Goal: Task Accomplishment & Management: Use online tool/utility

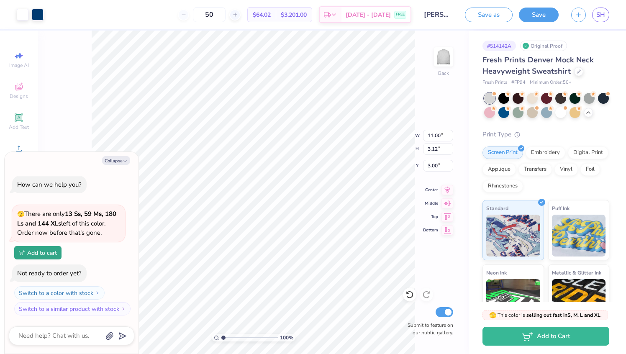
type textarea "x"
type input "1.44"
type textarea "x"
type input "13.98"
type input "3.96"
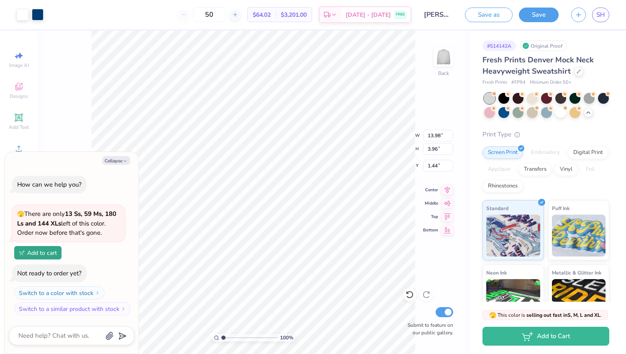
type textarea "x"
type input "1.70"
type textarea "x"
type input "1.53"
type textarea "x"
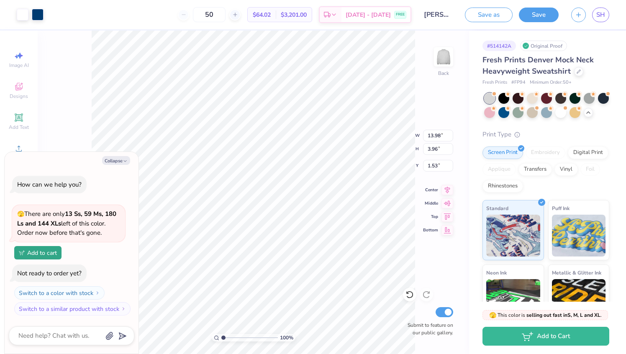
type input "1.77"
type textarea "x"
type input "1.02"
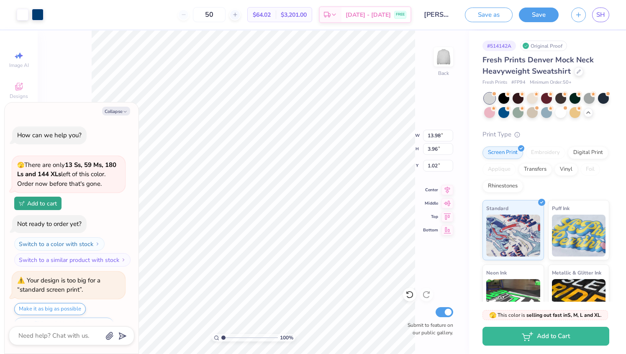
scroll to position [20, 0]
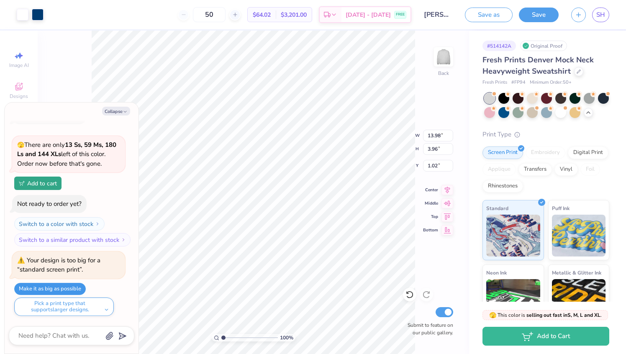
click at [65, 285] on button "Make it as big as possible" at bounding box center [50, 289] width 72 height 12
type textarea "x"
type input "15.00"
type input "4.25"
type textarea "x"
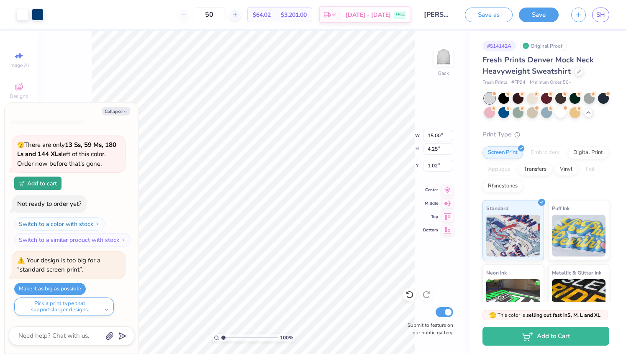
type input "1.28"
type textarea "x"
type input "1.34"
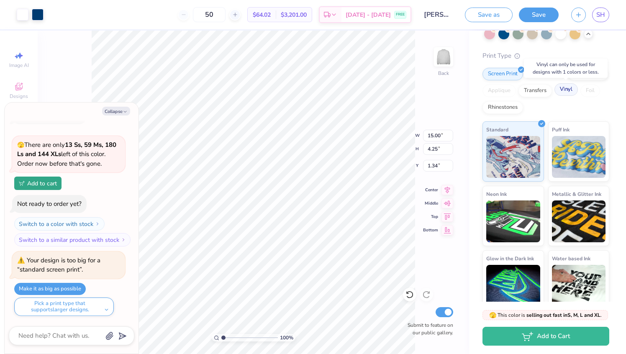
scroll to position [87, 0]
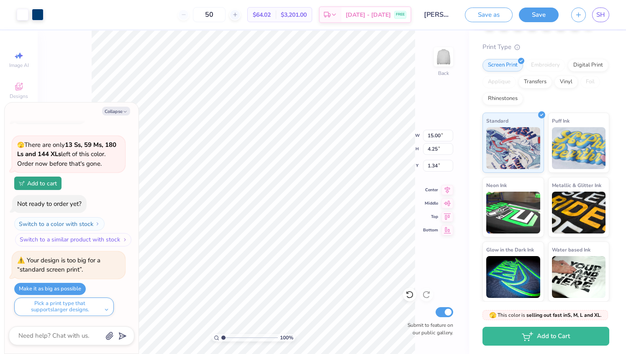
click at [118, 239] on button "Switch to a similar product with stock" at bounding box center [73, 239] width 116 height 13
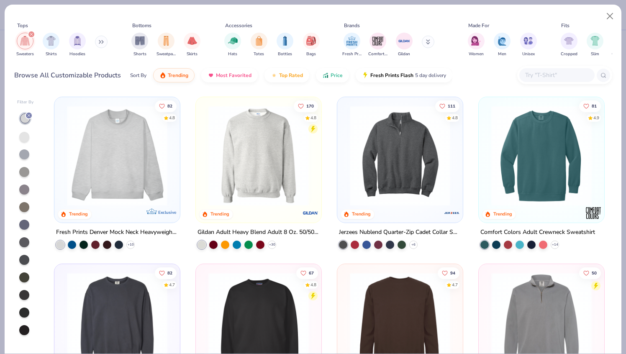
click at [141, 182] on img at bounding box center [117, 155] width 109 height 100
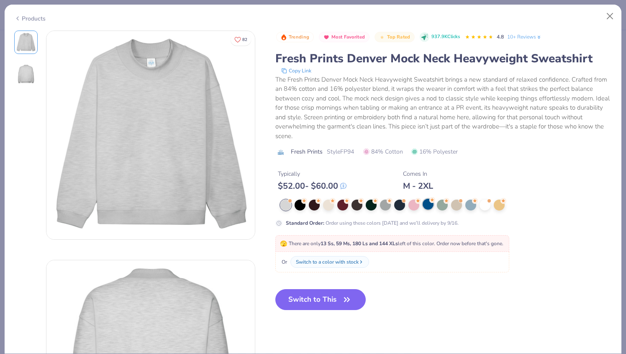
click at [428, 205] on div at bounding box center [427, 204] width 11 height 11
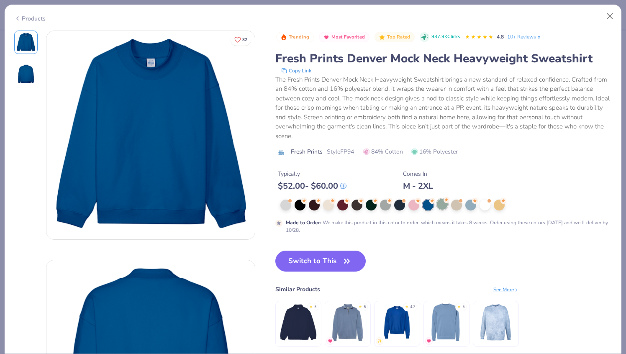
click at [439, 206] on div at bounding box center [442, 204] width 11 height 11
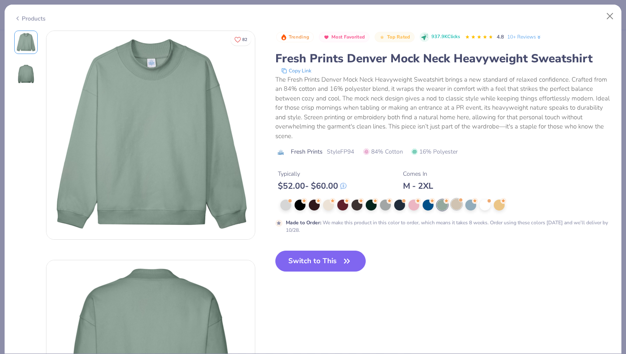
click at [452, 206] on div at bounding box center [456, 204] width 11 height 11
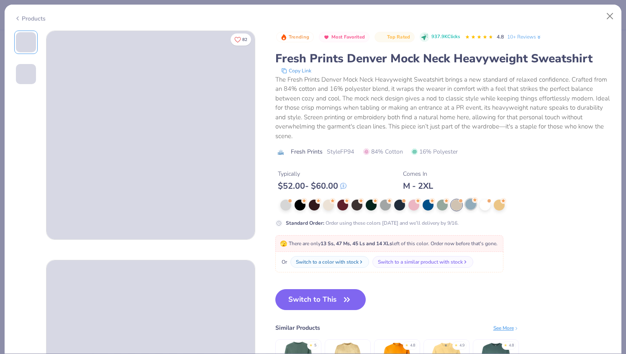
click at [471, 204] on div at bounding box center [470, 204] width 11 height 11
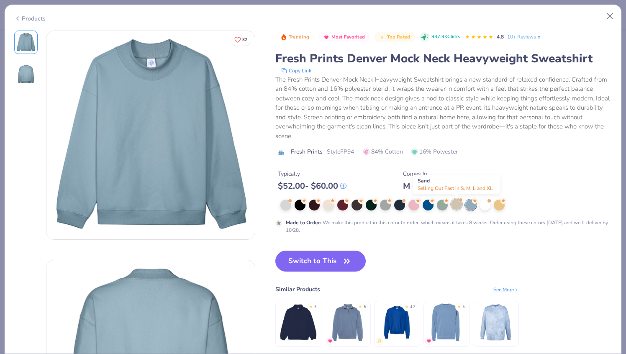
click at [456, 207] on div at bounding box center [456, 204] width 11 height 11
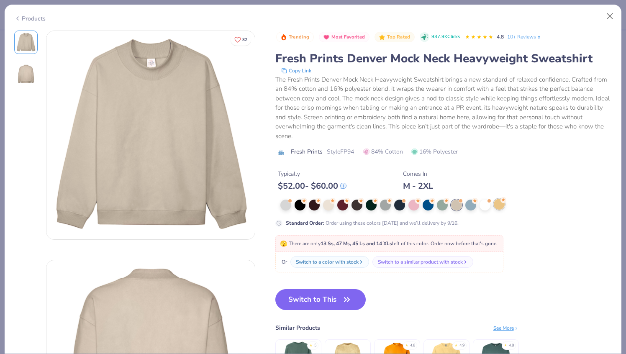
click at [495, 204] on div at bounding box center [498, 204] width 11 height 11
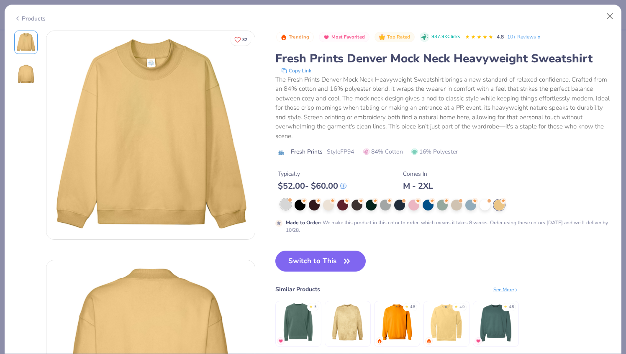
click at [288, 204] on div at bounding box center [285, 204] width 11 height 11
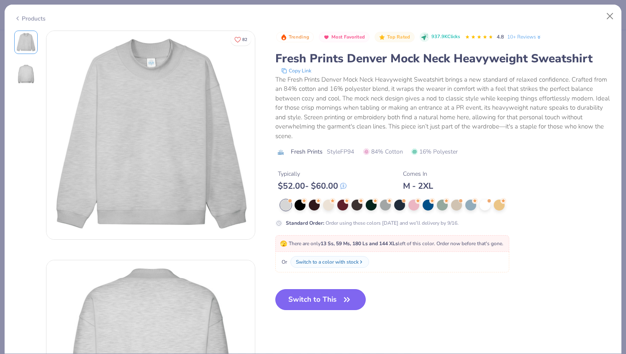
click at [329, 298] on button "Switch to This" at bounding box center [320, 299] width 91 height 21
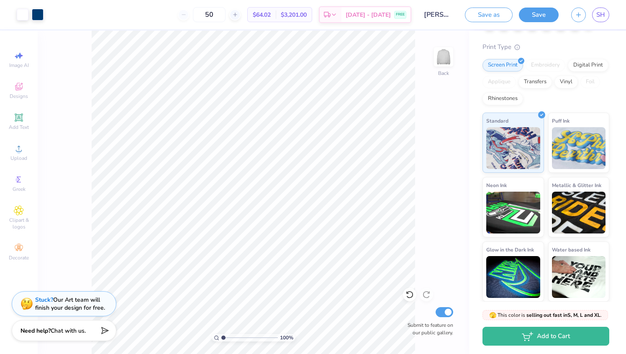
click at [70, 334] on span "Chat with us." at bounding box center [68, 331] width 35 height 8
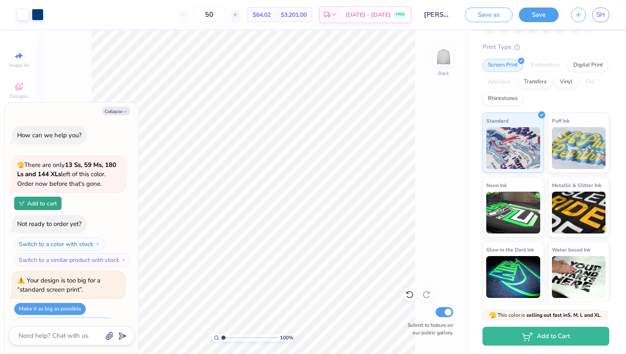
scroll to position [20, 0]
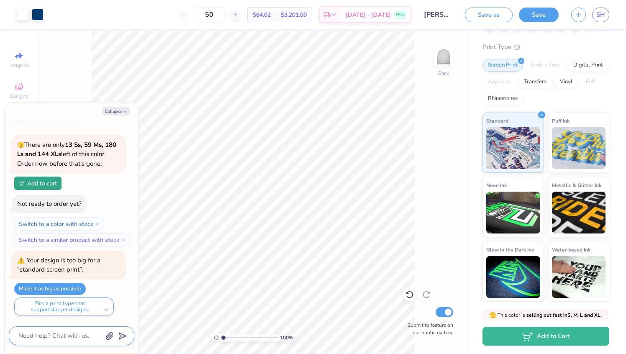
click at [61, 338] on textarea at bounding box center [60, 335] width 85 height 11
type textarea "x"
type textarea "a"
type textarea "x"
type textarea "an"
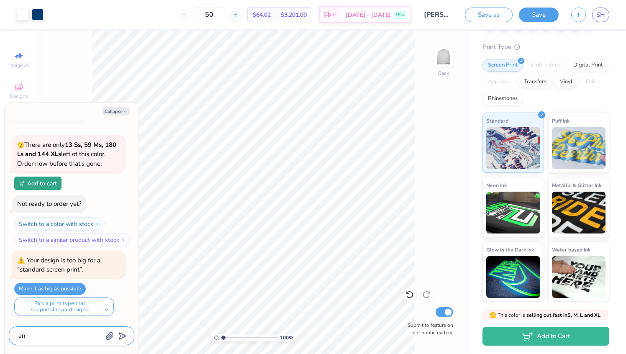
type textarea "x"
type textarea "any"
type textarea "x"
type textarea "anyt"
type textarea "x"
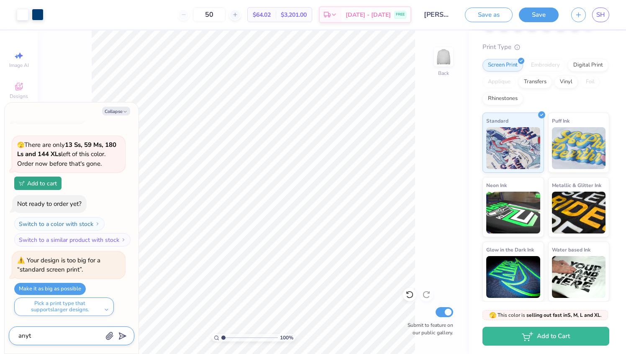
type textarea "anyth"
type textarea "x"
type textarea "anythin"
type textarea "x"
type textarea "anything"
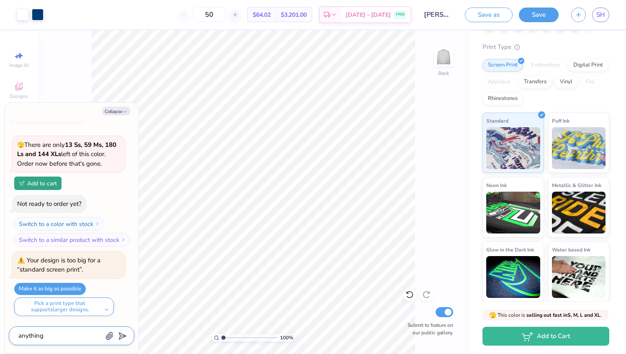
type textarea "x"
type textarea "anything"
type textarea "x"
type textarea "anything c"
type textarea "x"
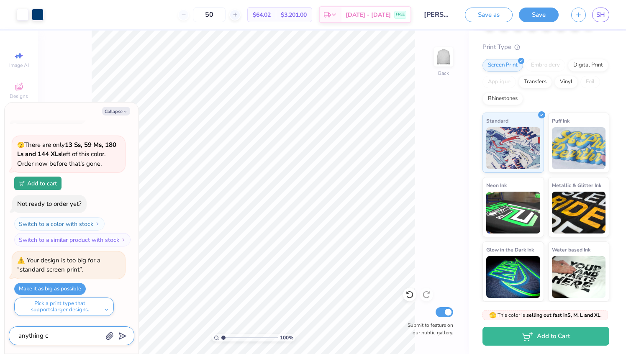
type textarea "anything ch"
type textarea "x"
type textarea "anything c"
type textarea "x"
type textarea "anything"
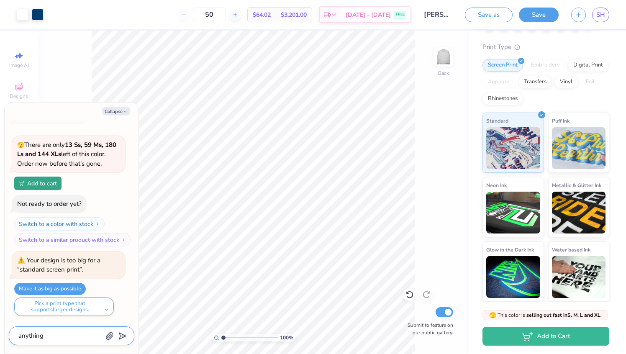
type textarea "x"
type textarea "anything c"
type textarea "x"
type textarea "anything ch"
type textarea "x"
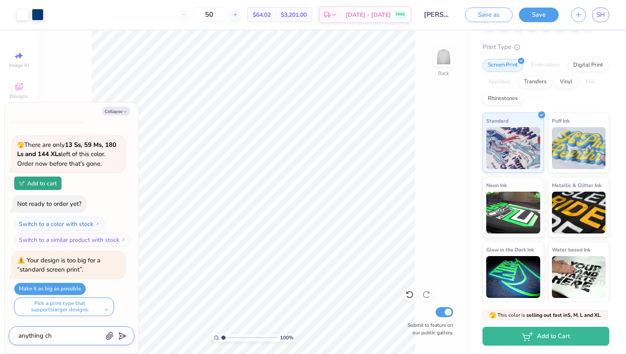
type textarea "anything che"
type textarea "x"
type textarea "anything chea"
type textarea "x"
type textarea "anything cheap"
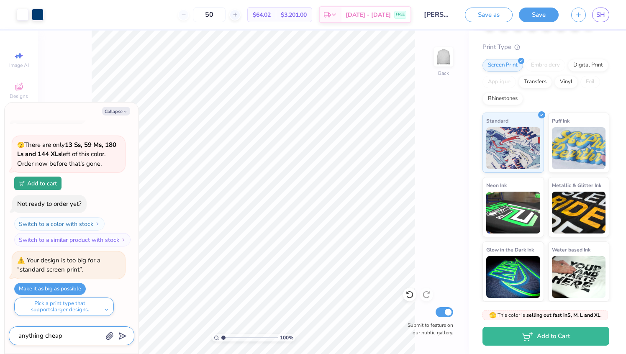
type textarea "x"
type textarea "anything cheape"
type textarea "x"
type textarea "anything cheaper"
type textarea "x"
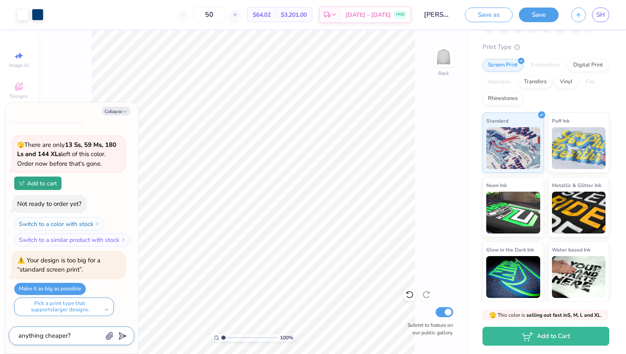
type textarea "anything cheaper?"
click at [120, 336] on polygon "submit" at bounding box center [121, 336] width 10 height 10
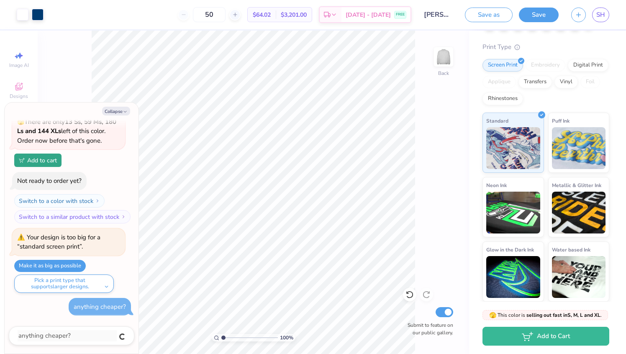
type textarea "x"
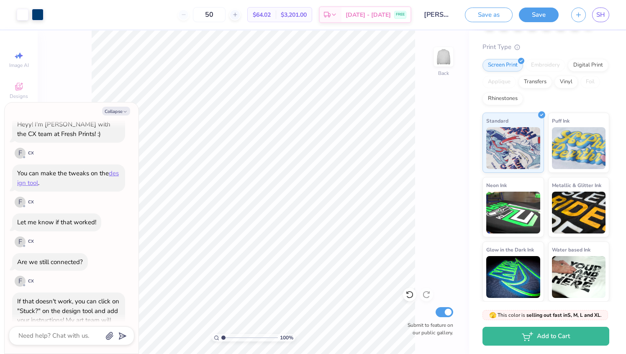
scroll to position [388, 0]
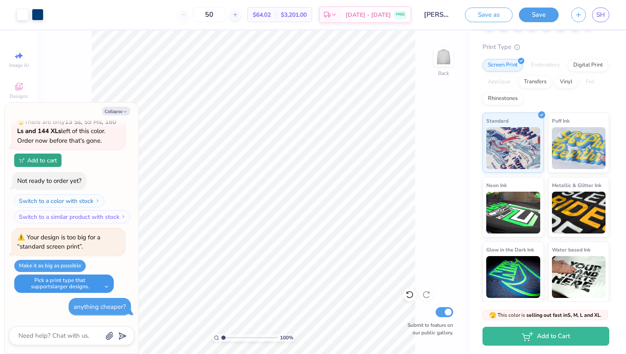
click at [100, 285] on button "Pick a print type that supports larger designs." at bounding box center [64, 283] width 100 height 18
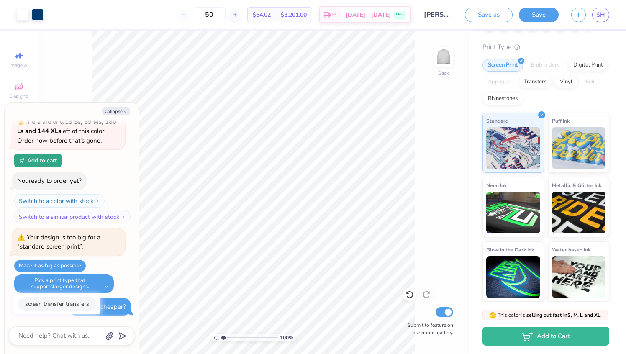
click at [82, 307] on button "screen transfer transfers" at bounding box center [57, 304] width 79 height 14
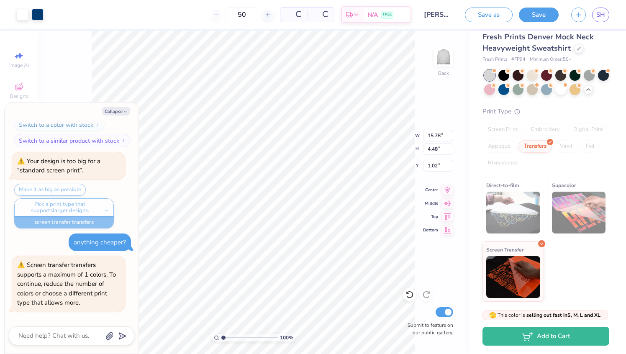
scroll to position [23, 0]
click at [122, 111] on button "Collapse" at bounding box center [116, 111] width 28 height 9
type textarea "x"
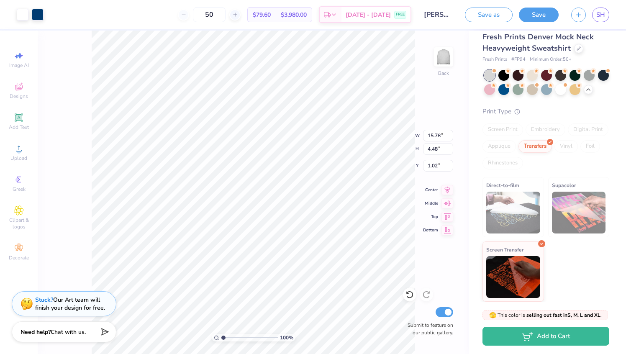
type input "1.40"
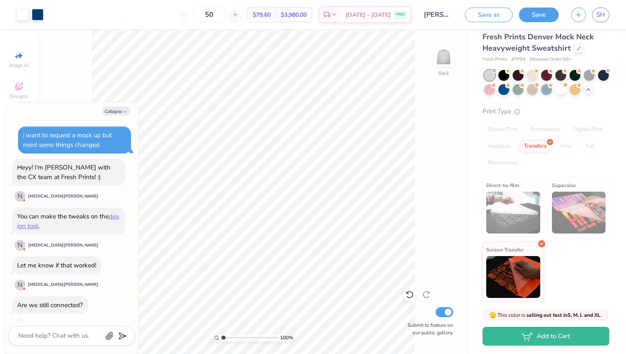
scroll to position [513, 0]
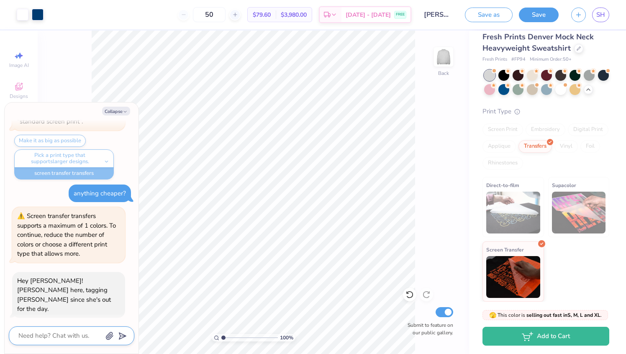
click at [57, 333] on textarea at bounding box center [60, 335] width 85 height 11
type textarea "x"
type textarea "i"
type textarea "x"
type textarea "is"
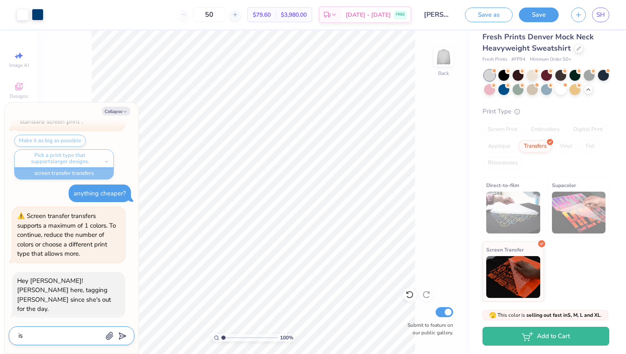
type textarea "x"
type textarea "is t"
type textarea "x"
type textarea "is th"
type textarea "x"
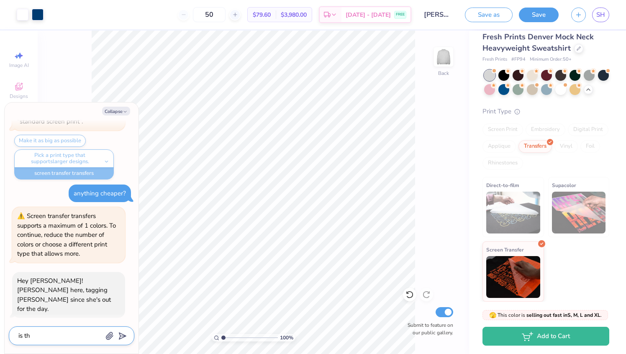
type textarea "is the"
type textarea "x"
type textarea "is ther"
type textarea "x"
type textarea "is there"
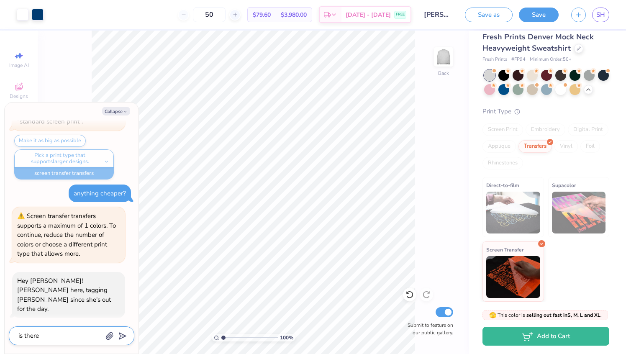
type textarea "x"
type textarea "is there"
type textarea "x"
type textarea "is there a"
type textarea "x"
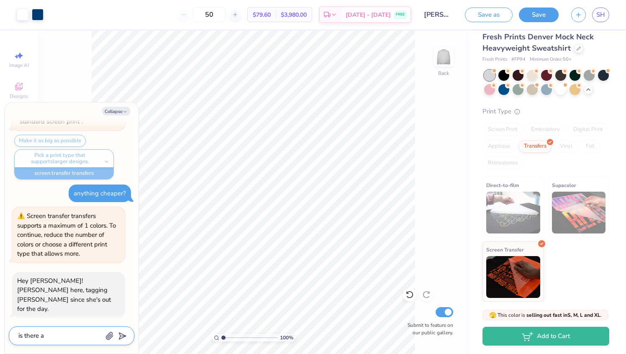
type textarea "is there an"
type textarea "x"
type textarea "is there any"
type textarea "x"
type textarea "is there anyt"
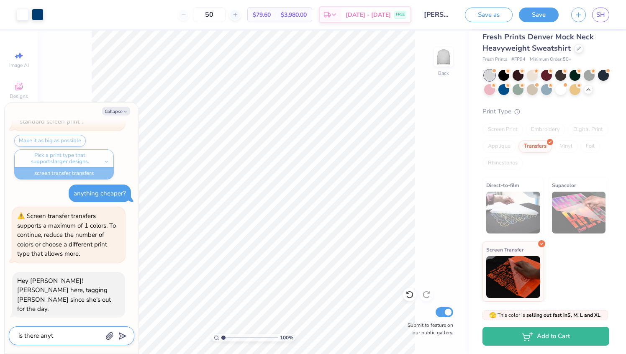
type textarea "x"
type textarea "is there anyth"
type textarea "x"
type textarea "is there anythig"
type textarea "x"
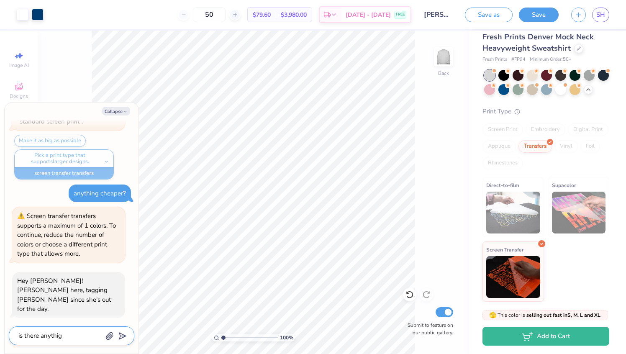
type textarea "is there anythign"
type textarea "x"
type textarea "is there anythign"
type textarea "x"
type textarea "is there anythign"
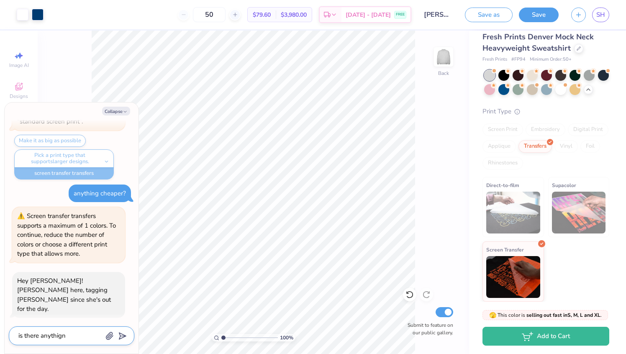
type textarea "x"
type textarea "is there anythig"
type textarea "x"
type textarea "is there anythi"
type textarea "x"
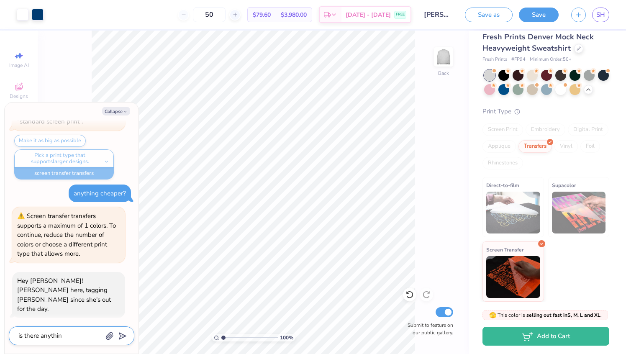
type textarea "is there anything"
type textarea "x"
type textarea "is there anythin"
type textarea "x"
type textarea "is there anythi"
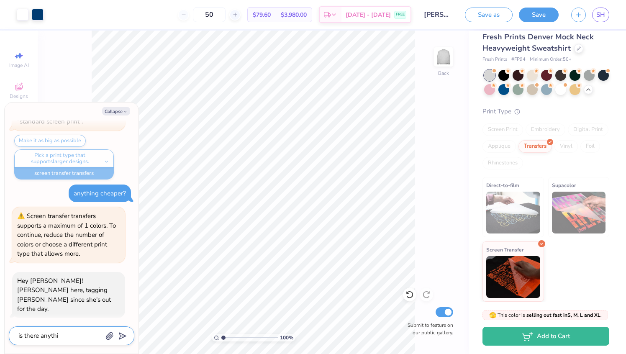
type textarea "x"
type textarea "is there anyth"
type textarea "x"
type textarea "is there anyt"
type textarea "x"
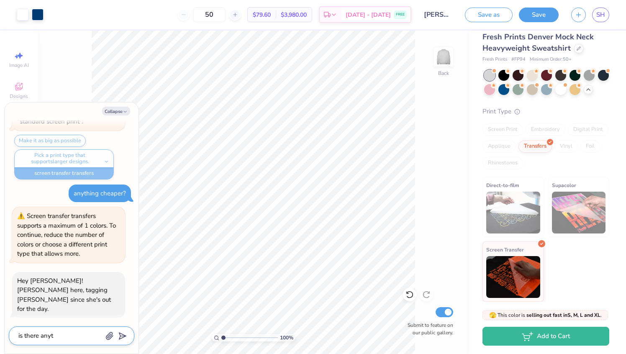
type textarea "is there any"
type textarea "x"
type textarea "is there an"
type textarea "x"
type textarea "is there a"
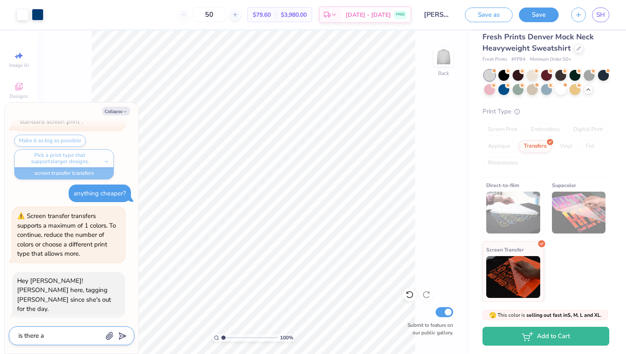
type textarea "x"
type textarea "is there"
type textarea "x"
type textarea "is there p"
type textarea "x"
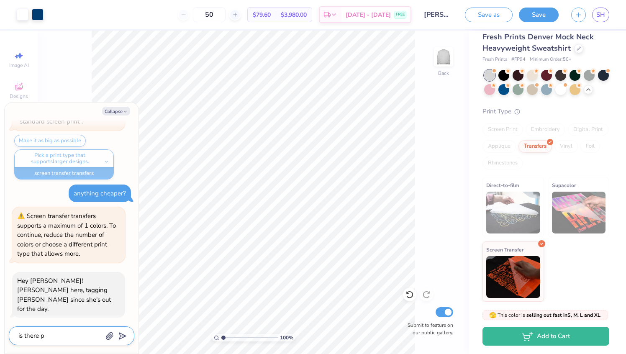
type textarea "is there pr"
type textarea "x"
type textarea "is there pro"
type textarea "x"
type textarea "is there prod"
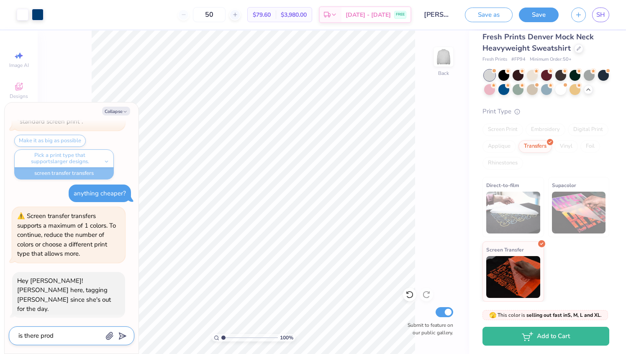
type textarea "x"
type textarea "is there produ"
type textarea "x"
type textarea "is there produc"
type textarea "x"
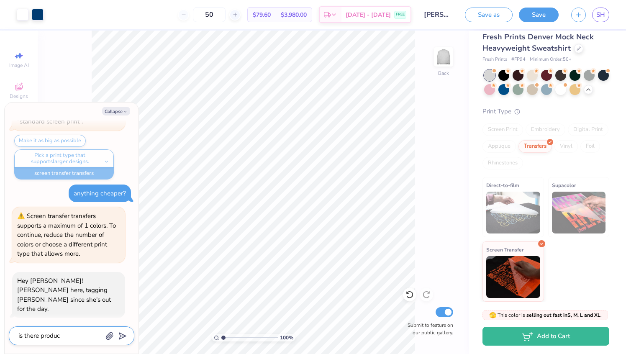
type textarea "is there product"
type textarea "x"
type textarea "is there product"
type textarea "x"
type textarea "is there product th"
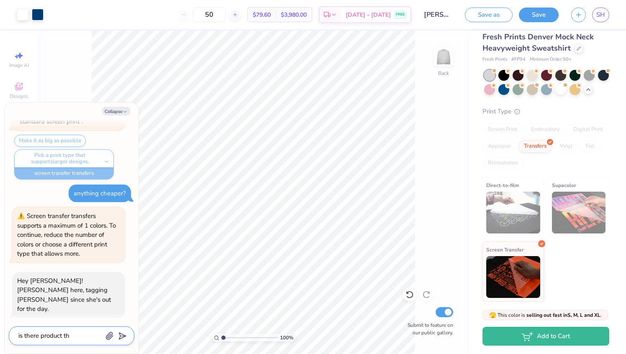
type textarea "x"
type textarea "is there product tha"
type textarea "x"
type textarea "is there product that"
type textarea "x"
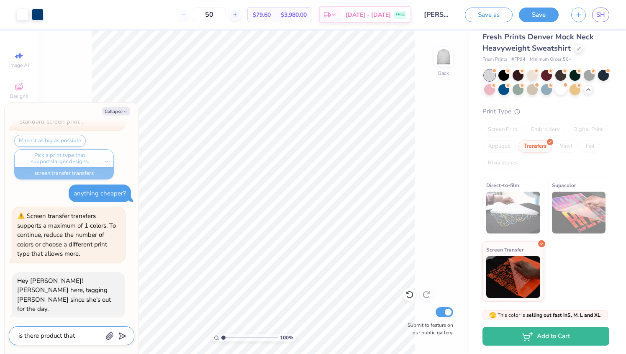
type textarea "is there product thats"
type textarea "x"
type textarea "is there product thats"
type textarea "x"
type textarea "is there product thats t"
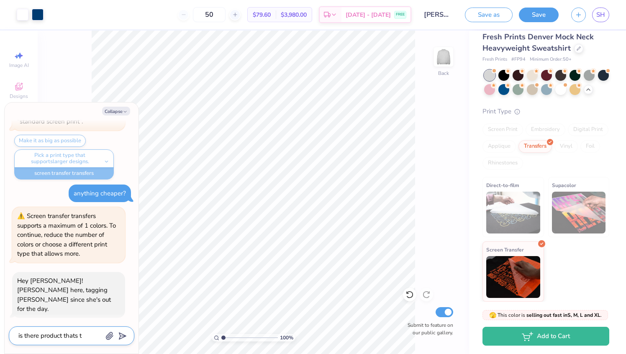
type textarea "x"
type textarea "is there product thats th"
type textarea "x"
type textarea "is there product thats the"
type textarea "x"
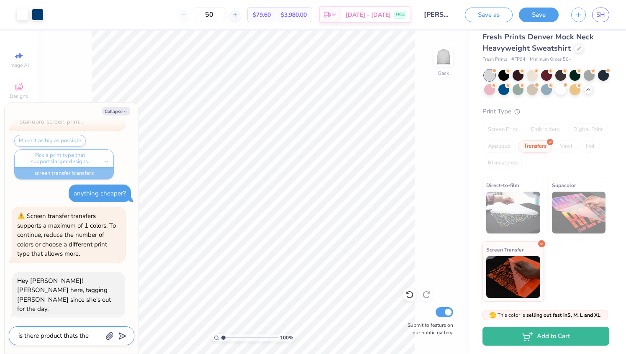
type textarea "is there product thats the"
type textarea "x"
type textarea "is there product thats the sa"
type textarea "x"
type textarea "is there product thats the sae"
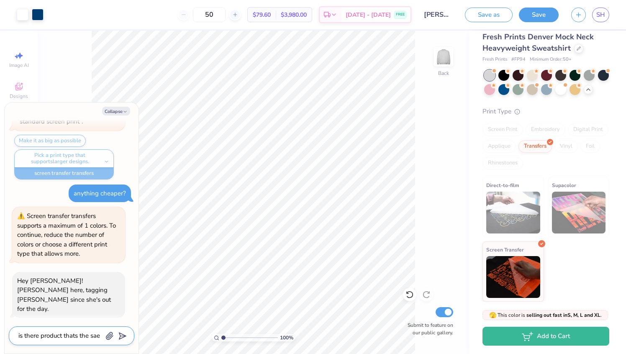
type textarea "x"
type textarea "is there product thats the saem"
type textarea "x"
type textarea "is there product thats the saem"
type textarea "x"
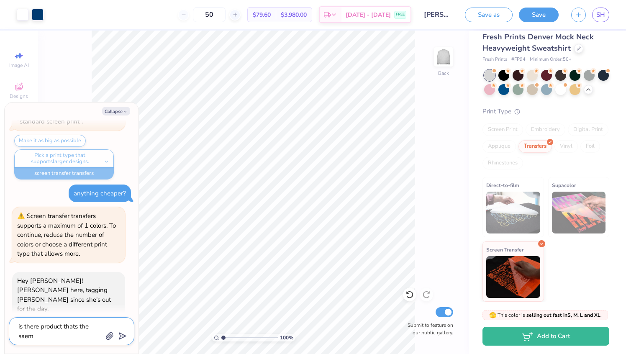
type textarea "is there product thats the saem"
type textarea "x"
type textarea "is there product thats the sae"
type textarea "x"
type textarea "is there product thats the sa"
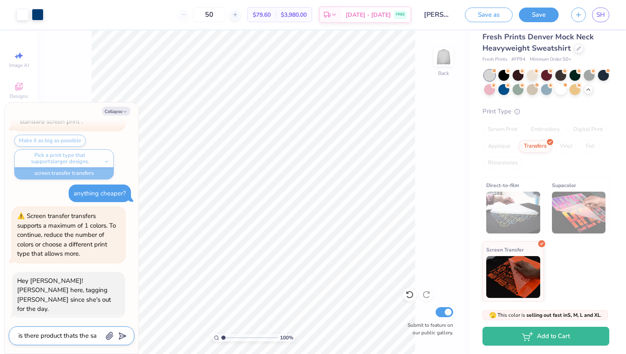
type textarea "x"
type textarea "is there product thats the sam"
type textarea "x"
type textarea "is there product thats the same"
type textarea "x"
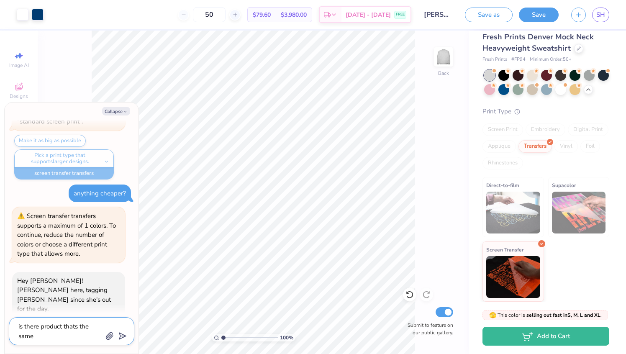
type textarea "is there product thats the same"
type textarea "x"
type textarea "is there product thats the same b"
type textarea "x"
type textarea "is there product thats the same bu"
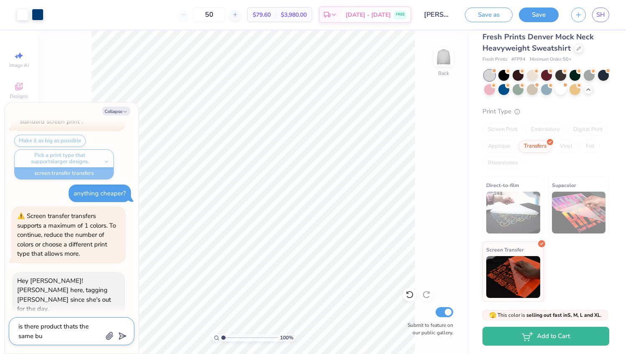
type textarea "x"
type textarea "is there product thats the same but"
type textarea "x"
type textarea "is there product thats the same but"
type textarea "x"
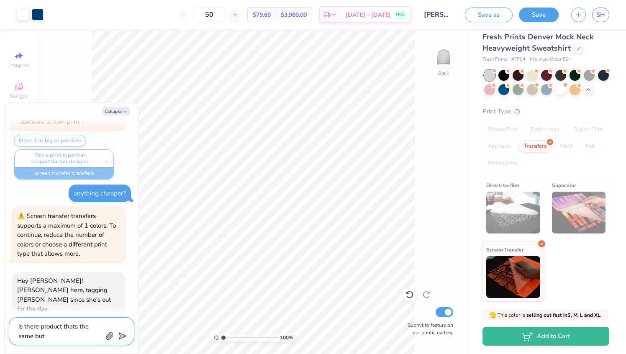
type textarea "is there product thats the same but a"
type textarea "x"
type textarea "is there product thats the same but at"
type textarea "x"
type textarea "is there product thats the same but at"
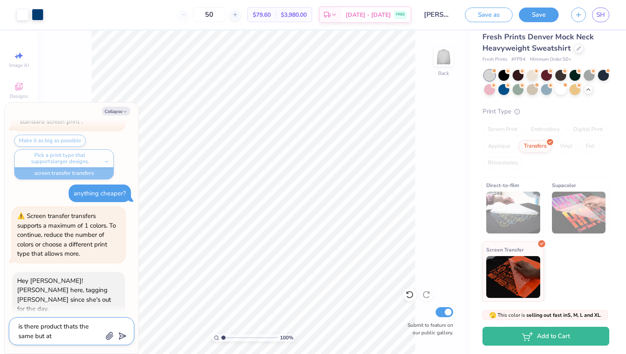
type textarea "x"
type textarea "is there product thats the same but at a"
type textarea "x"
type textarea "is there product thats the same but at a"
type textarea "x"
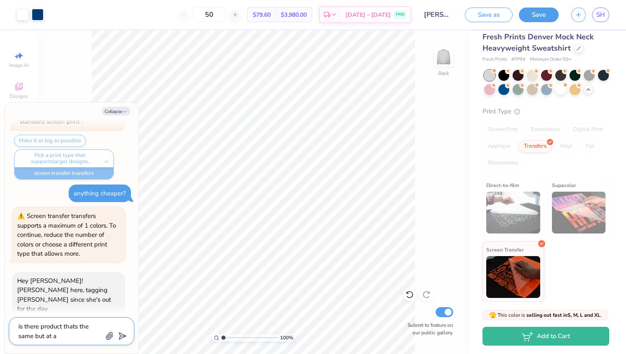
type textarea "is there product thats the same but at a c"
type textarea "x"
type textarea "is there product thats the same but at a che"
type textarea "x"
type textarea "is there product thats the same but at a chea"
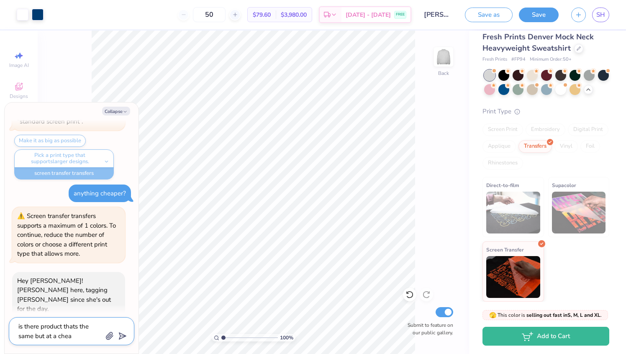
type textarea "x"
type textarea "is there product thats the same but at a cheap"
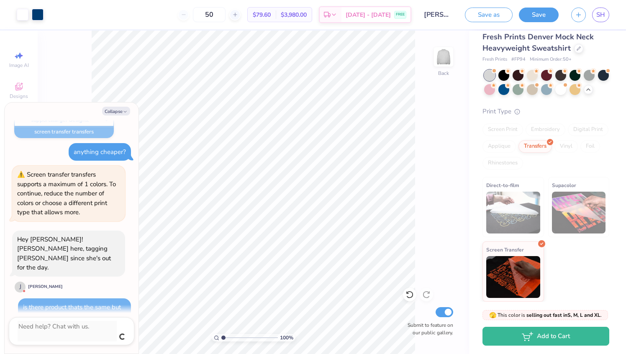
scroll to position [545, 0]
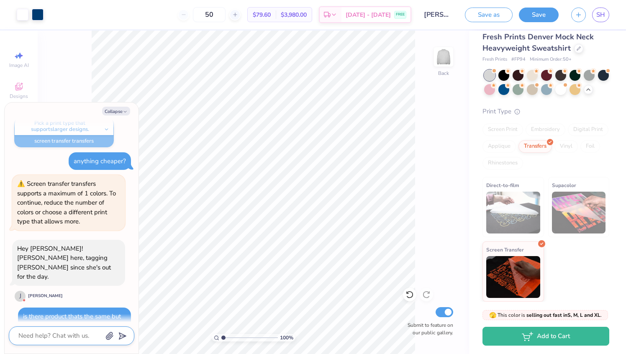
click at [57, 332] on textarea at bounding box center [60, 335] width 85 height 11
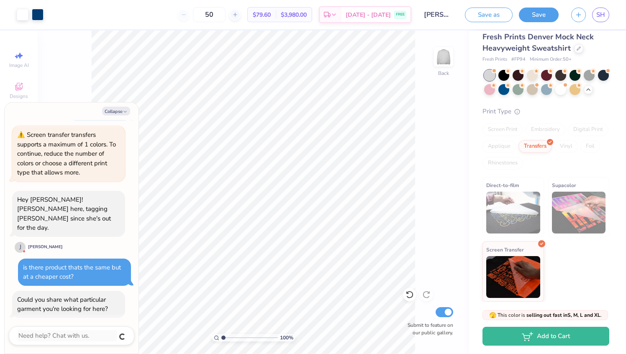
scroll to position [617, 0]
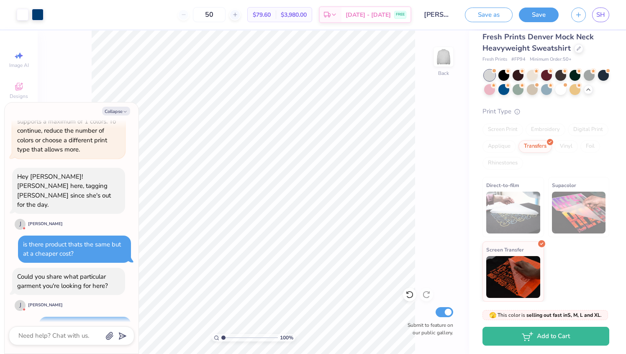
click at [87, 112] on div "Collapse" at bounding box center [71, 111] width 125 height 9
click at [65, 334] on textarea at bounding box center [60, 335] width 85 height 11
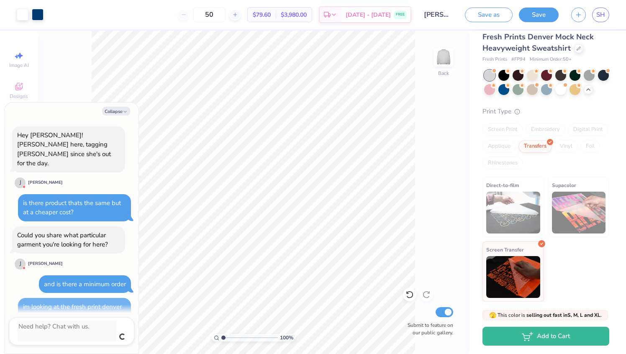
scroll to position [649, 0]
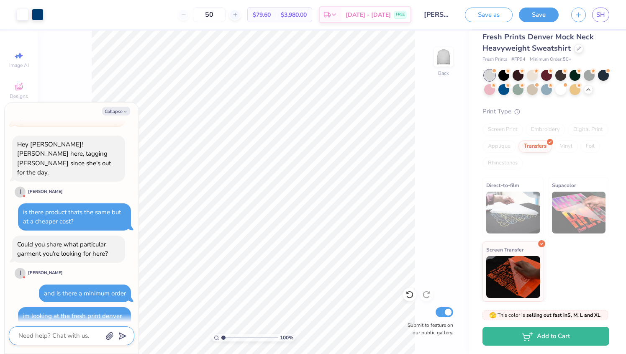
click at [54, 339] on textarea at bounding box center [60, 335] width 85 height 11
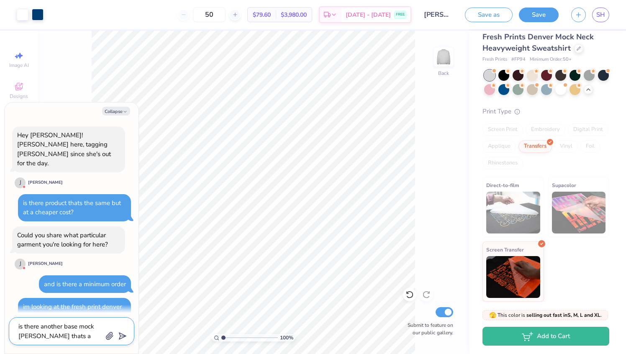
click at [26, 335] on textarea "is there another base mock neeck thats a little cheaper" at bounding box center [60, 331] width 85 height 20
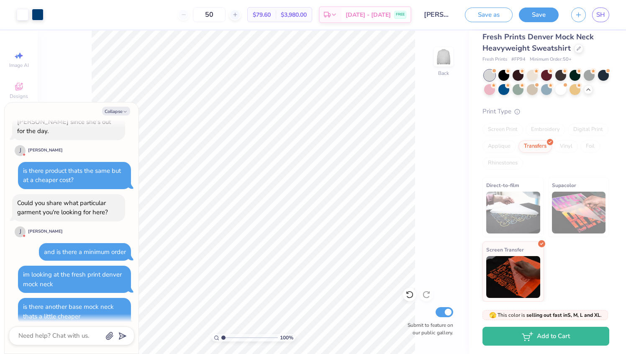
scroll to position [681, 0]
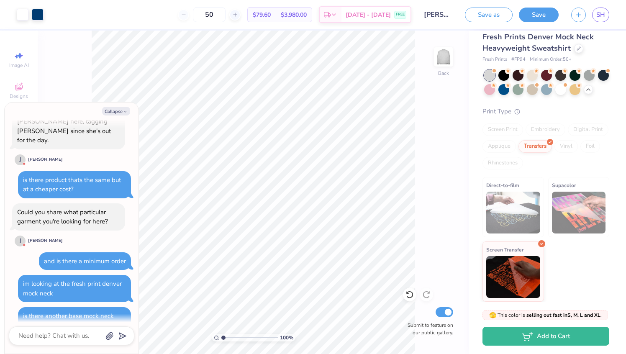
click at [135, 107] on div "Collapse i want to request a mock up but need some things changed Heyy! I'm Nik…" at bounding box center [72, 227] width 134 height 251
click at [116, 111] on button "Collapse" at bounding box center [116, 111] width 28 height 9
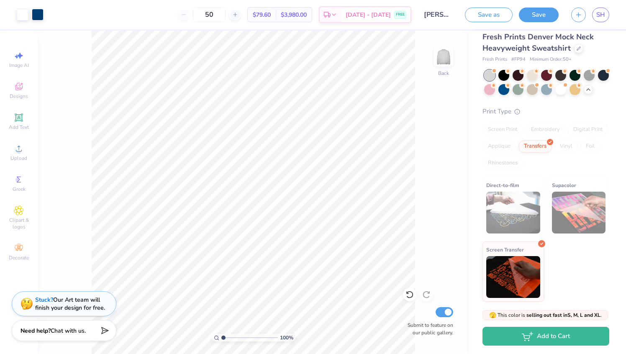
click at [56, 331] on span "Chat with us." at bounding box center [68, 331] width 35 height 8
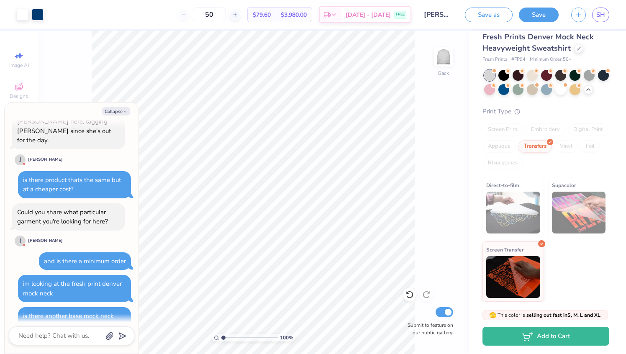
click at [433, 226] on div "100 % Back Submit to feature on our public gallery." at bounding box center [253, 192] width 431 height 323
click at [115, 113] on button "Collapse" at bounding box center [116, 111] width 28 height 9
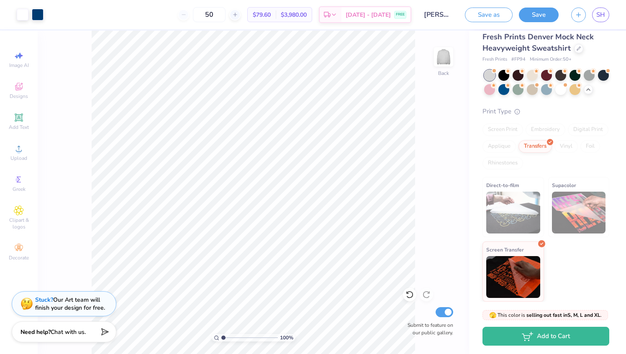
click at [506, 128] on div "Screen Print" at bounding box center [502, 129] width 41 height 13
click at [63, 331] on span "Chat with us." at bounding box center [68, 331] width 35 height 8
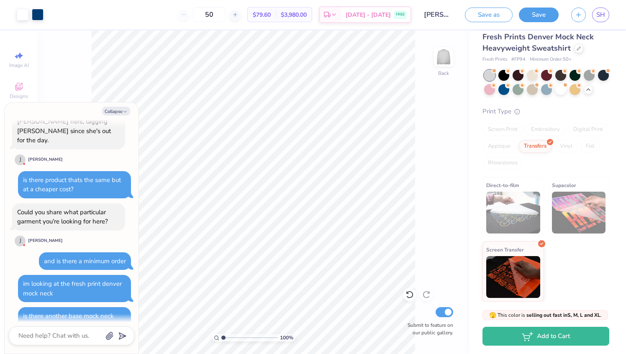
scroll to position [775, 0]
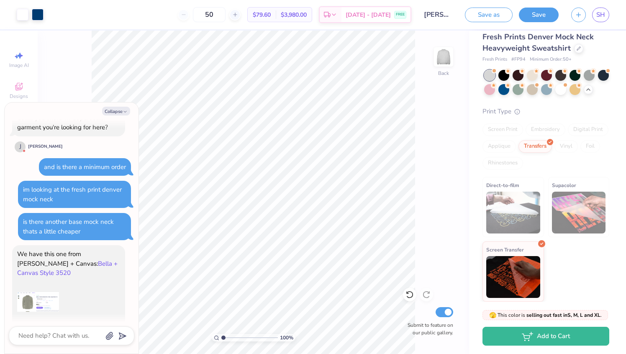
click at [85, 259] on link "Bella + Canvas Style 3520" at bounding box center [67, 268] width 100 height 18
click at [29, 337] on textarea at bounding box center [60, 335] width 85 height 11
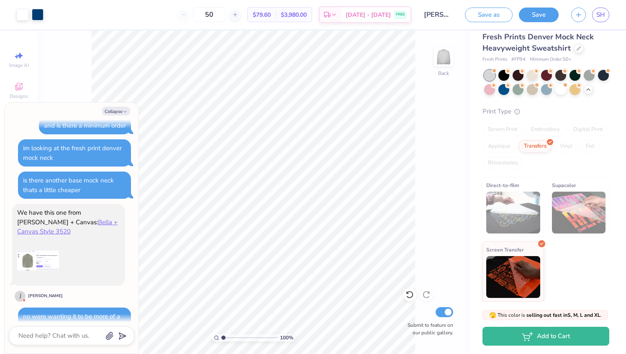
scroll to position [807, 0]
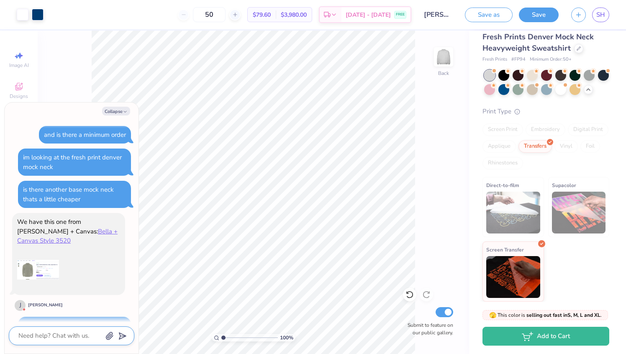
click at [59, 334] on textarea at bounding box center [60, 335] width 85 height 11
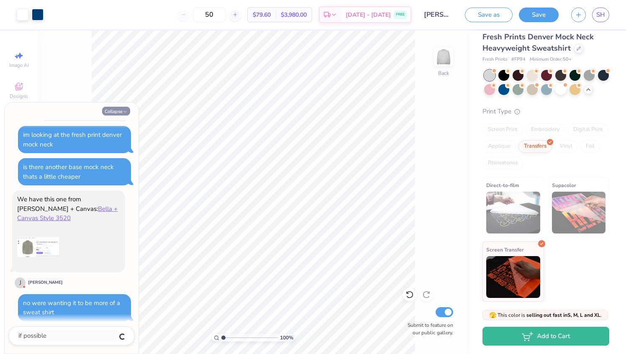
click at [118, 109] on button "Collapse" at bounding box center [116, 111] width 28 height 9
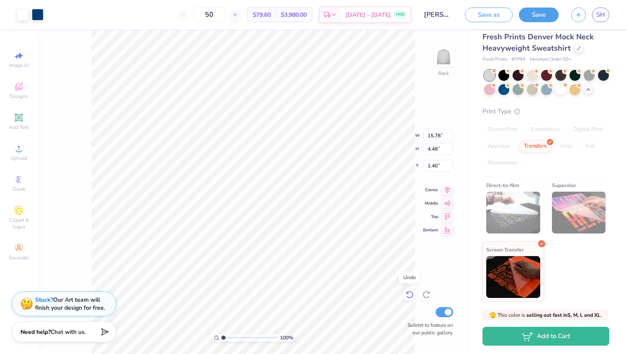
click at [409, 295] on icon at bounding box center [409, 294] width 8 height 8
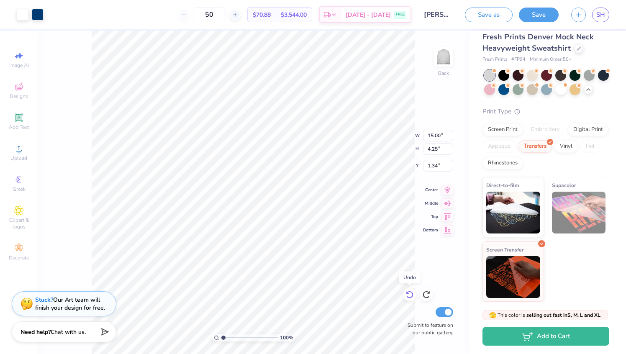
click at [409, 295] on icon at bounding box center [409, 294] width 8 height 8
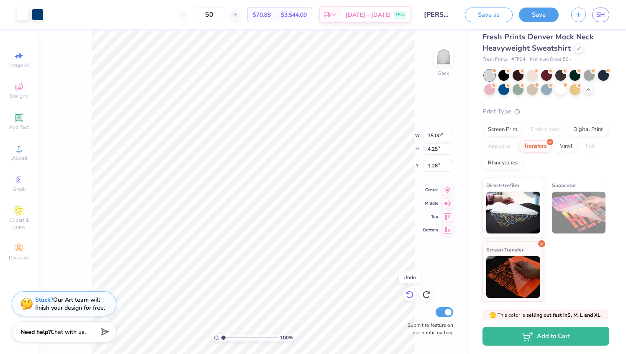
click at [409, 295] on icon at bounding box center [409, 294] width 8 height 8
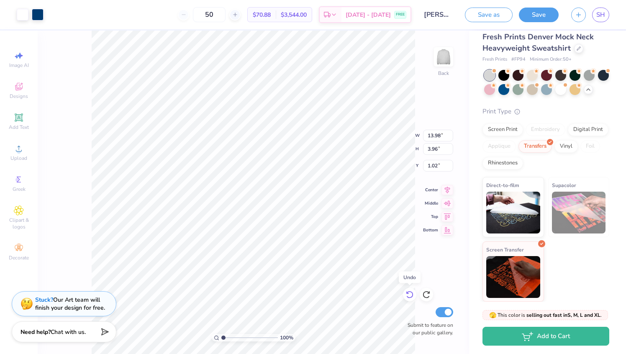
click at [409, 295] on icon at bounding box center [409, 294] width 8 height 8
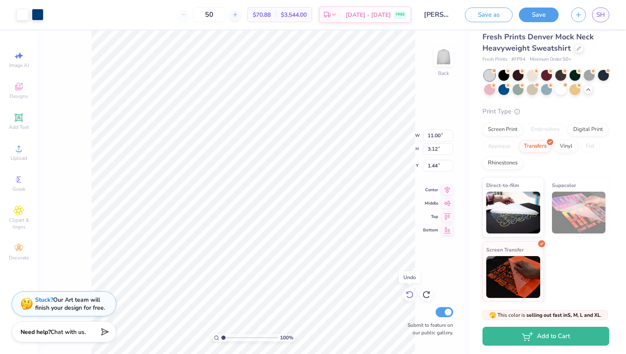
click at [409, 295] on icon at bounding box center [409, 294] width 8 height 8
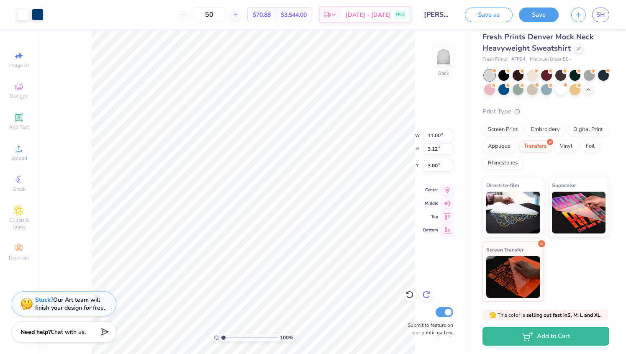
click at [428, 295] on icon at bounding box center [426, 294] width 8 height 8
click at [429, 294] on icon at bounding box center [426, 294] width 8 height 8
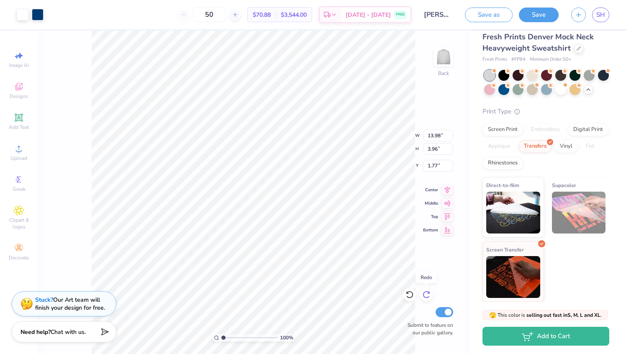
click at [429, 294] on icon at bounding box center [426, 294] width 8 height 8
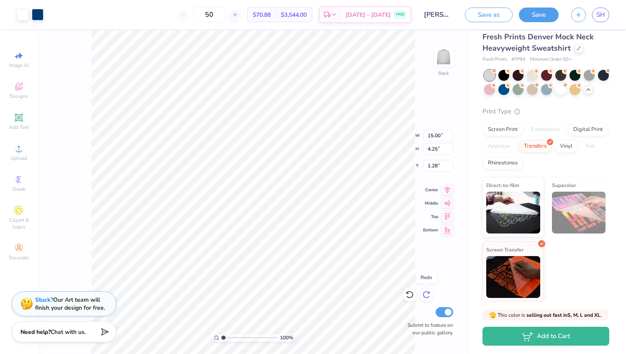
click at [429, 294] on icon at bounding box center [426, 294] width 8 height 8
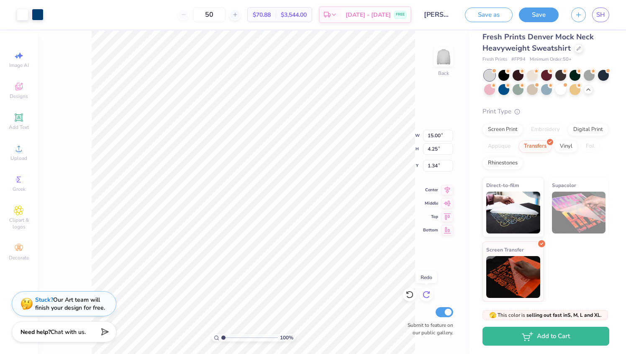
click at [429, 294] on icon at bounding box center [426, 294] width 8 height 8
click at [381, 143] on div "100 % Back W 15.00 15.00 " H 4.25 4.25 " Y 1.34 1.34 " Center Middle Top Bottom…" at bounding box center [253, 192] width 431 height 323
click at [225, 15] on input "50" at bounding box center [209, 14] width 33 height 15
click at [271, 15] on span "$70.88" at bounding box center [262, 14] width 18 height 9
click at [268, 14] on span "$70.88" at bounding box center [262, 14] width 18 height 9
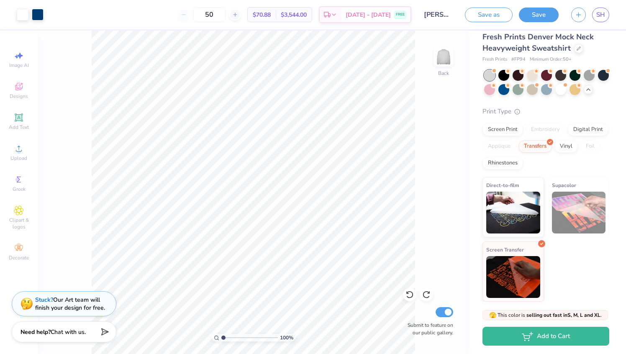
click at [271, 13] on span "$70.88" at bounding box center [262, 14] width 18 height 9
click at [61, 328] on span "Chat with us." at bounding box center [68, 331] width 35 height 8
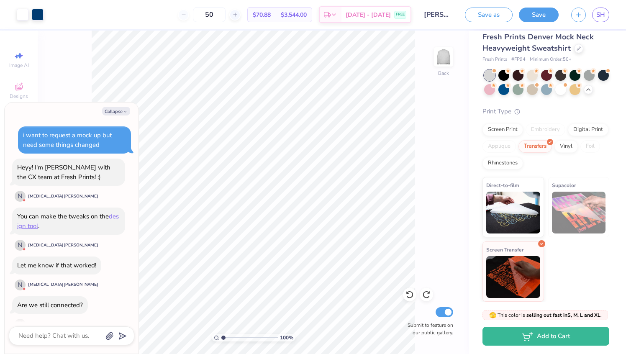
scroll to position [848, 0]
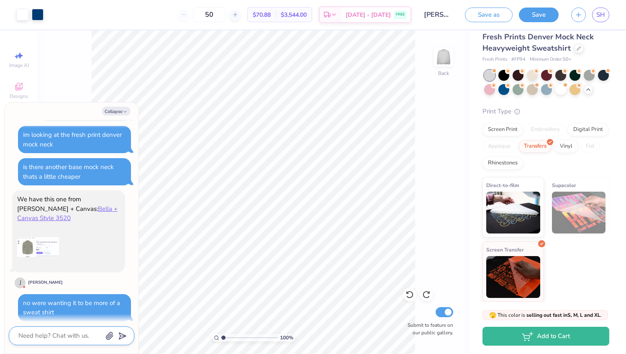
click at [59, 332] on textarea at bounding box center [60, 335] width 85 height 11
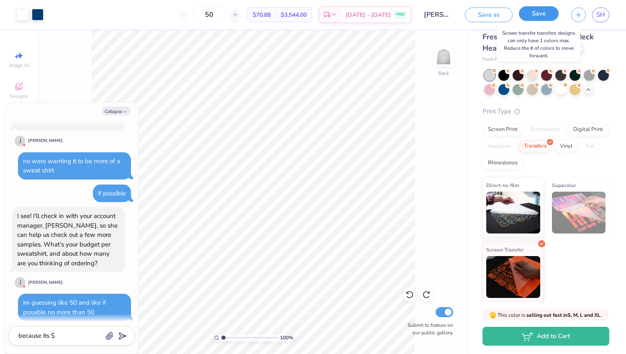
click at [539, 13] on button "Save" at bounding box center [539, 13] width 40 height 15
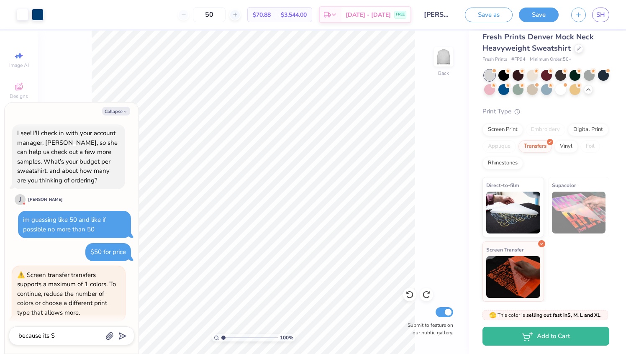
click at [54, 325] on button "Pick a print type" at bounding box center [39, 334] width 51 height 18
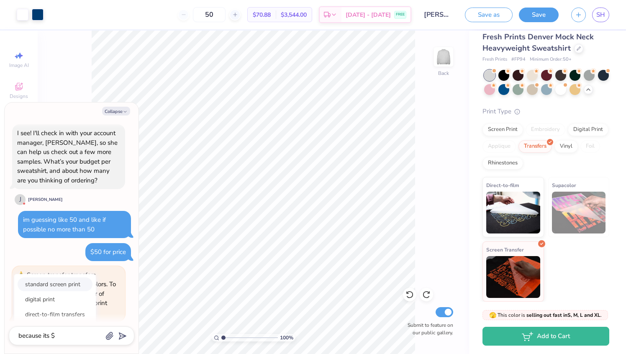
click at [60, 277] on button "standard screen print" at bounding box center [55, 284] width 75 height 14
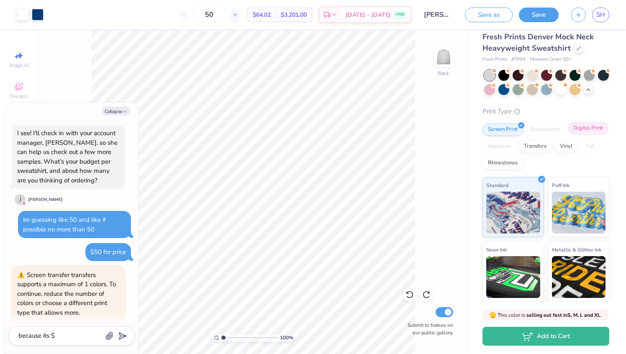
click at [593, 130] on div "Digital Print" at bounding box center [587, 128] width 41 height 13
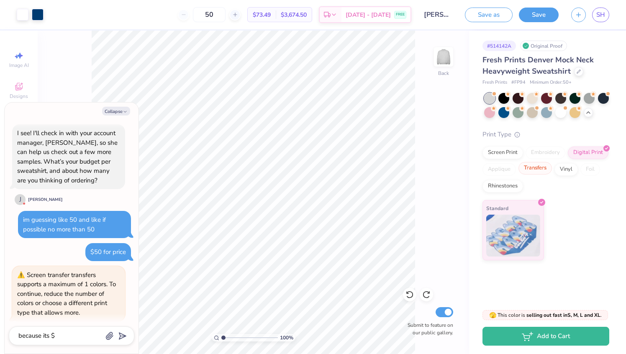
click at [537, 171] on div "Transfers" at bounding box center [534, 168] width 33 height 13
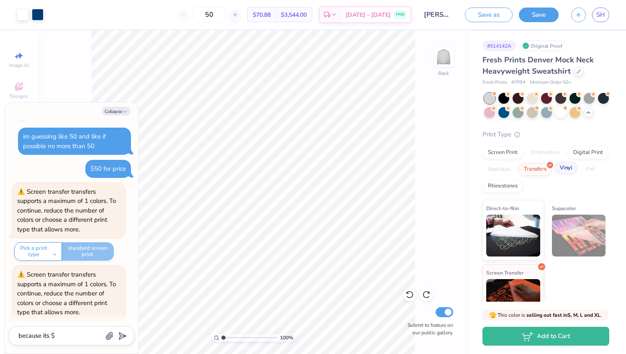
click at [563, 170] on div "Vinyl" at bounding box center [565, 168] width 23 height 13
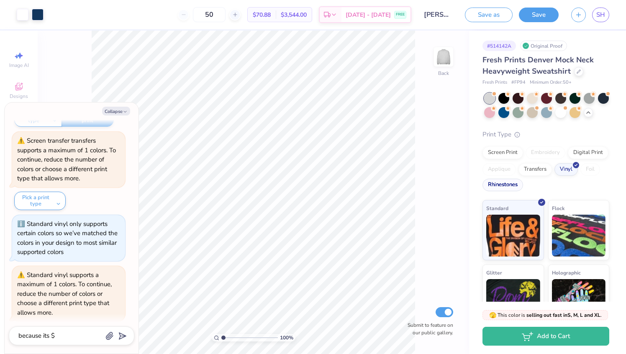
click at [504, 180] on div "Rhinestones" at bounding box center [502, 185] width 41 height 13
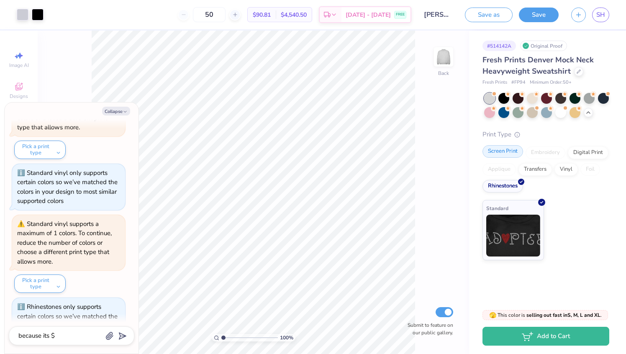
click at [504, 153] on div "Screen Print" at bounding box center [502, 151] width 41 height 13
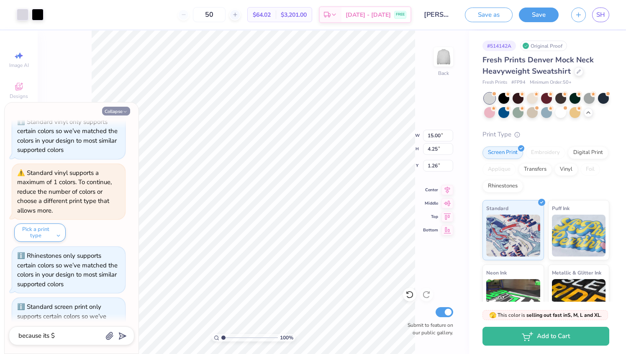
click at [116, 110] on button "Collapse" at bounding box center [116, 111] width 28 height 9
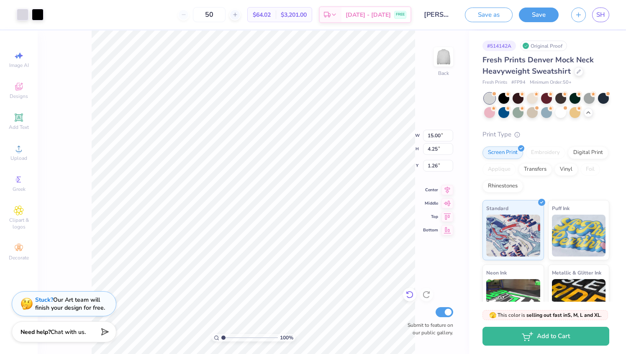
click at [403, 295] on div at bounding box center [409, 294] width 13 height 13
click at [39, 16] on div at bounding box center [38, 14] width 12 height 12
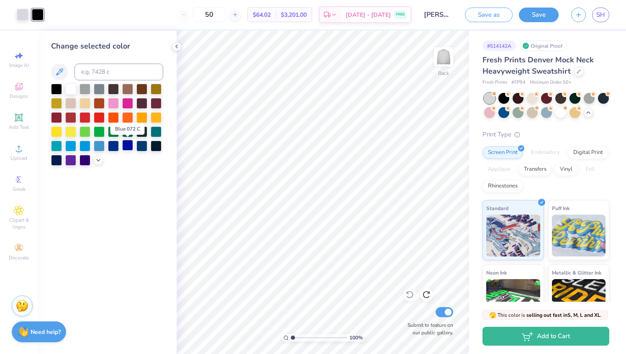
click at [127, 143] on div at bounding box center [127, 145] width 11 height 11
click at [98, 158] on icon at bounding box center [98, 159] width 7 height 7
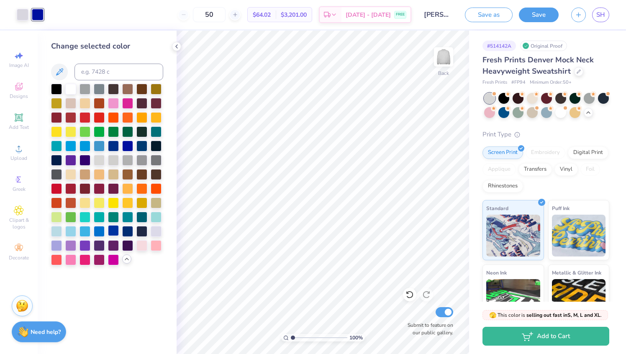
click at [117, 230] on div at bounding box center [113, 230] width 11 height 11
click at [105, 230] on div at bounding box center [99, 230] width 11 height 11
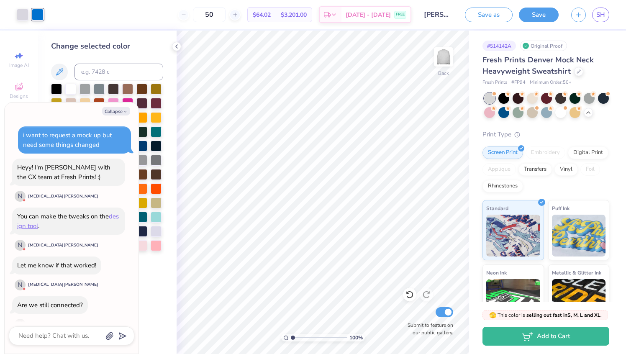
scroll to position [1451, 0]
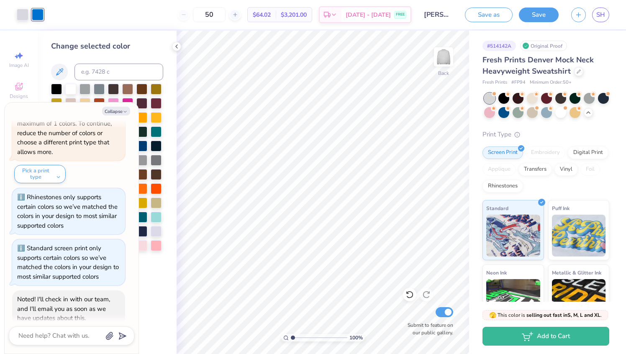
click at [153, 279] on div "Change selected color" at bounding box center [107, 192] width 139 height 323
click at [118, 110] on button "Collapse" at bounding box center [116, 111] width 28 height 9
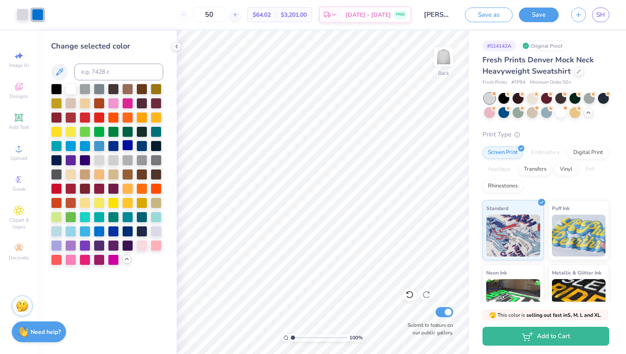
click at [129, 143] on div at bounding box center [127, 145] width 11 height 11
click at [83, 163] on div at bounding box center [84, 159] width 11 height 11
click at [59, 73] on icon at bounding box center [59, 72] width 10 height 10
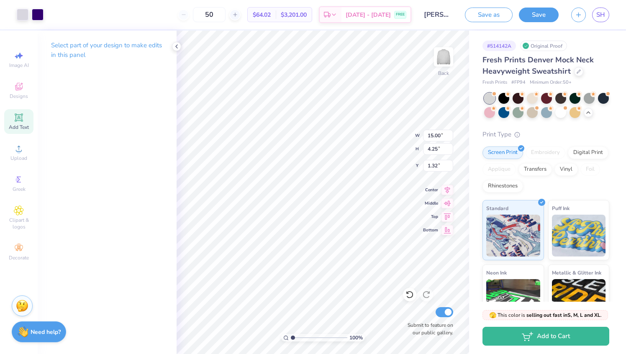
click at [19, 118] on icon at bounding box center [18, 117] width 6 height 6
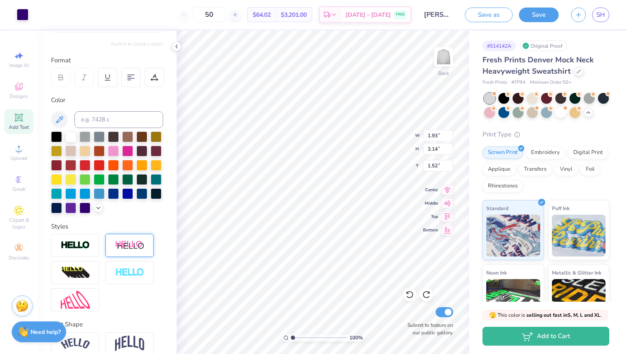
scroll to position [0, 0]
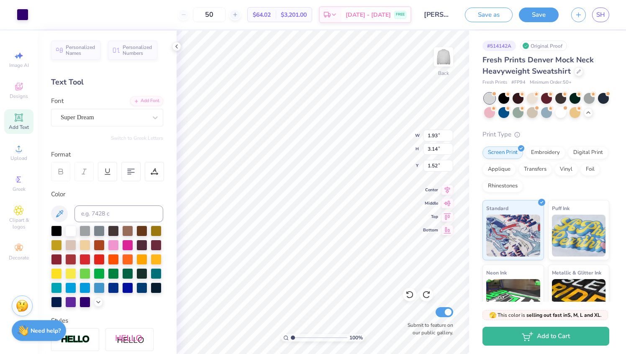
click at [38, 332] on strong "Need help?" at bounding box center [46, 331] width 30 height 8
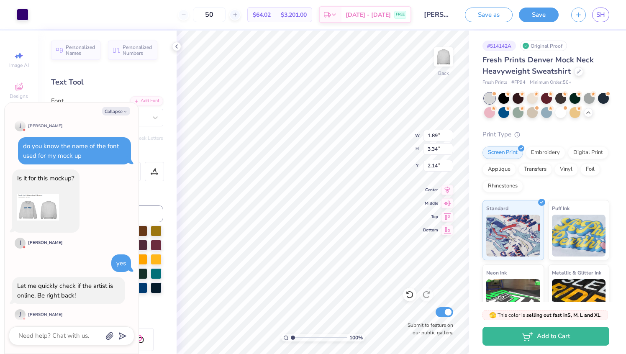
scroll to position [1864, 0]
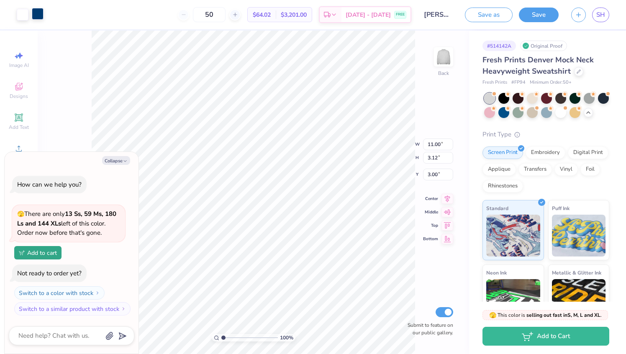
click at [38, 11] on div at bounding box center [38, 14] width 12 height 12
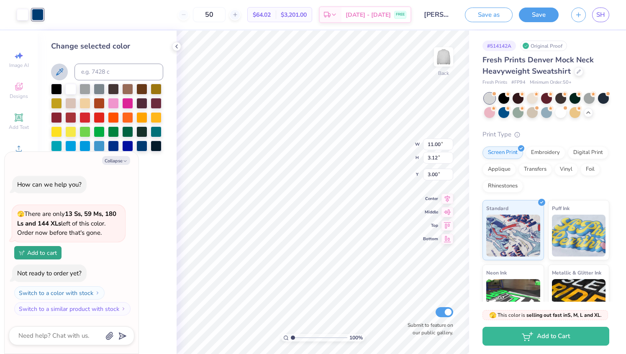
click at [61, 75] on icon at bounding box center [59, 72] width 10 height 10
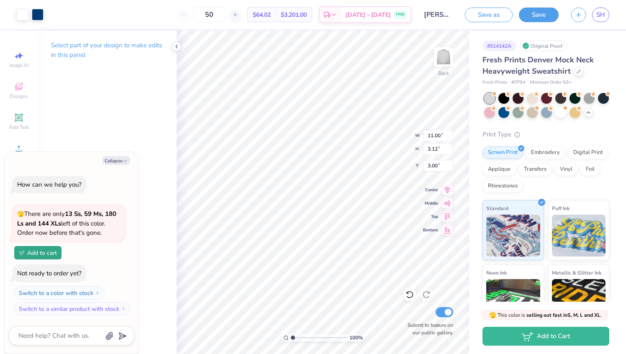
type textarea "x"
type input "13.52"
type input "3.83"
type textarea "x"
type input "1.76"
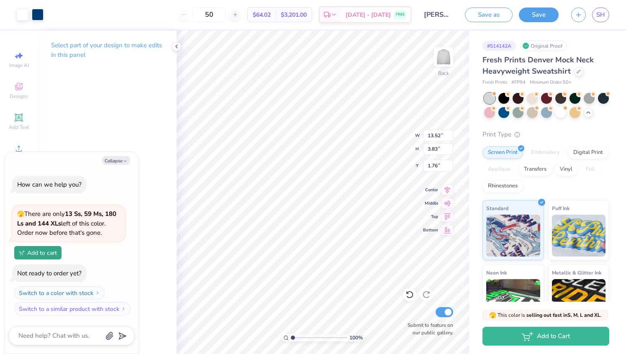
type textarea "x"
type input "0.50"
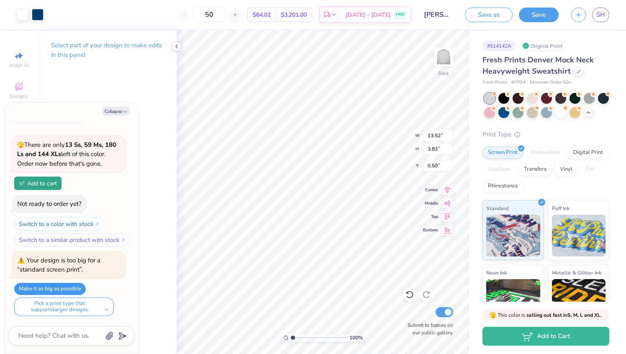
click at [68, 289] on button "Make it as big as possible" at bounding box center [50, 289] width 72 height 12
type textarea "x"
type input "15.00"
type input "4.26"
type textarea "x"
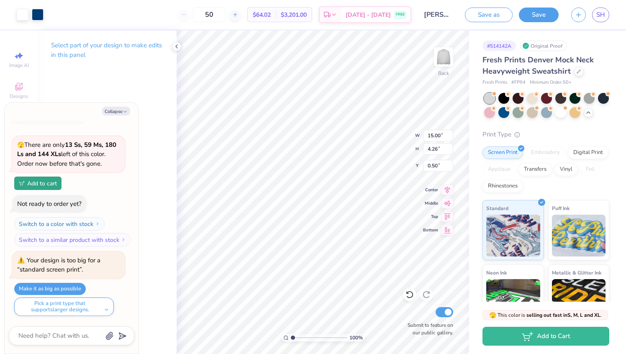
type input "0.87"
click at [535, 18] on button "Save" at bounding box center [539, 13] width 40 height 15
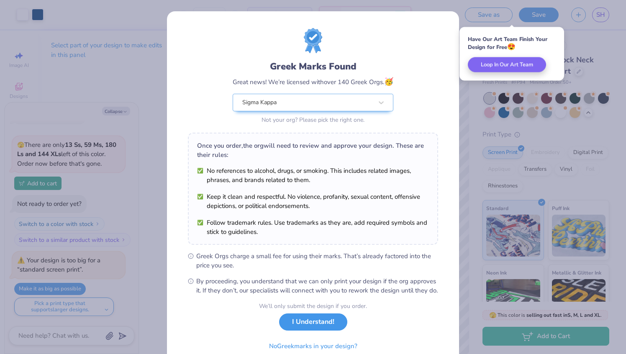
click at [314, 330] on button "I Understand!" at bounding box center [313, 321] width 68 height 17
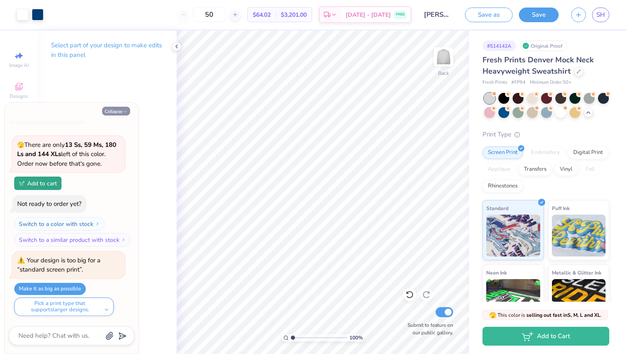
click at [123, 111] on icon "button" at bounding box center [125, 111] width 5 height 5
type textarea "x"
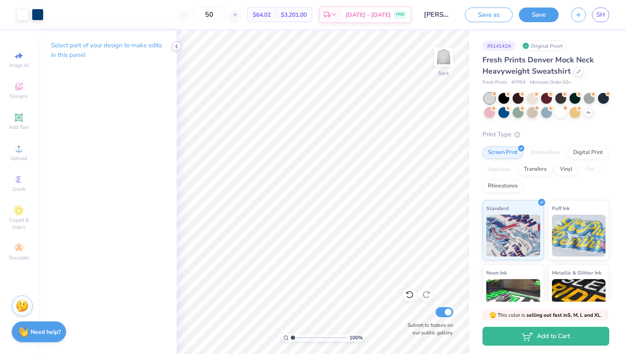
click at [177, 50] on div at bounding box center [176, 46] width 9 height 9
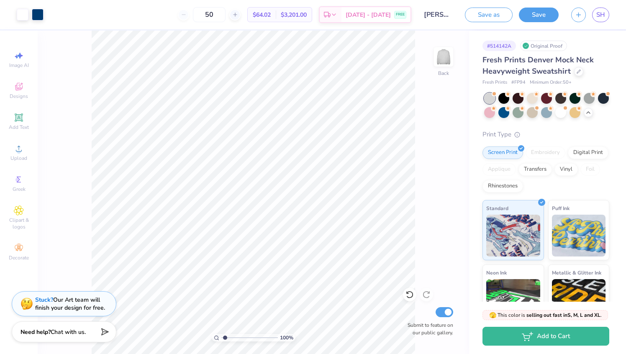
type input "1.54"
type textarea "x"
type input "1.71"
type textarea "x"
type input "1.85"
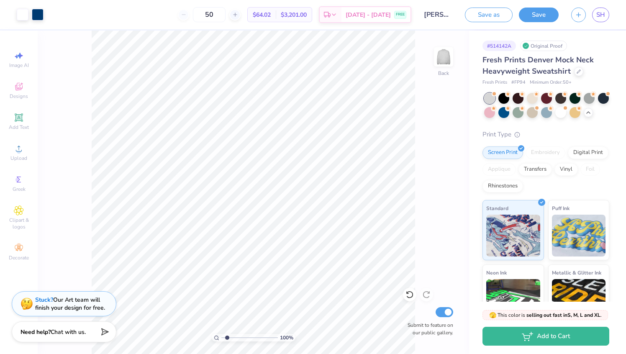
type textarea "x"
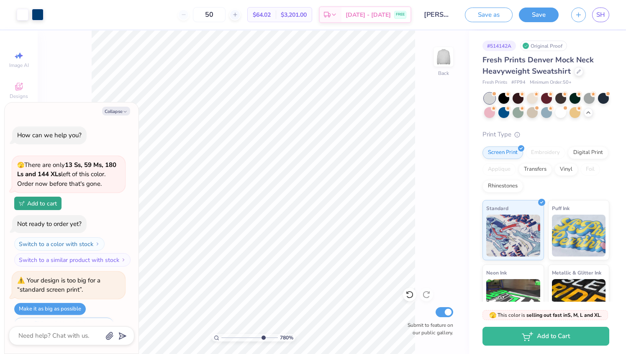
scroll to position [71, 0]
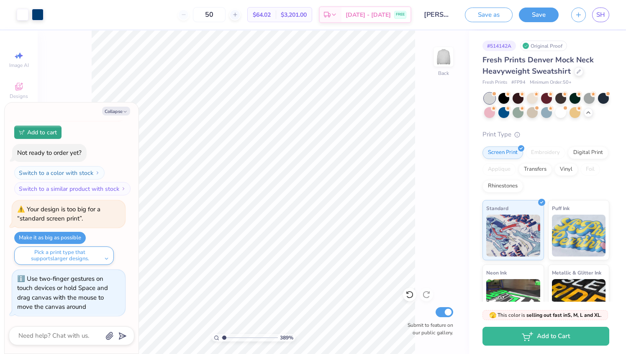
type input "1"
drag, startPoint x: 225, startPoint y: 338, endPoint x: 217, endPoint y: 334, distance: 8.6
click at [221, 334] on input "range" at bounding box center [249, 338] width 56 height 8
click at [536, 17] on button "Save" at bounding box center [539, 13] width 40 height 15
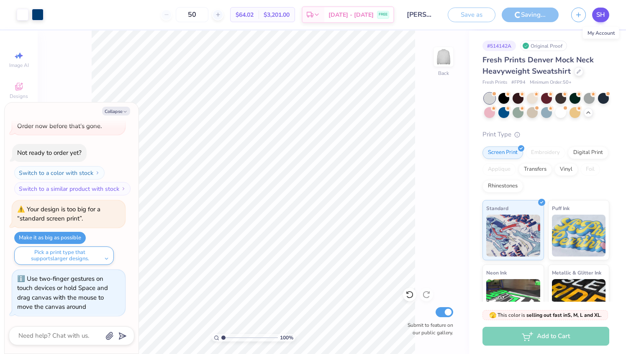
type textarea "x"
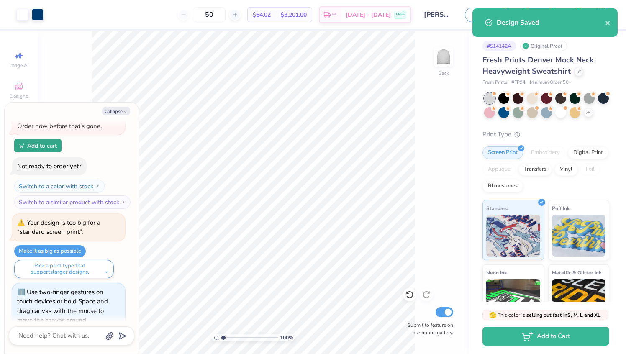
scroll to position [71, 0]
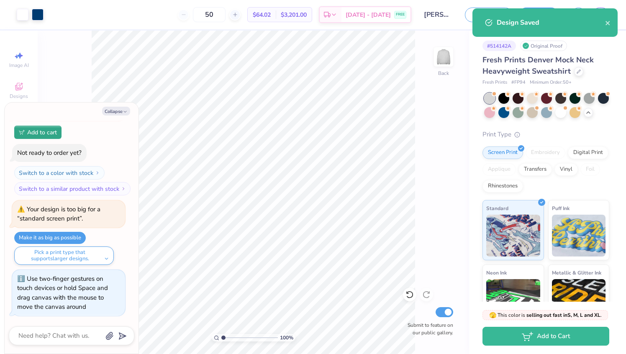
click at [601, 15] on div "Design Saved" at bounding box center [544, 22] width 145 height 28
click at [608, 24] on icon "close" at bounding box center [607, 23] width 4 height 4
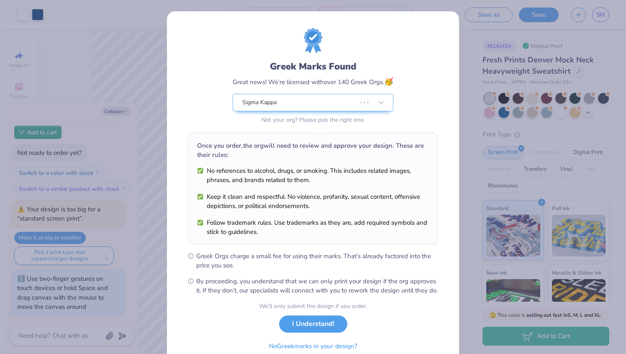
click at [603, 16] on div "Design Saved" at bounding box center [544, 26] width 148 height 38
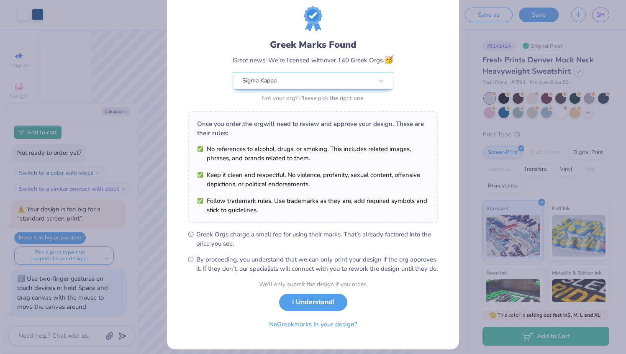
scroll to position [22, 0]
click at [322, 302] on button "I Understand!" at bounding box center [313, 299] width 68 height 17
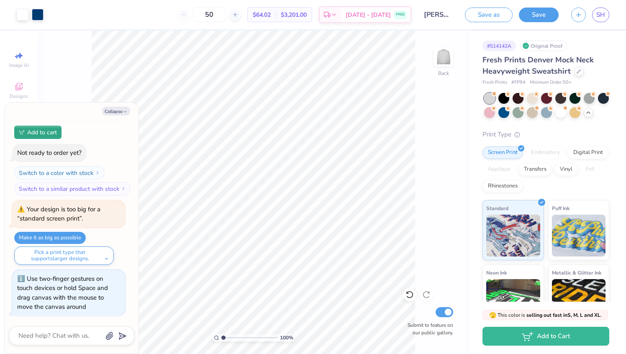
scroll to position [0, 0]
click at [598, 18] on span "SH" at bounding box center [600, 15] width 9 height 10
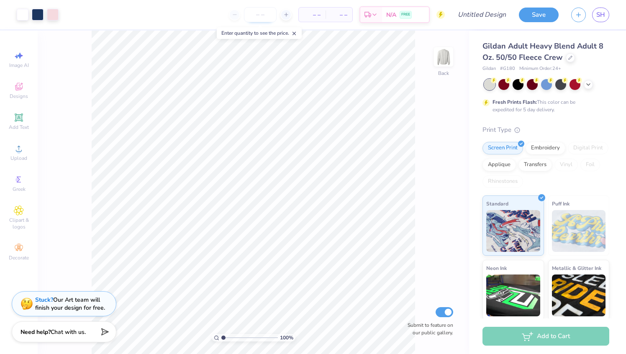
click at [261, 18] on input "number" at bounding box center [260, 14] width 33 height 15
type input "50"
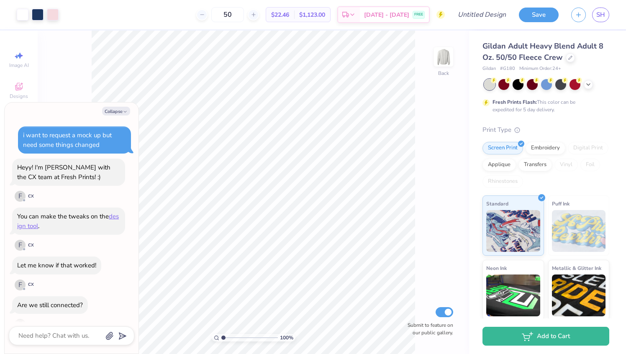
scroll to position [649, 0]
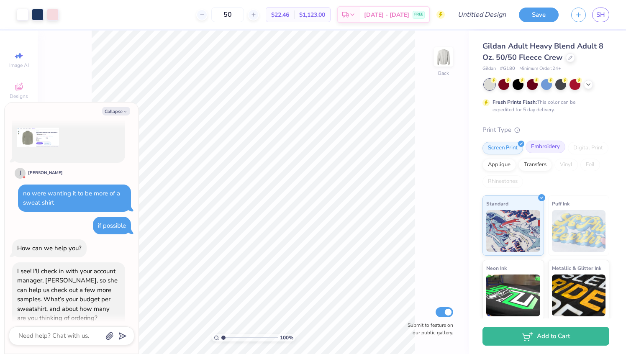
click at [536, 147] on div "Embroidery" at bounding box center [545, 146] width 40 height 13
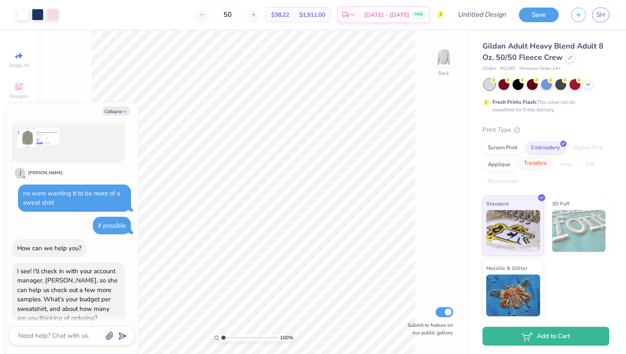
click at [531, 163] on div "Transfers" at bounding box center [534, 163] width 33 height 13
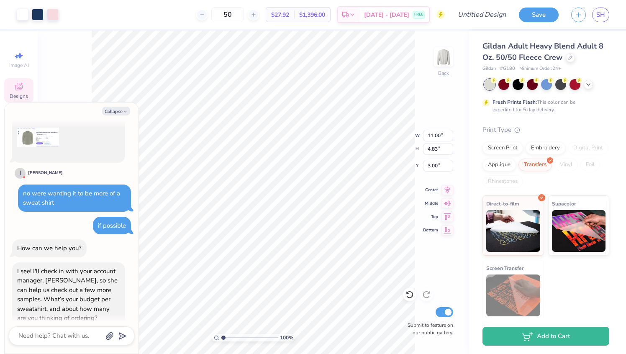
type textarea "x"
type input "3.53"
click at [58, 335] on textarea at bounding box center [60, 335] width 85 height 11
click at [59, 335] on textarea at bounding box center [60, 335] width 85 height 11
type textarea "i"
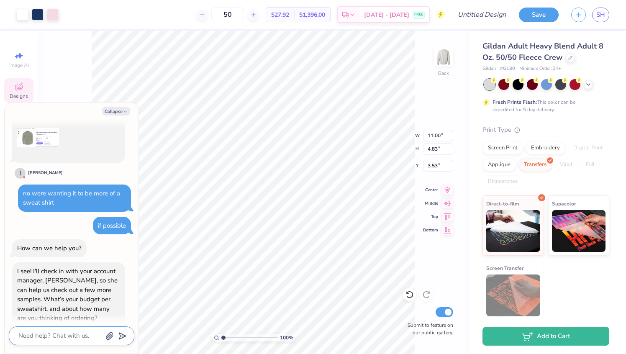
type textarea "x"
type textarea "im"
type textarea "x"
type textarea "im"
type textarea "x"
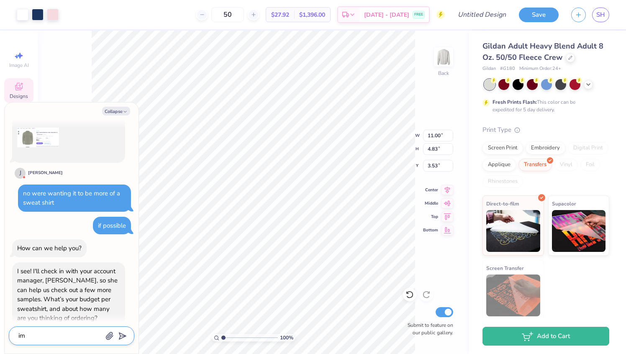
type textarea "im g"
type textarea "x"
type textarea "im gu"
type textarea "x"
type textarea "im gue"
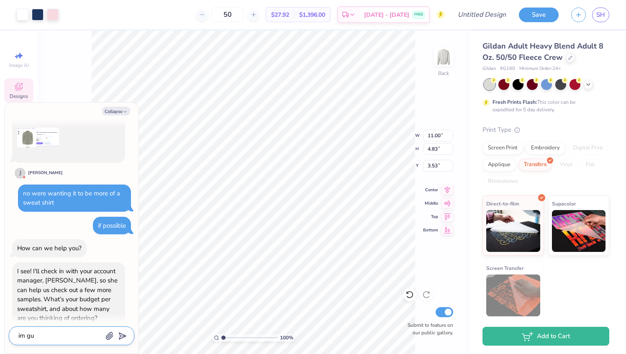
type textarea "x"
type textarea "im gues"
type textarea "x"
type textarea "im guest"
type textarea "x"
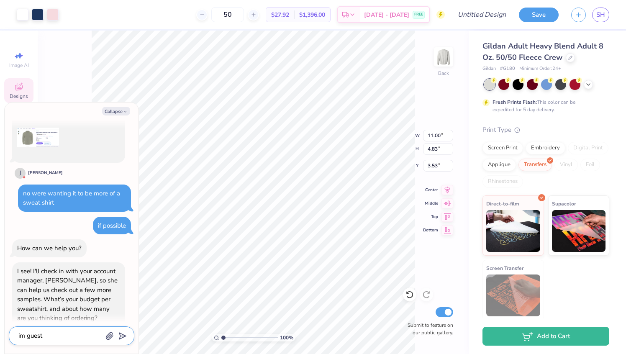
type textarea "im guests"
type textarea "x"
type textarea "im guest"
type textarea "x"
type textarea "im gues"
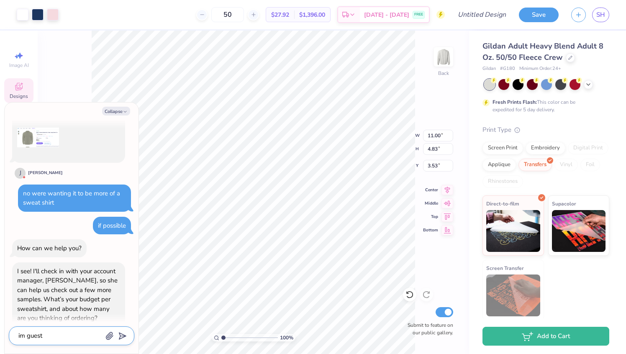
type textarea "x"
type textarea "im guess"
type textarea "x"
type textarea "im guessi"
type textarea "x"
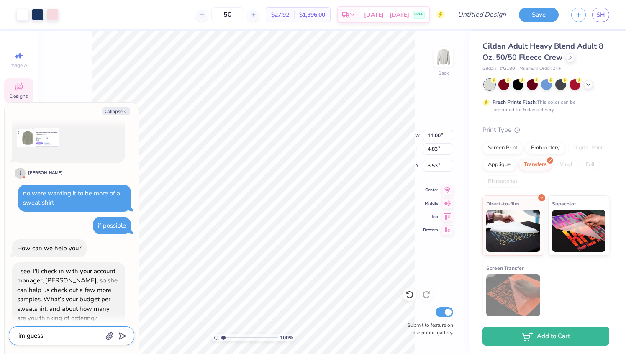
type textarea "im guessin"
type textarea "x"
type textarea "im guessing"
type textarea "x"
type textarea "im guessing"
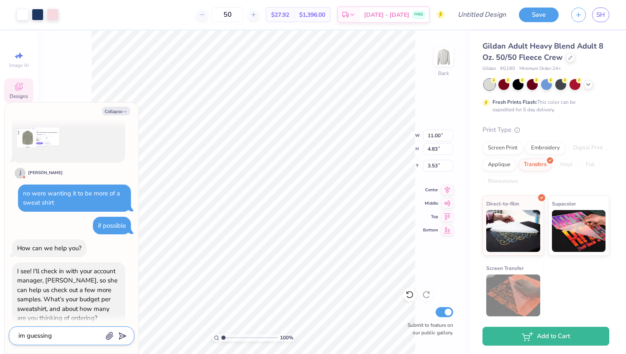
type textarea "x"
type textarea "im guessing l"
type textarea "x"
type textarea "im guessing li"
type textarea "x"
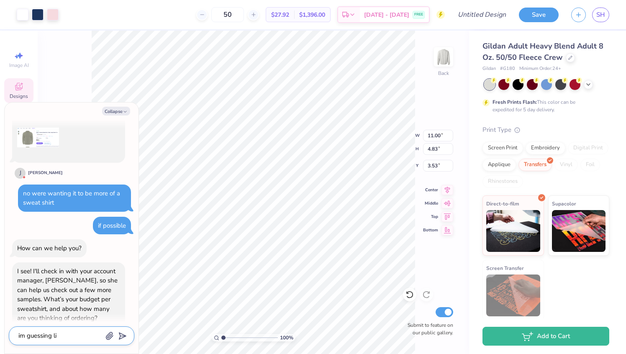
type textarea "im guessing lik"
type textarea "x"
type textarea "im guessing lik"
type textarea "x"
type textarea "im guessing lik"
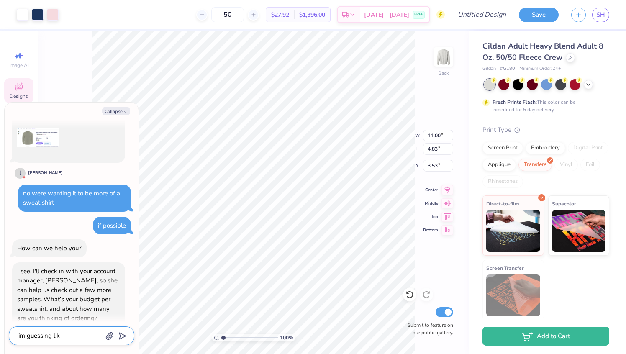
type textarea "x"
type textarea "im guessing like"
type textarea "x"
type textarea "im guessing like"
type textarea "x"
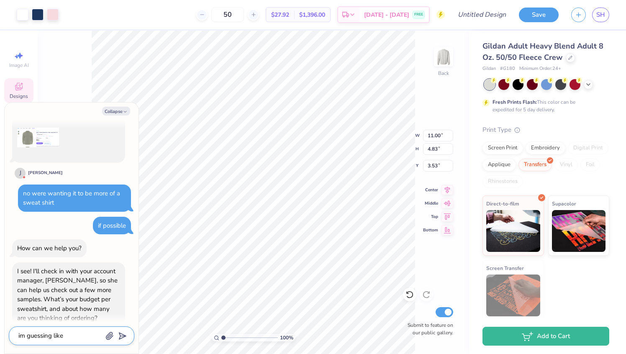
type textarea "im guessing like 5"
type textarea "x"
type textarea "im guessing like 50"
type textarea "x"
type textarea "im guessing like 50"
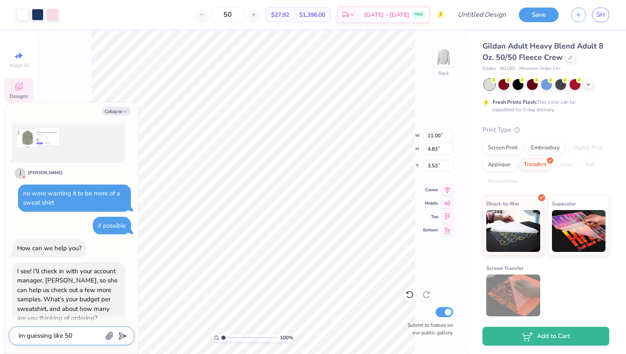
type textarea "x"
type textarea "im guessing like 50 a"
type textarea "x"
type textarea "im guessing like 50 an"
type textarea "x"
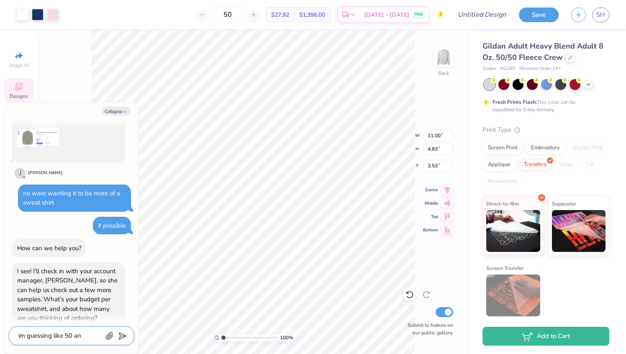
type textarea "im guessing like 50 and"
type textarea "x"
type textarea "im guessing like 50 and"
type textarea "x"
type textarea "im guessing like 50 and l"
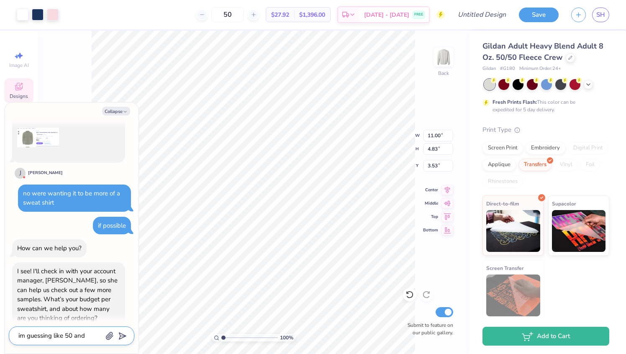
type textarea "x"
type textarea "im guessing like 50 and li"
type textarea "x"
type textarea "im guessing like 50 and lik"
type textarea "x"
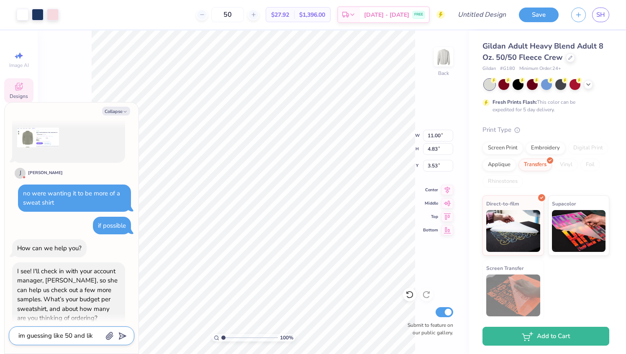
type textarea "im guessing like 50 and like"
type textarea "x"
type textarea "im guessing like 50 and like"
type textarea "x"
type textarea "im guessing like 50 and like i"
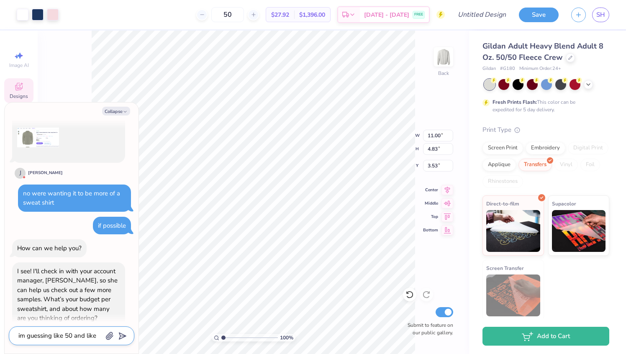
type textarea "x"
type textarea "im guessing like 50 and like if"
type textarea "x"
type textarea "im guessing like 50 and like if"
type textarea "x"
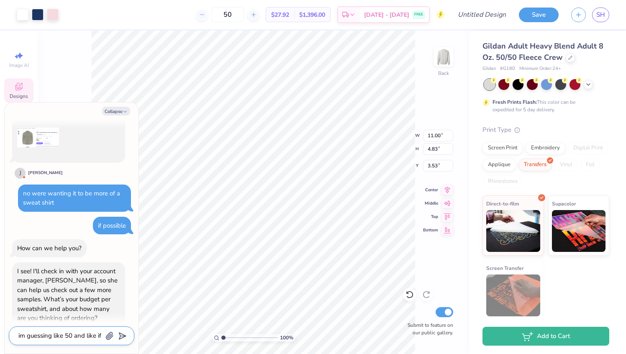
type textarea "im guessing like 50 and like if p"
type textarea "x"
type textarea "im guessing like 50 and like if po"
type textarea "x"
type textarea "im guessing like 50 and like if pos"
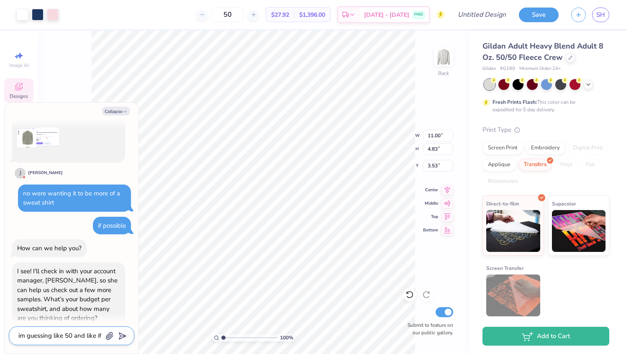
type textarea "x"
type textarea "im guessing like 50 and like if poss"
type textarea "x"
type textarea "im guessing like 50 and like if possi"
type textarea "x"
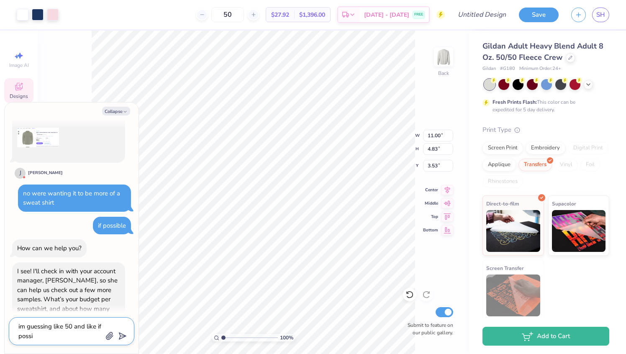
type textarea "im guessing like 50 and like if possib"
type textarea "x"
type textarea "im guessing like 50 and like if possibl"
type textarea "x"
type textarea "im guessing like 50 and like if possible"
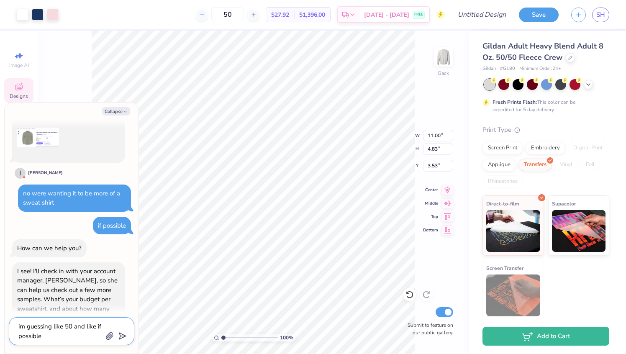
type textarea "x"
type textarea "im guessing like 50 and like if possible"
type textarea "x"
type textarea "im guessing like 50 and like if possible n"
type textarea "x"
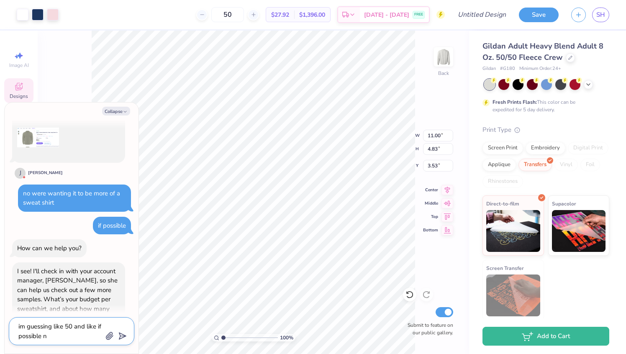
type textarea "im guessing like 50 and like if possible no"
type textarea "x"
type textarea "im guessing like 50 and like if possible no"
type textarea "x"
type textarea "im guessing like 50 and like if possible no m"
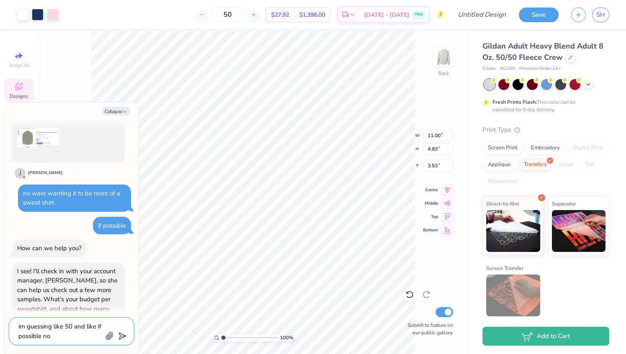
type textarea "x"
type textarea "im guessing like 50 and like if possible no mo"
type textarea "x"
type textarea "im guessing like 50 and like if possible no mor"
type textarea "x"
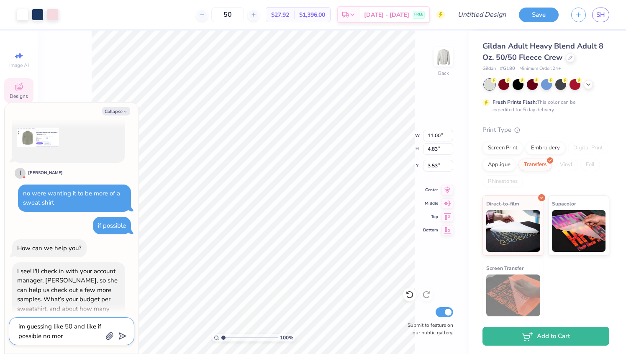
type textarea "im guessing like 50 and like if possible no mora"
type textarea "x"
type textarea "im guessing like 50 and like if possible no mor"
type textarea "x"
type textarea "im guessing like 50 and like if possible no more"
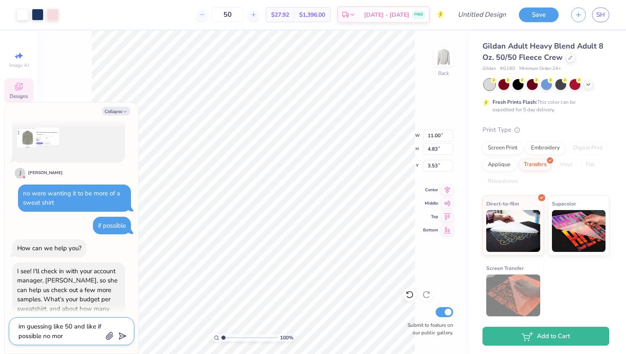
type textarea "x"
type textarea "im guessing like 50 and like if possible no more"
type textarea "x"
type textarea "im guessing like 50 and like if possible no more t"
type textarea "x"
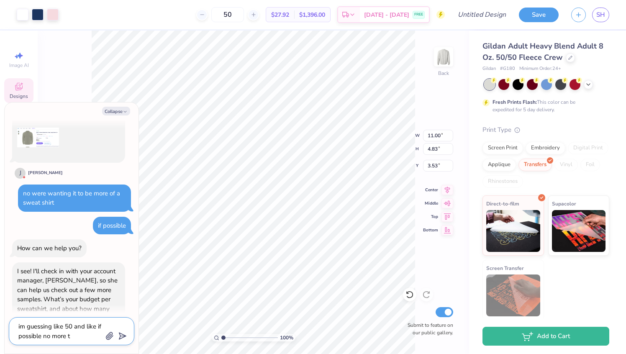
type textarea "im guessing like 50 and like if possible no more th"
type textarea "x"
type textarea "im guessing like 50 and like if possible no more tha"
type textarea "x"
type textarea "im guessing like 50 and like if possible no more than"
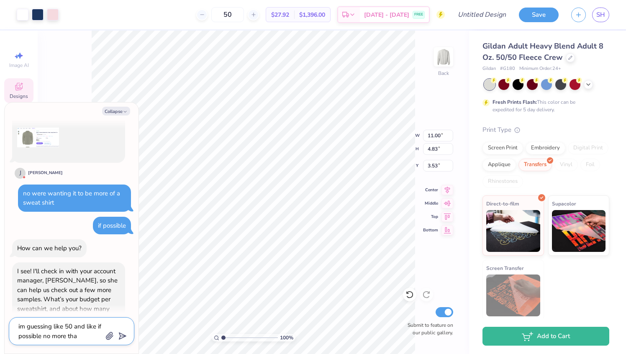
type textarea "x"
type textarea "im guessing like 50 and like if possible no more than"
type textarea "x"
type textarea "im guessing like 50 and like if possible no more than 5"
type textarea "x"
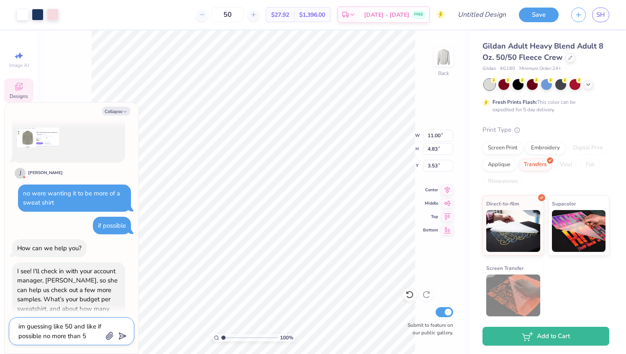
type textarea "im guessing like 50 and like if possible no more than 50"
type textarea "x"
type textarea "im guessing like 50 and like if possible no more than 50"
type textarea "x"
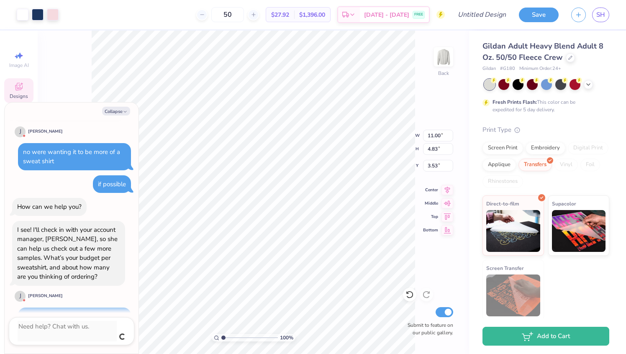
scroll to position [681, 0]
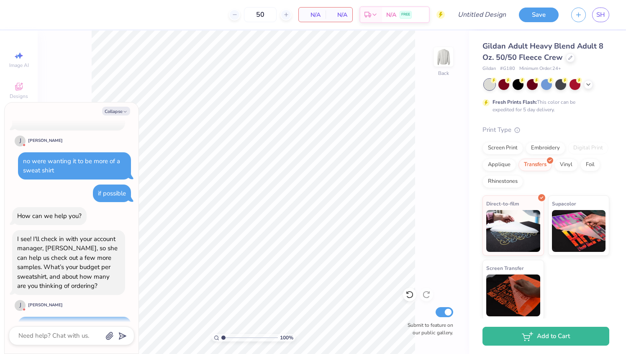
type textarea "x"
click at [48, 331] on textarea at bounding box center [60, 335] width 85 height 11
type textarea "$"
type textarea "x"
type textarea "$5"
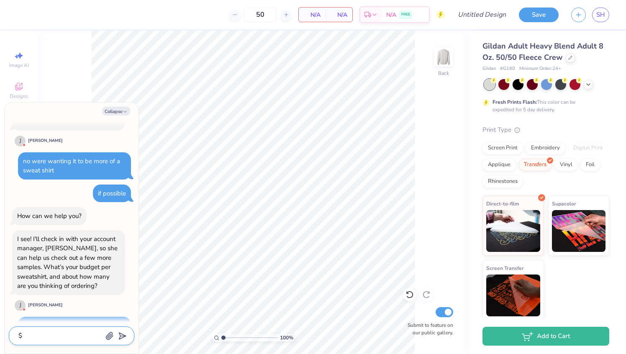
type textarea "x"
type textarea "$50"
type textarea "x"
type textarea "$50"
type textarea "x"
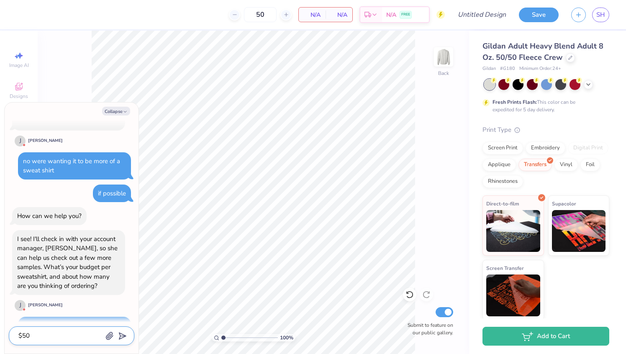
type textarea "$50 f"
type textarea "x"
type textarea "$50 fo"
type textarea "x"
type textarea "$50 for"
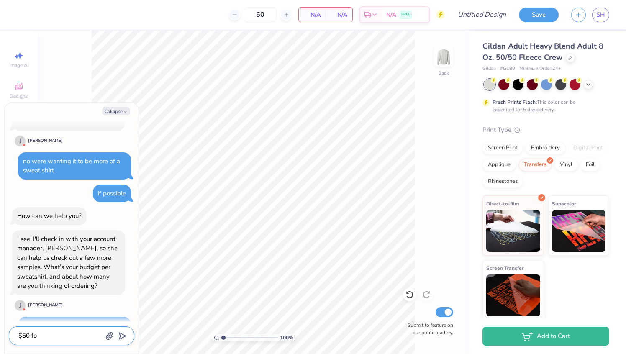
type textarea "x"
type textarea "$50 for"
type textarea "x"
type textarea "$50 for p"
type textarea "x"
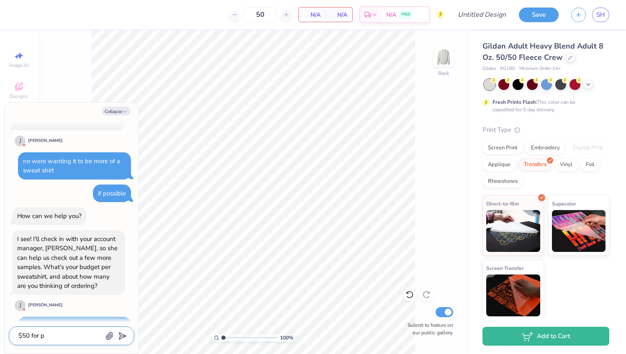
type textarea "$50 for pr"
type textarea "x"
type textarea "$50 for pri"
type textarea "x"
type textarea "$50 for pric"
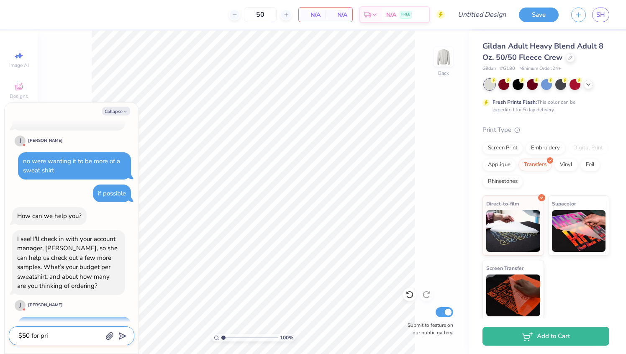
type textarea "x"
type textarea "$50 for price"
type textarea "x"
type textarea "$50 for price"
type textarea "x"
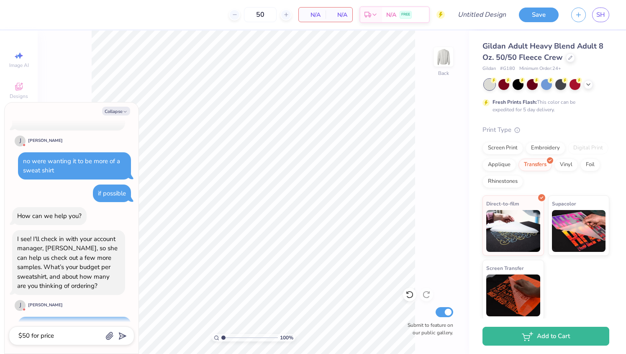
scroll to position [704, 0]
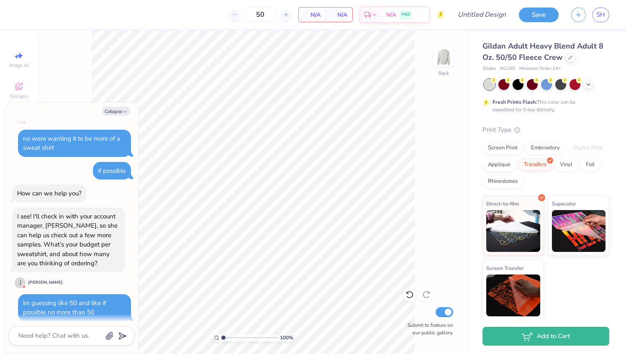
type textarea "x"
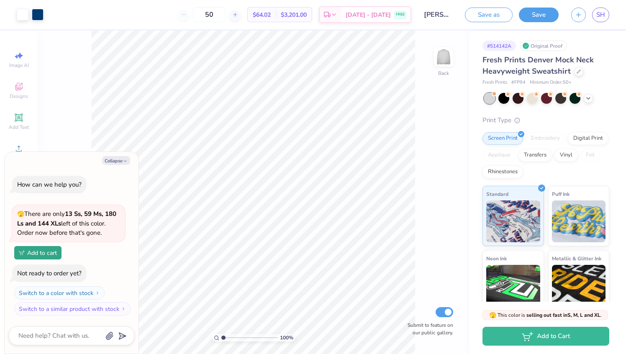
scroll to position [884, 0]
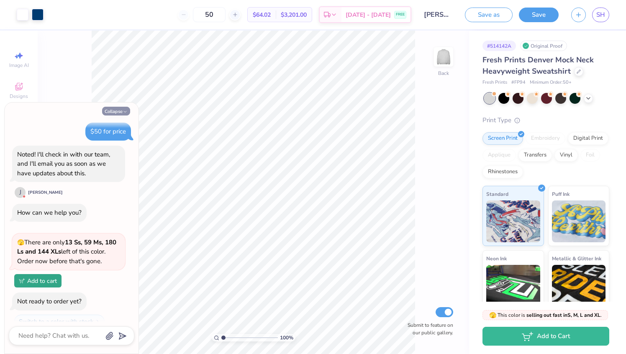
click at [130, 111] on div "Collapse" at bounding box center [71, 111] width 125 height 9
click at [118, 112] on button "Collapse" at bounding box center [116, 111] width 28 height 9
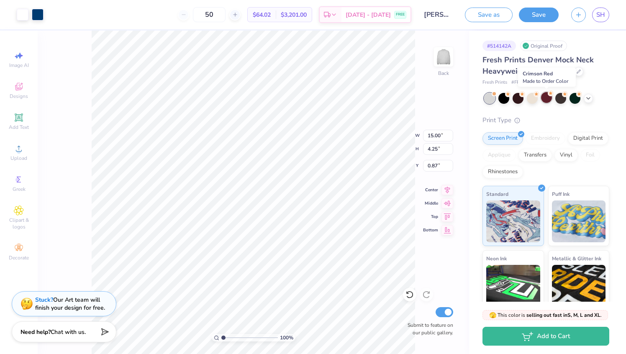
click at [545, 100] on div at bounding box center [546, 97] width 11 height 11
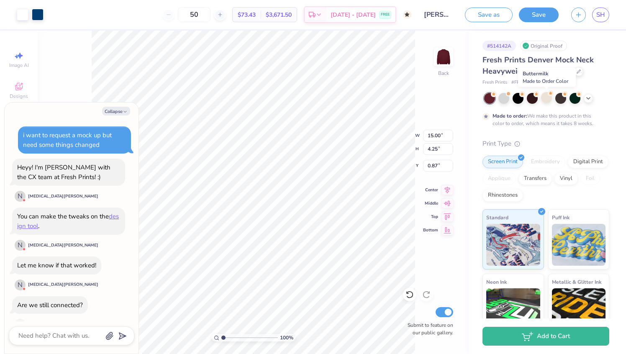
scroll to position [963, 0]
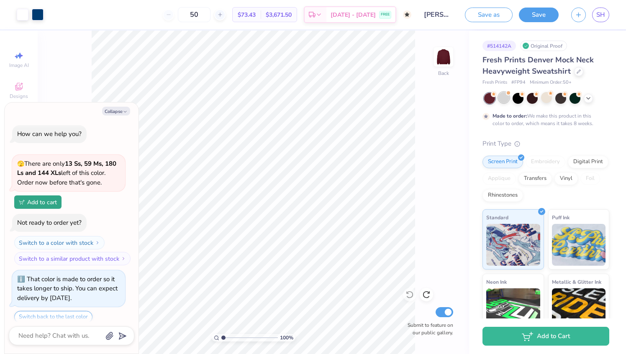
click at [506, 97] on div at bounding box center [503, 97] width 11 height 11
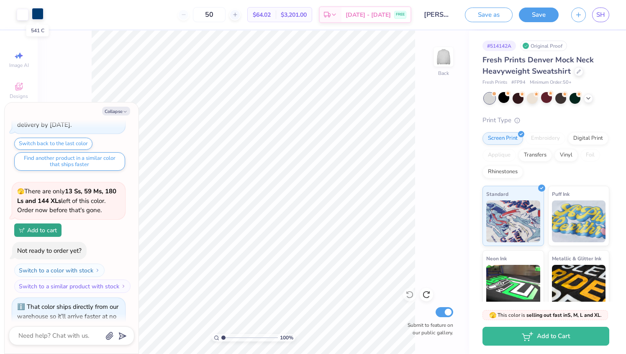
click at [35, 12] on div at bounding box center [38, 14] width 12 height 12
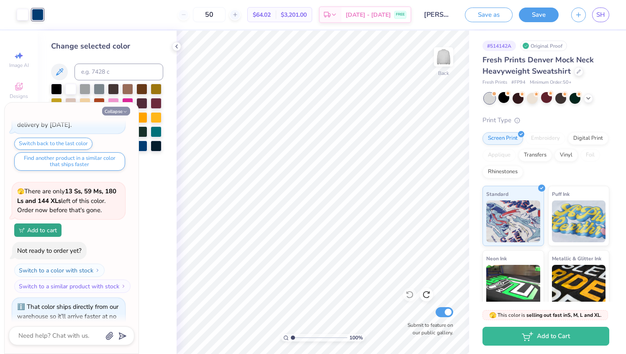
click at [120, 110] on button "Collapse" at bounding box center [116, 111] width 28 height 9
type textarea "x"
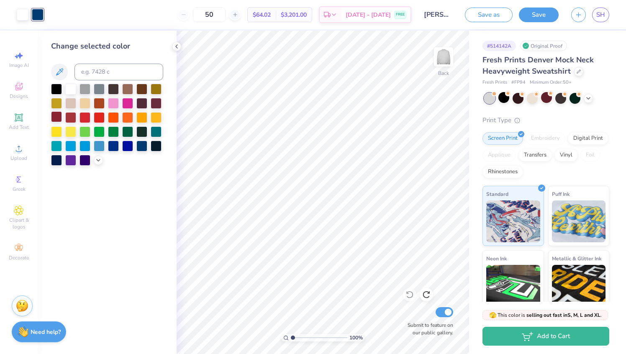
click at [54, 117] on div at bounding box center [56, 116] width 11 height 11
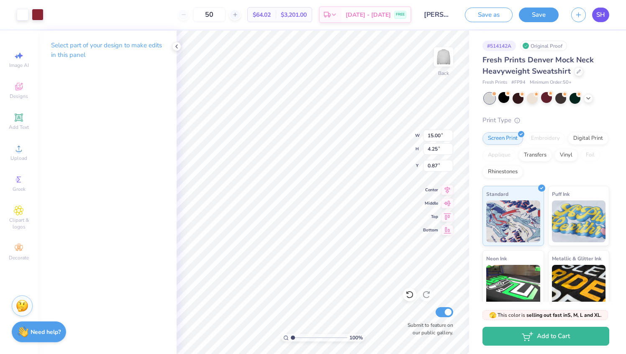
click at [598, 11] on span "SH" at bounding box center [600, 15] width 9 height 10
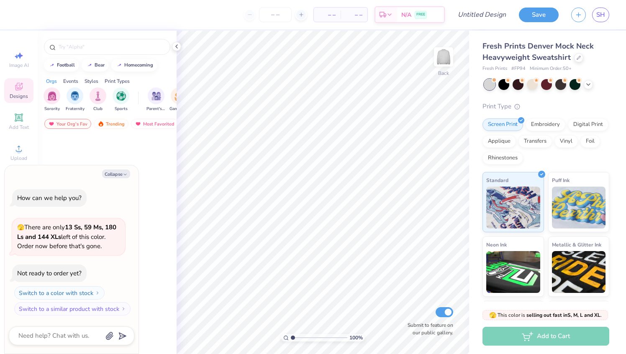
scroll to position [871, 0]
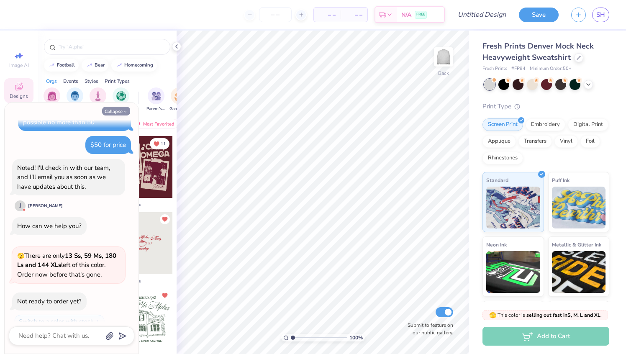
click at [121, 107] on button "Collapse" at bounding box center [116, 111] width 28 height 9
type textarea "x"
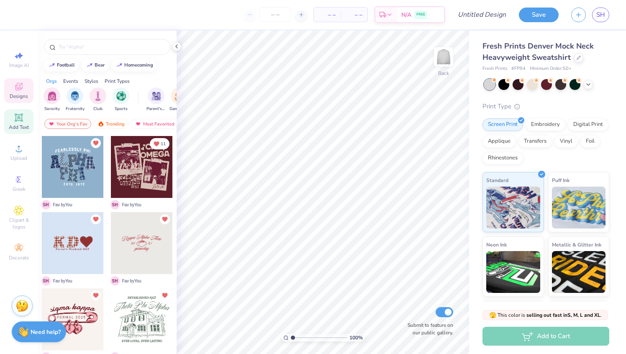
click at [17, 120] on icon at bounding box center [19, 117] width 8 height 8
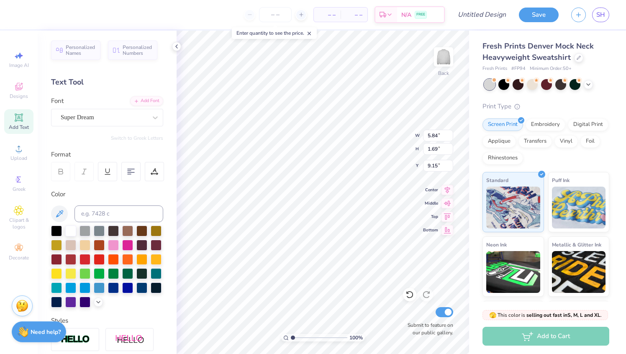
type textarea "s"
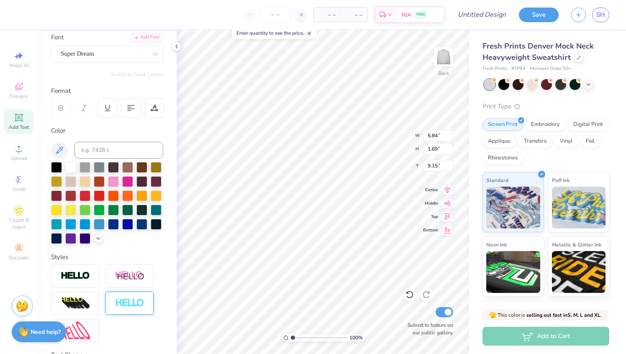
scroll to position [132, 0]
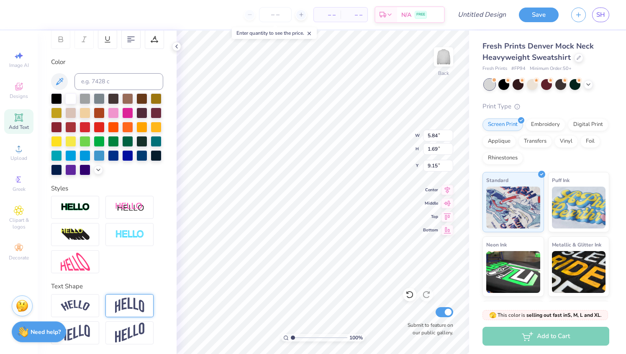
type textarea "SIG KAP"
click at [134, 306] on img at bounding box center [129, 305] width 29 height 16
type input "1.67"
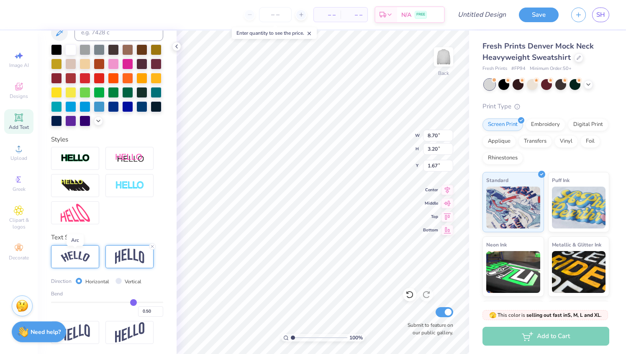
click at [87, 261] on img at bounding box center [75, 256] width 29 height 11
type input "10.64"
type input "2.78"
type input "1.88"
type input "0.51"
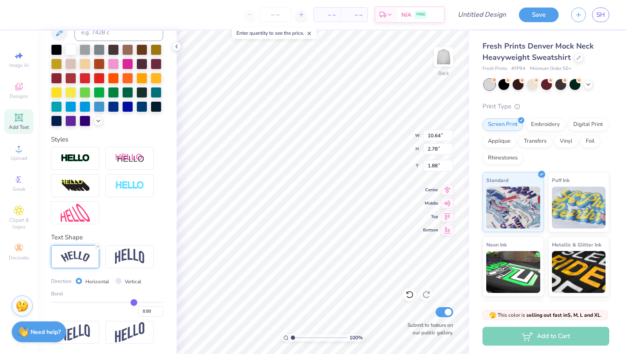
type input "0.51"
type input "0.5"
type input "0.50"
type input "0.49"
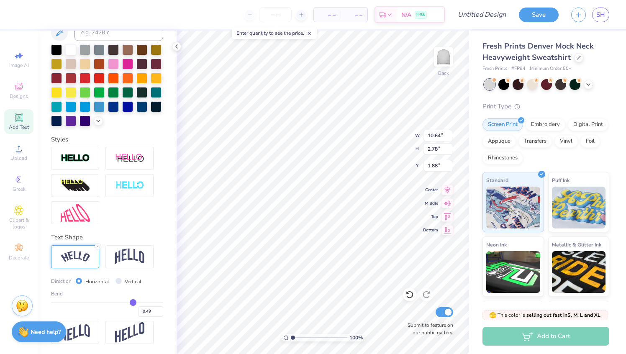
type input "0.48"
type input "0.47"
type input "0.46"
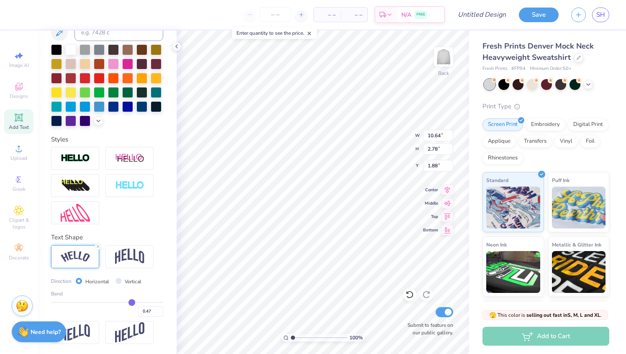
type input "0.46"
type input "0.45"
type input "0.43"
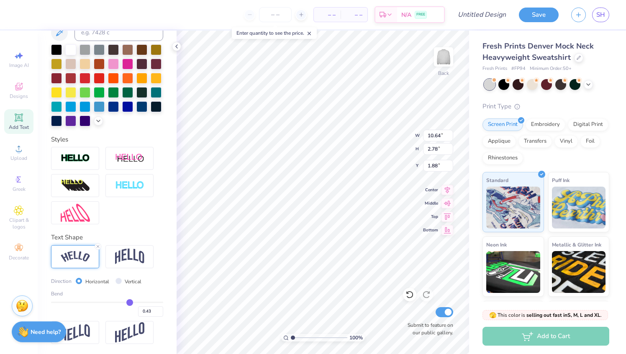
type input "0.42"
type input "0.4"
type input "0.40"
type input "0.38"
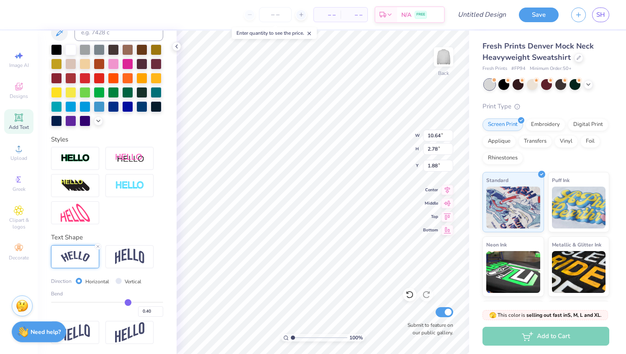
type input "0.38"
type input "0.37"
type input "0.35"
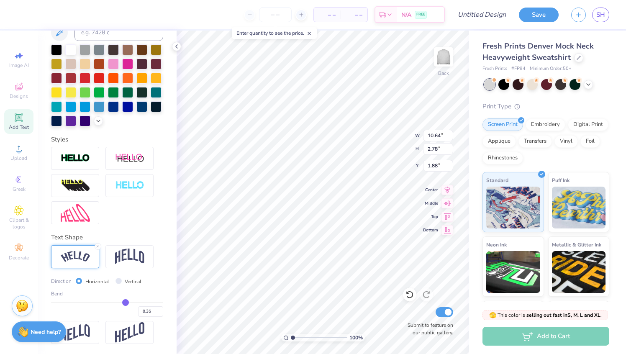
type input "0.34"
type input "0.32"
type input "0.31"
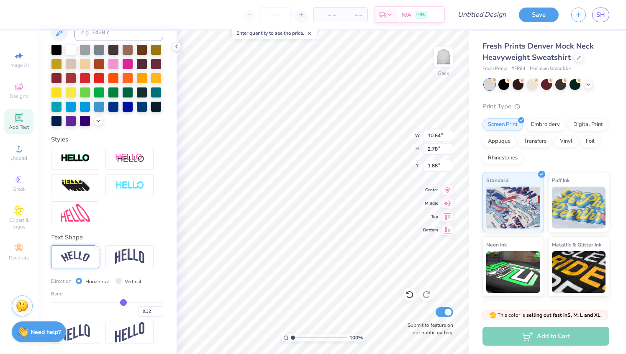
type input "0.31"
type input "0.29"
type input "0.28"
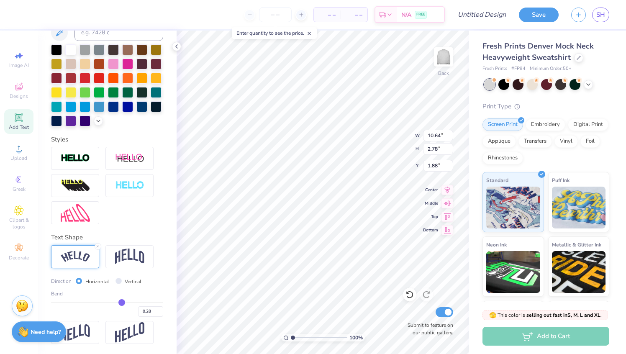
type input "0.27"
type input "0.26"
type input "0.25"
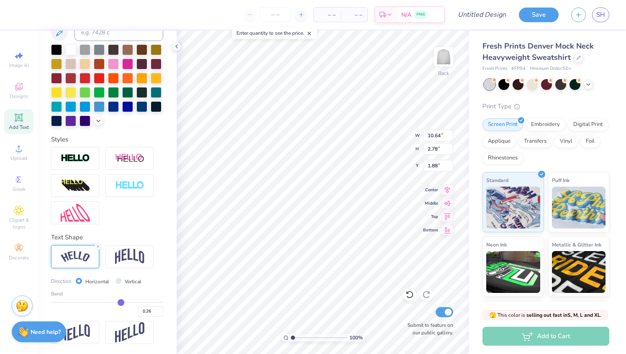
type input "0.25"
type input "0.24"
type input "0.23"
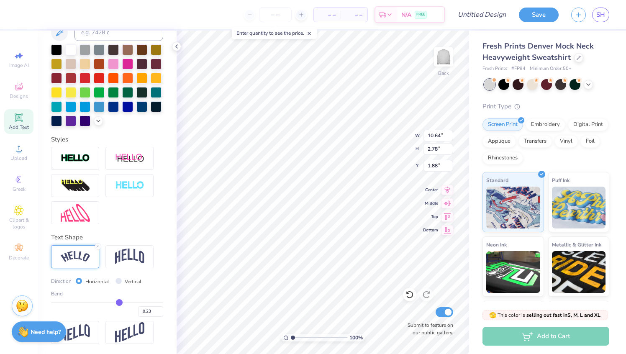
type input "0.22"
type input "0.21"
type input "0.2"
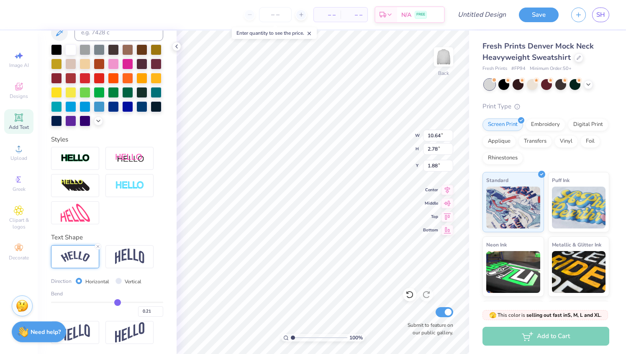
type input "0.20"
type input "0.18"
type input "0.17"
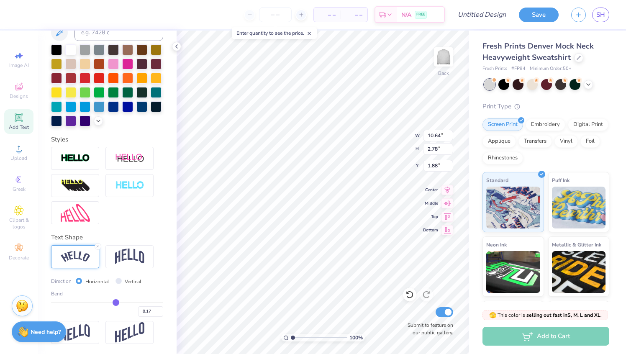
type input "0.16"
type input "0.15"
type input "0.14"
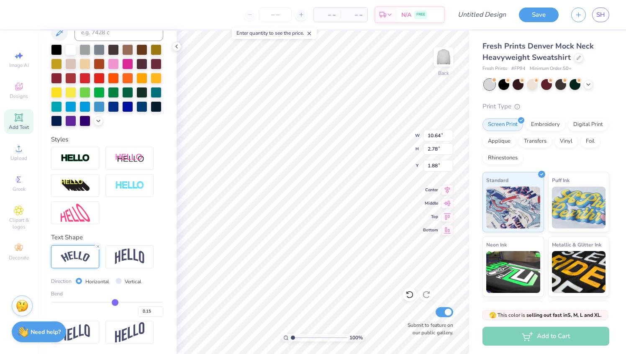
type input "0.14"
type input "0.13"
type input "0.12"
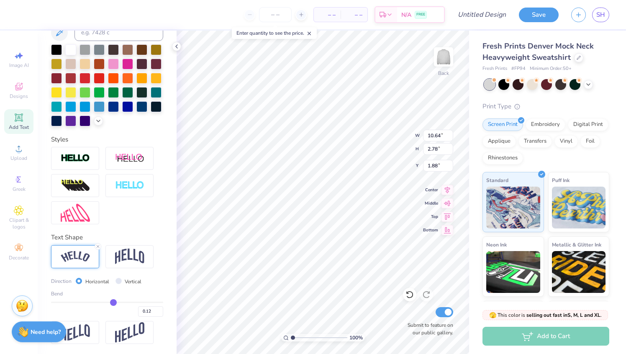
type input "0.11"
type input "0.1"
type input "0.10"
type input "0.09"
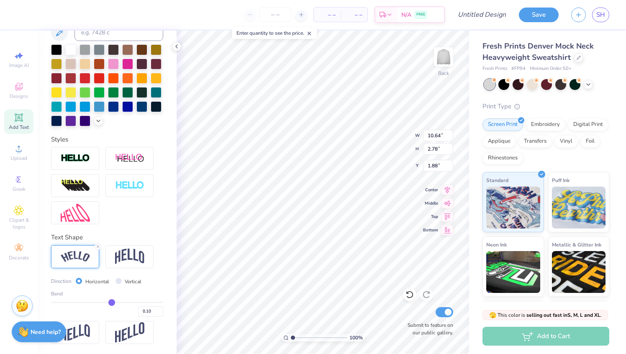
type input "0.09"
type input "0.08"
type input "0.07"
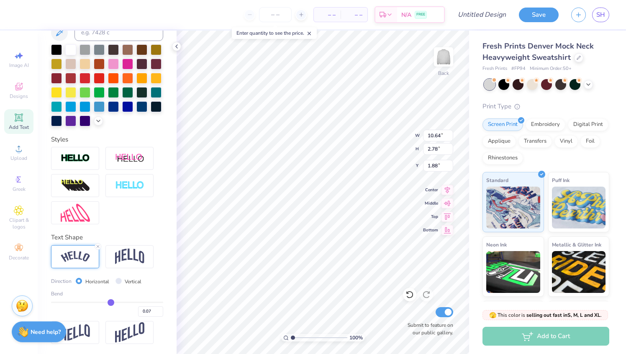
type input "0.06"
type input "0.05"
type input "0.04"
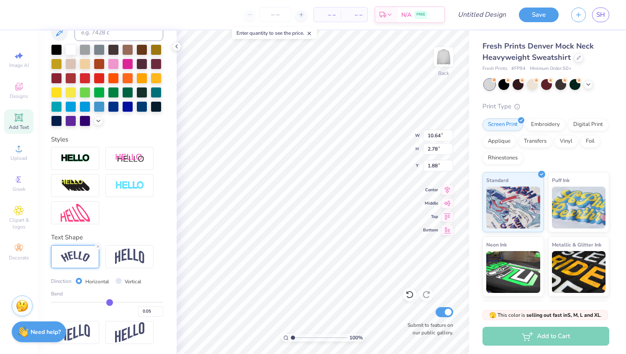
type input "0.04"
type input "0.03"
type input "0.04"
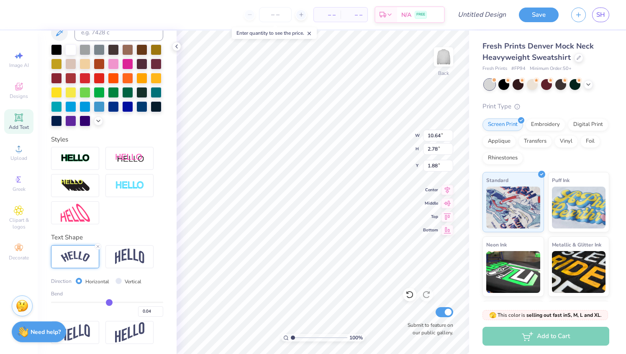
drag, startPoint x: 134, startPoint y: 302, endPoint x: 109, endPoint y: 302, distance: 24.7
type input "0.04"
click at [109, 302] on input "range" at bounding box center [107, 301] width 112 height 1
type input "8.86"
type input "1.75"
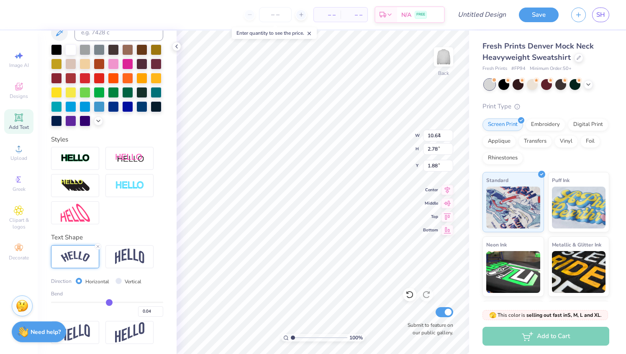
type input "2.39"
type input "0.05"
type input "0.06"
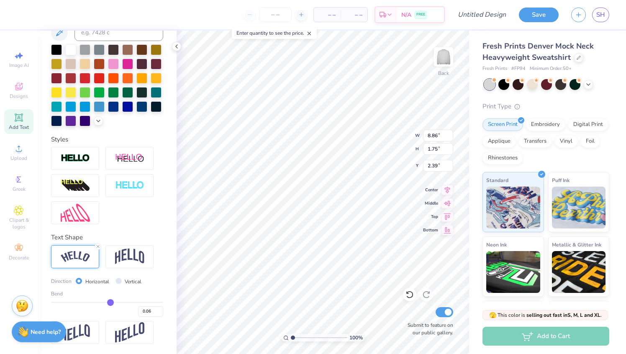
type input "0.07"
type input "0.09"
type input "0.1"
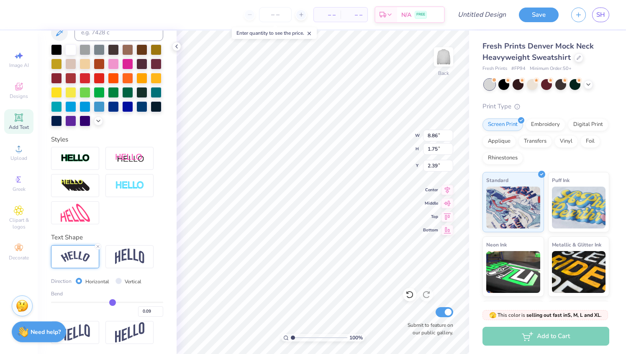
type input "0.10"
type input "0.11"
type input "0.13"
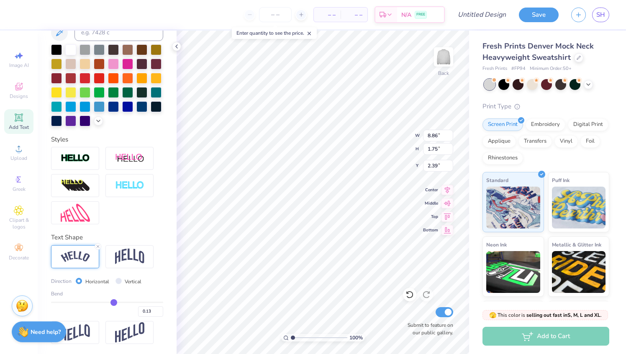
type input "0.14"
type input "0.15"
type input "0.17"
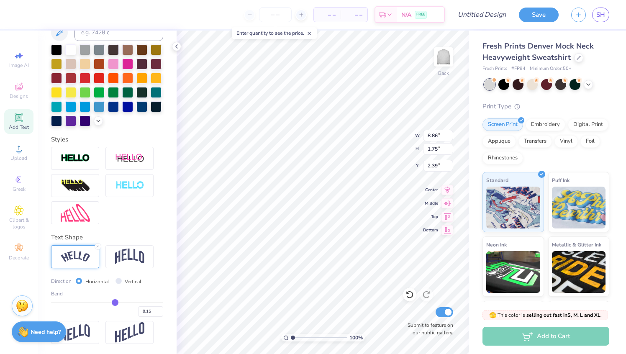
type input "0.17"
type input "0.18"
type input "0.19"
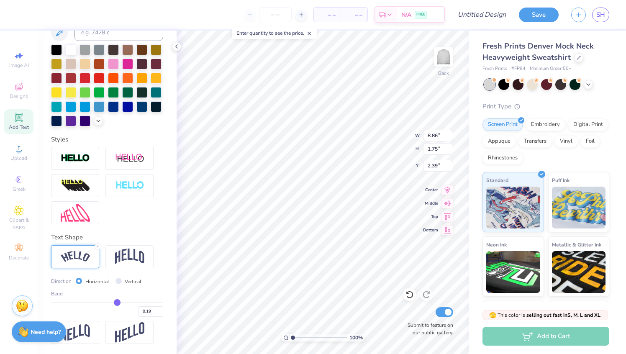
type input "0.2"
type input "0.20"
drag, startPoint x: 109, startPoint y: 302, endPoint x: 117, endPoint y: 302, distance: 8.4
type input "0.2"
click at [117, 302] on input "range" at bounding box center [107, 301] width 112 height 1
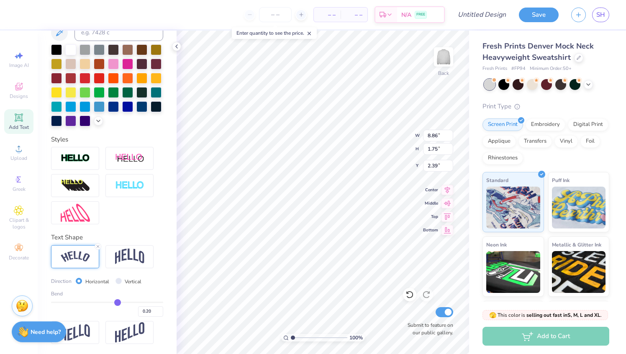
type input "9.50"
type input "1.86"
type input "2.34"
type input "0.21"
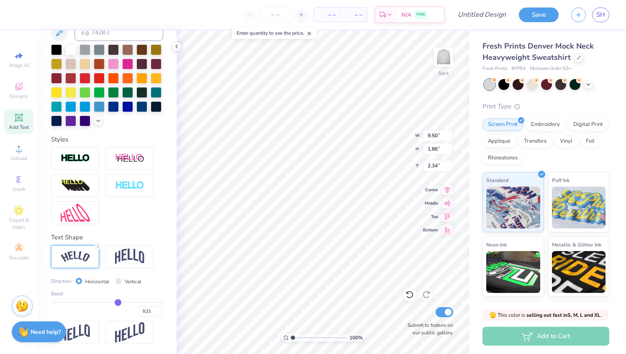
type input "0.22"
type input "0.23"
type input "0.24"
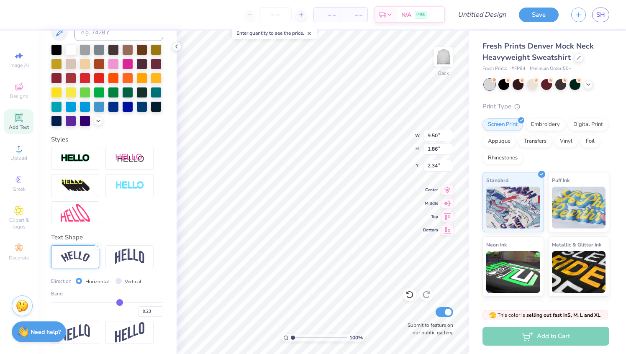
type input "0.24"
type input "0.25"
type input "0.26"
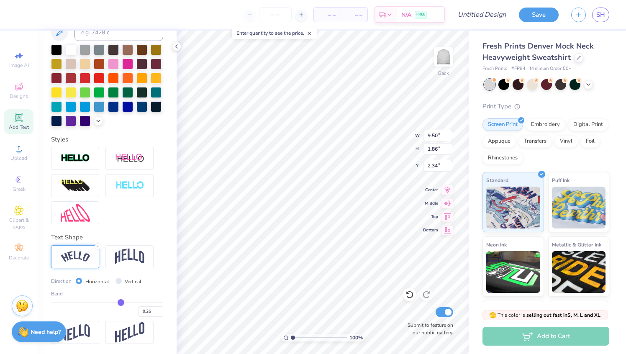
type input "0.28"
type input "0.29"
type input "0.3"
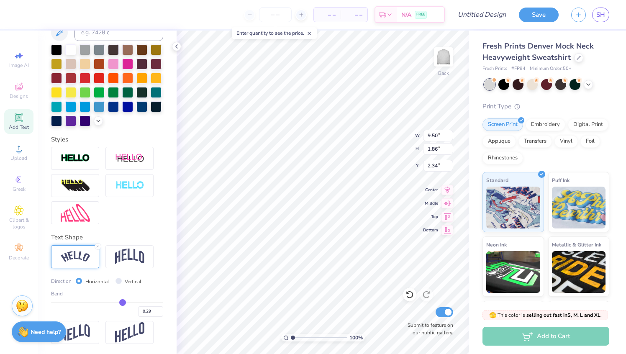
type input "0.30"
type input "0.31"
type input "0.32"
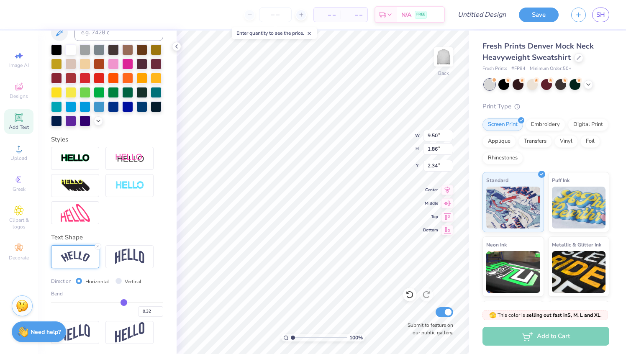
type input "0.33"
type input "0.34"
type input "0.35"
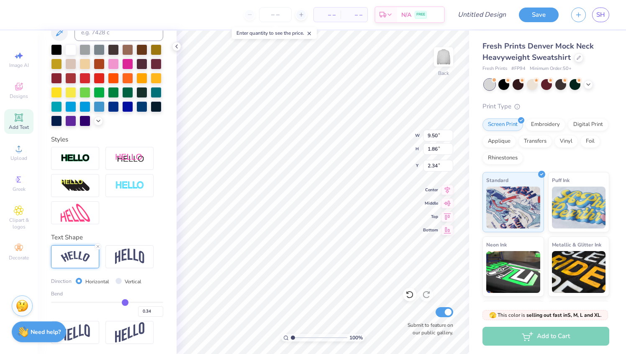
type input "0.35"
type input "0.36"
type input "0.37"
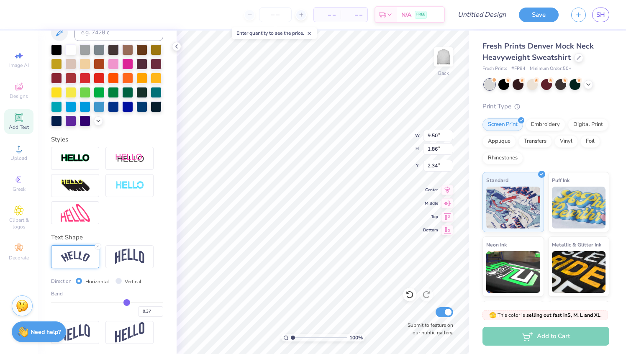
type input "0.38"
type input "0.39"
type input "0.4"
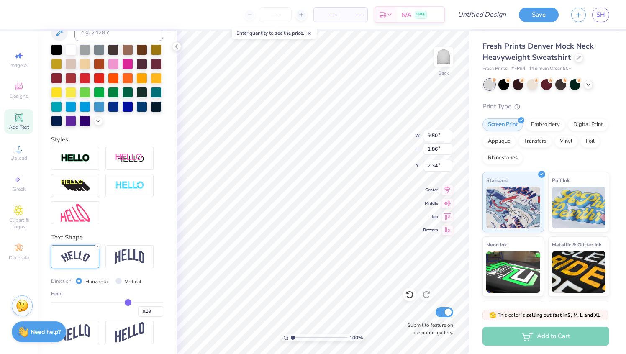
type input "0.40"
type input "0.41"
type input "0.42"
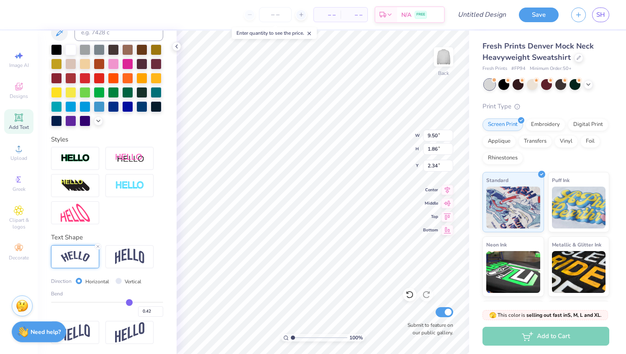
type input "0.43"
type input "0.44"
type input "0.45"
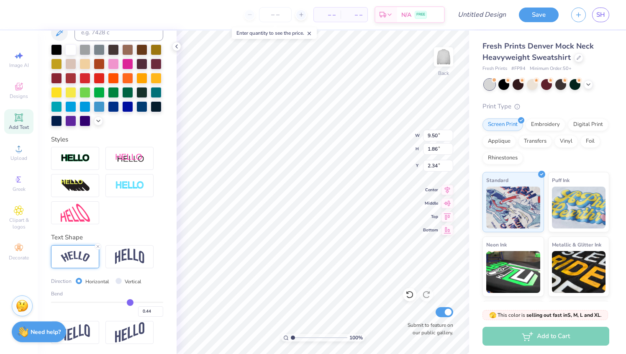
type input "0.45"
type input "0.46"
type input "0.47"
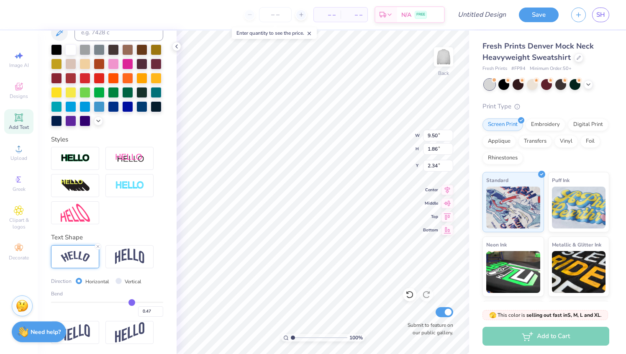
drag, startPoint x: 117, startPoint y: 302, endPoint x: 131, endPoint y: 304, distance: 13.9
type input "0.47"
click at [131, 303] on input "range" at bounding box center [107, 301] width 112 height 1
type input "10.54"
type input "2.64"
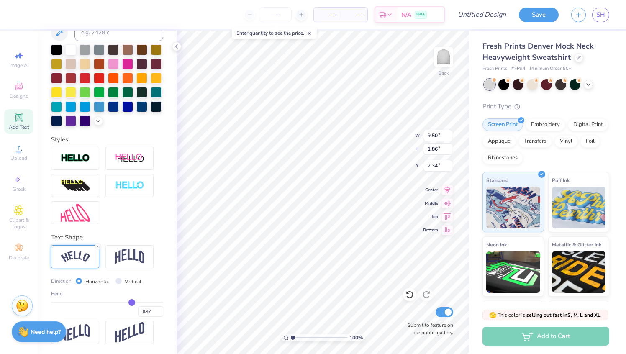
type input "1.95"
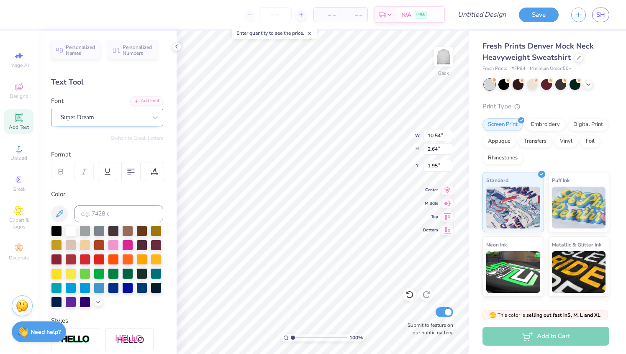
click at [120, 119] on div "Super Dream" at bounding box center [104, 117] width 88 height 13
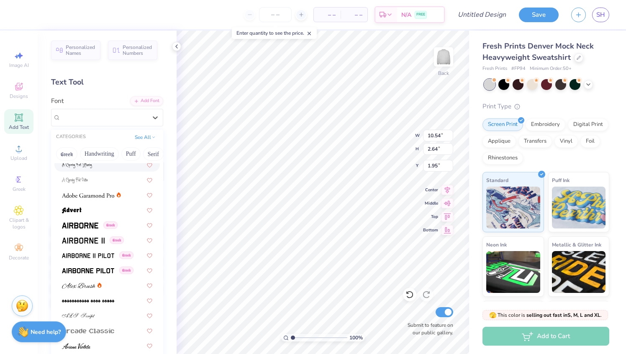
scroll to position [101, 0]
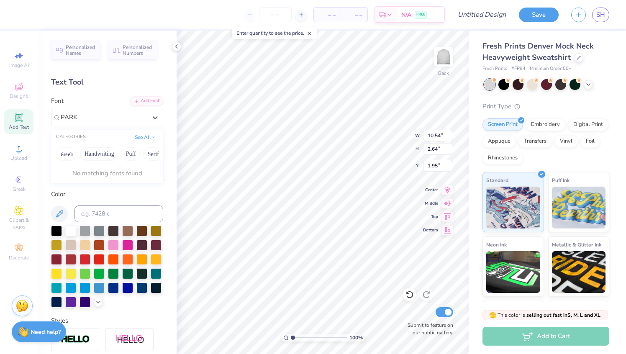
type input "PARKE"
click at [151, 118] on div at bounding box center [155, 117] width 15 height 15
click at [119, 116] on div "Super Dream" at bounding box center [104, 117] width 86 height 10
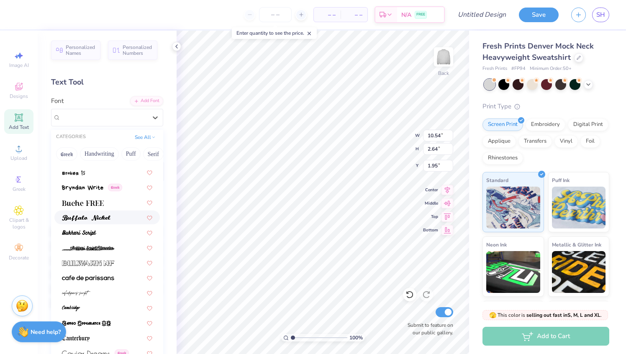
scroll to position [731, 0]
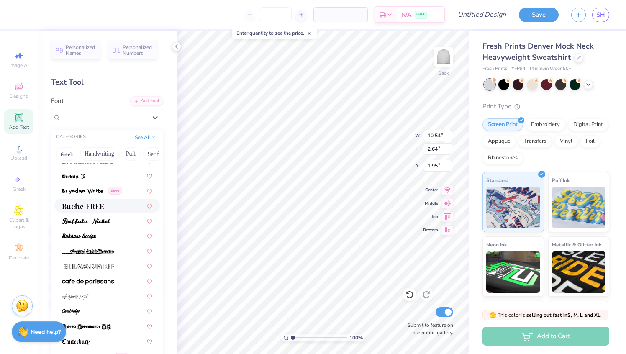
click at [111, 207] on div at bounding box center [107, 205] width 90 height 9
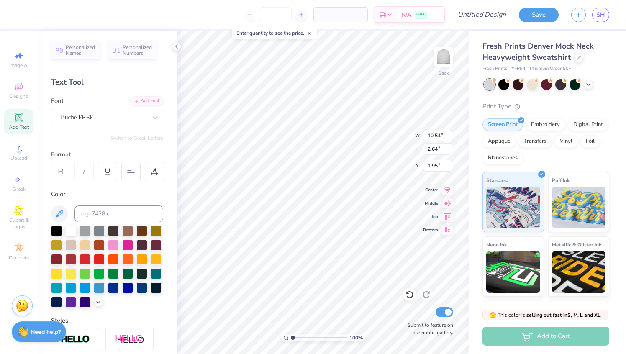
type input "10.72"
type input "2.79"
type input "1.88"
click at [108, 121] on div "Buche FREE" at bounding box center [104, 117] width 88 height 13
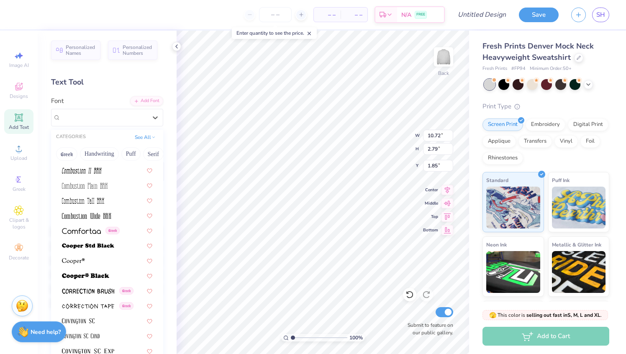
scroll to position [1195, 0]
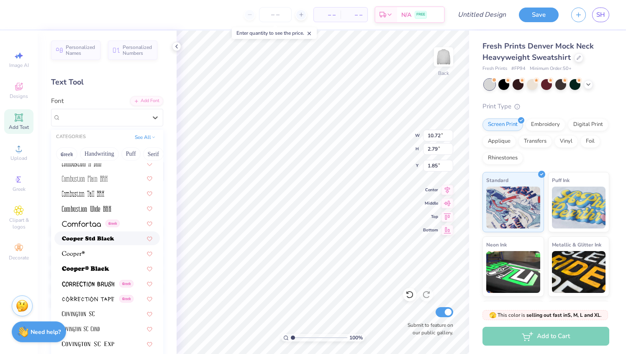
click at [108, 241] on img at bounding box center [88, 239] width 52 height 6
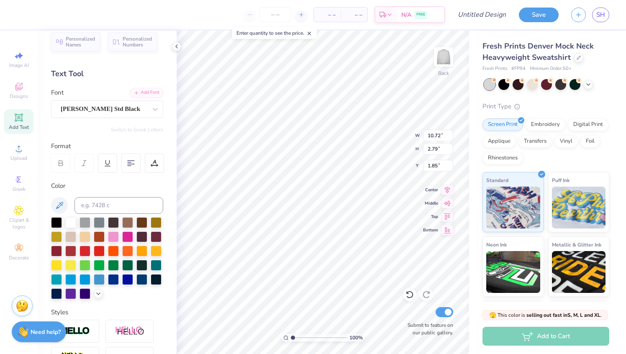
scroll to position [0, 0]
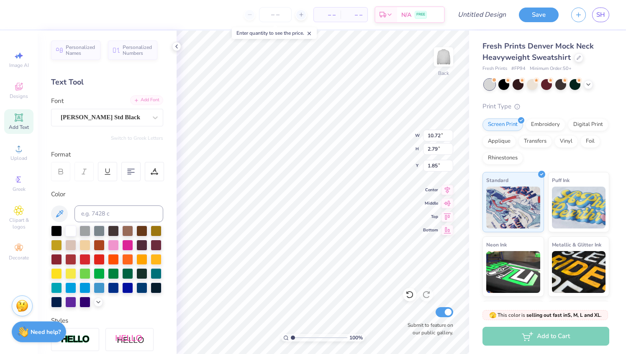
click at [149, 99] on div "Add Font" at bounding box center [146, 100] width 33 height 10
click at [97, 119] on div "Cooper Std Black" at bounding box center [104, 117] width 88 height 13
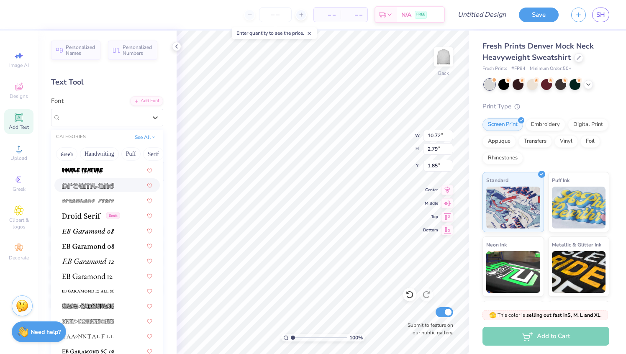
scroll to position [1460, 0]
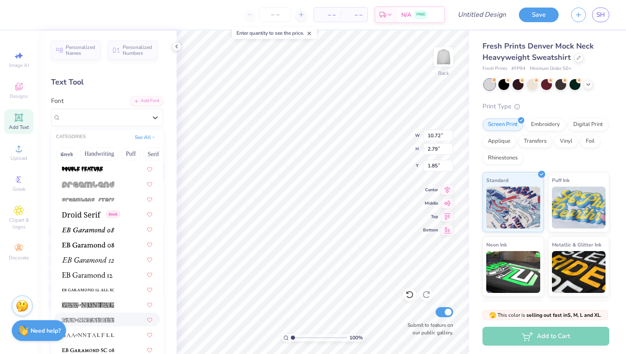
click at [43, 335] on div "Need help? Chat with us." at bounding box center [39, 330] width 54 height 21
type textarea "x"
type input "13.10"
type input "3.05"
type input "1.72"
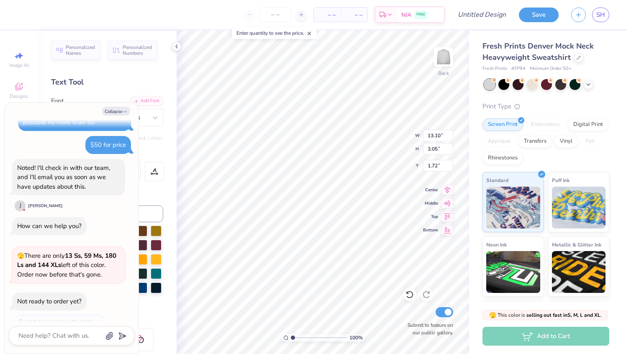
scroll to position [929, 0]
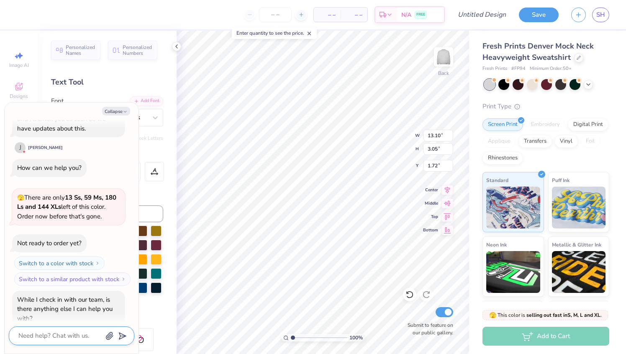
click at [49, 339] on textarea at bounding box center [60, 335] width 85 height 11
type textarea "x"
type textarea "d"
type textarea "x"
type textarea "do"
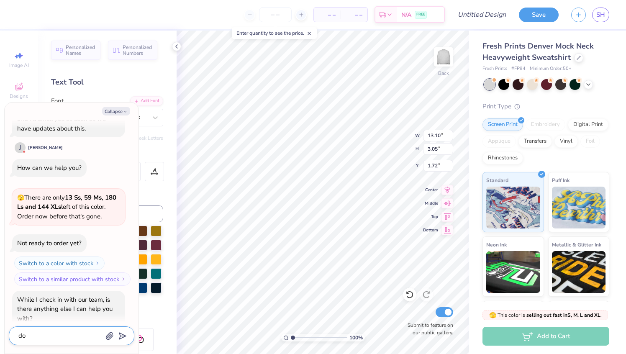
type textarea "x"
type textarea "don"
type textarea "x"
type textarea "don"
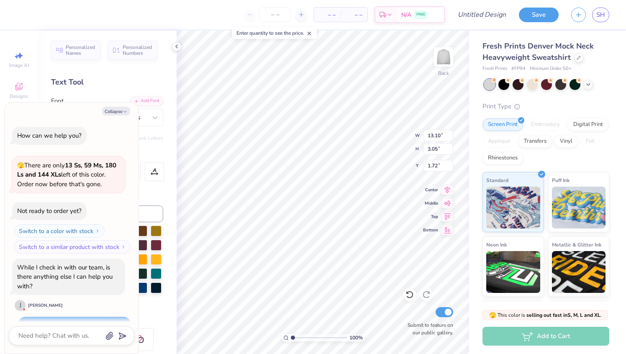
scroll to position [0, 0]
click at [108, 108] on button "Collapse" at bounding box center [116, 111] width 28 height 9
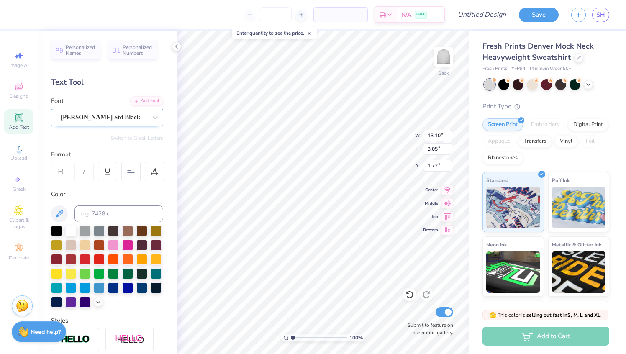
click at [144, 115] on div "Cooper Std Black" at bounding box center [104, 117] width 88 height 13
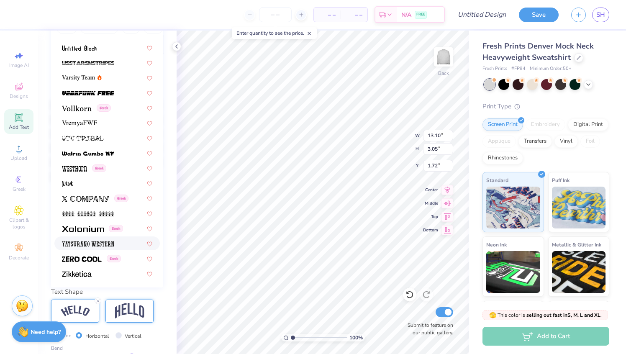
scroll to position [123, 0]
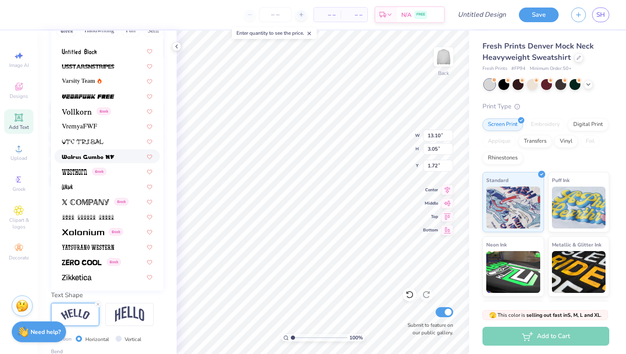
click at [84, 160] on span at bounding box center [88, 156] width 52 height 9
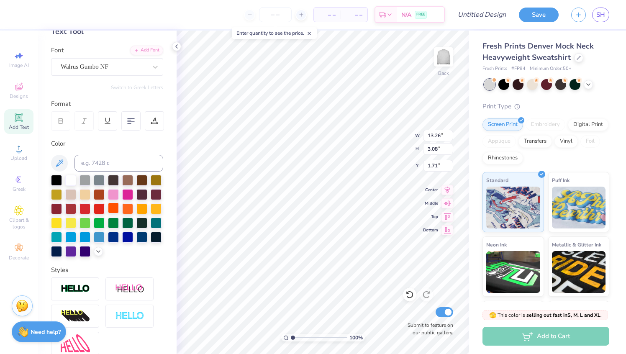
scroll to position [33, 0]
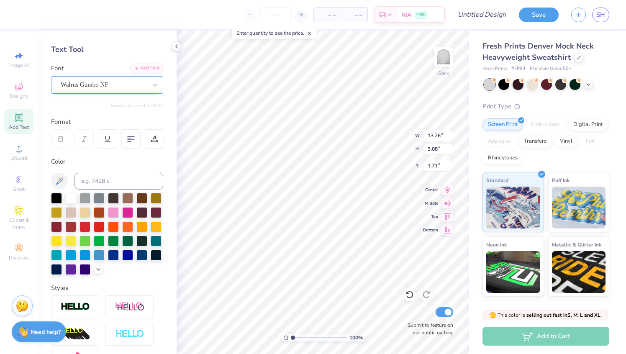
click at [119, 81] on div "Walrus Gumbo NF" at bounding box center [104, 84] width 88 height 13
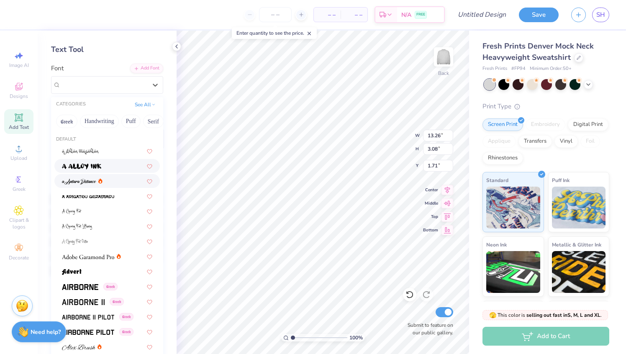
click at [100, 168] on img at bounding box center [81, 166] width 39 height 6
click at [106, 87] on div "a Alloy Ink" at bounding box center [104, 84] width 88 height 13
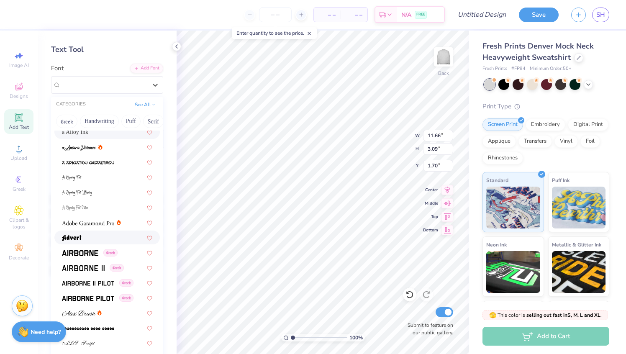
scroll to position [72, 0]
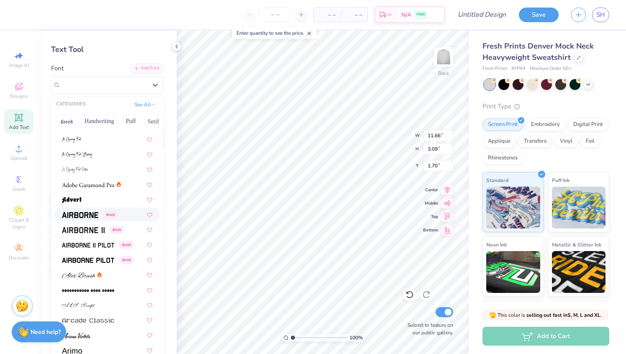
click at [91, 212] on img at bounding box center [80, 215] width 36 height 6
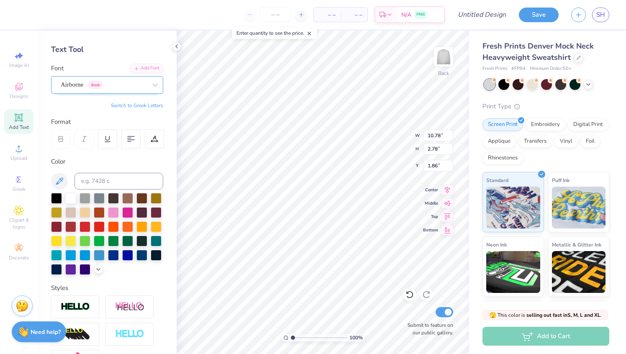
click at [131, 90] on div "Airborne Greek" at bounding box center [104, 84] width 88 height 13
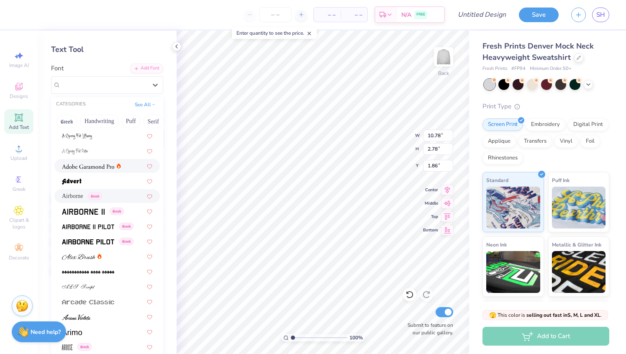
scroll to position [91, 0]
click at [94, 212] on img at bounding box center [83, 211] width 43 height 6
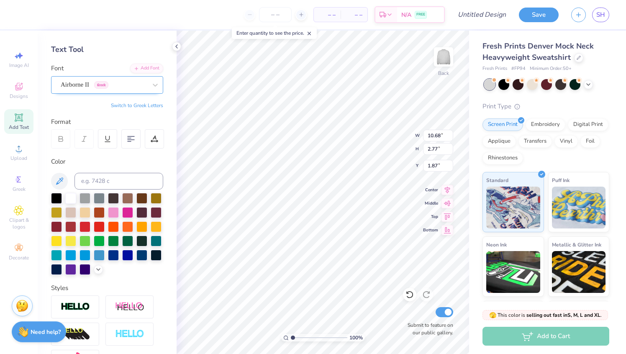
click at [120, 88] on div "Airborne II Greek" at bounding box center [104, 84] width 88 height 13
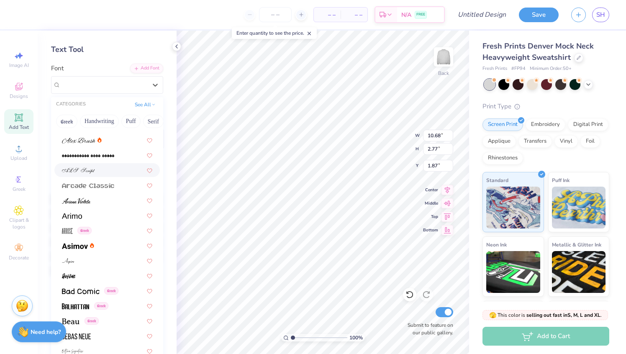
scroll to position [208, 0]
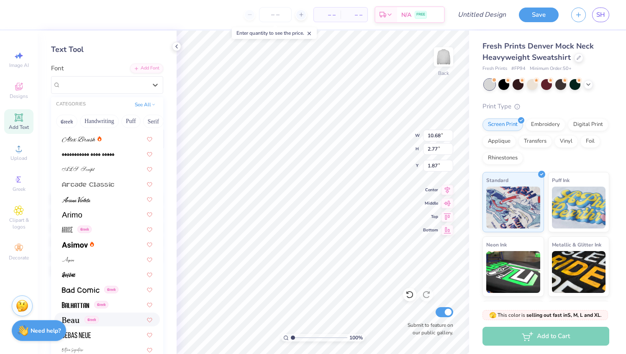
click at [41, 326] on div "Need help? Chat with us." at bounding box center [39, 330] width 54 height 21
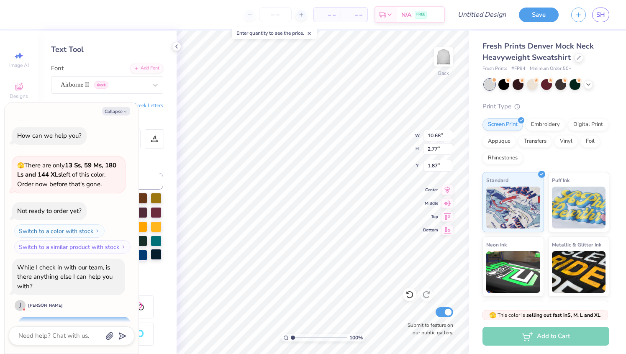
scroll to position [1046, 0]
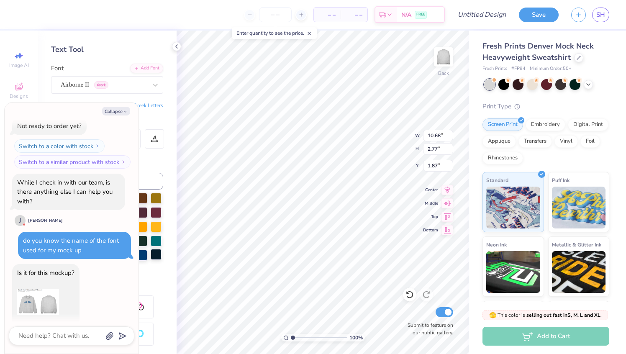
click at [159, 258] on div at bounding box center [156, 254] width 11 height 11
click at [66, 337] on textarea at bounding box center [60, 335] width 85 height 11
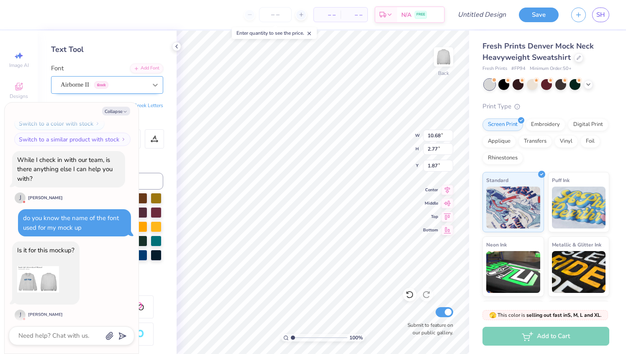
click at [150, 82] on div at bounding box center [155, 84] width 15 height 15
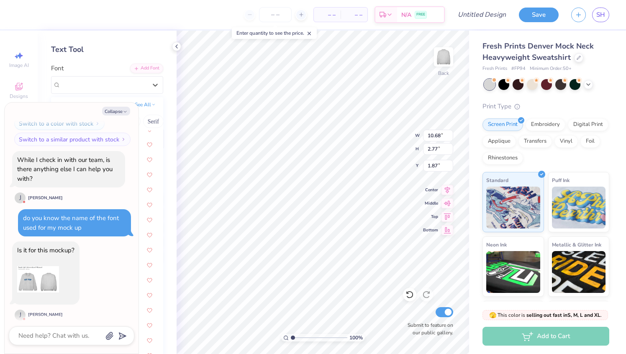
scroll to position [221, 0]
click at [126, 109] on icon "button" at bounding box center [125, 111] width 5 height 5
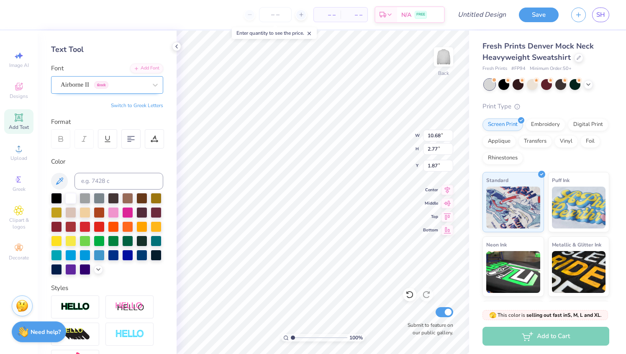
click at [120, 84] on div "Airborne II Greek" at bounding box center [104, 84] width 88 height 13
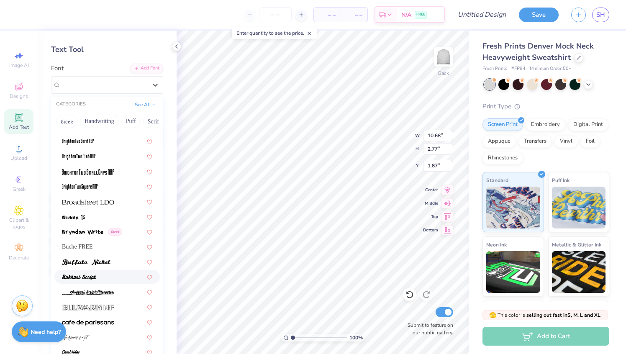
scroll to position [659, 0]
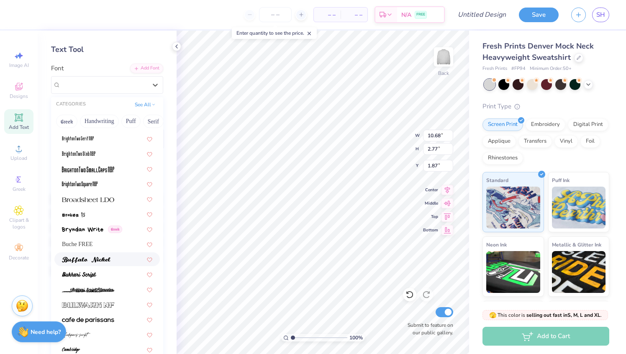
click at [103, 260] on img at bounding box center [86, 260] width 49 height 6
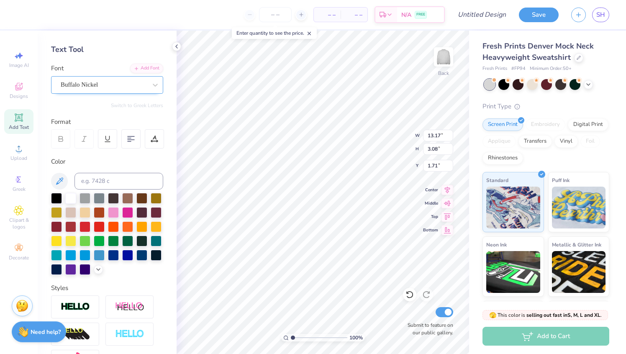
click at [109, 88] on div "Buffalo Nickel" at bounding box center [104, 84] width 88 height 13
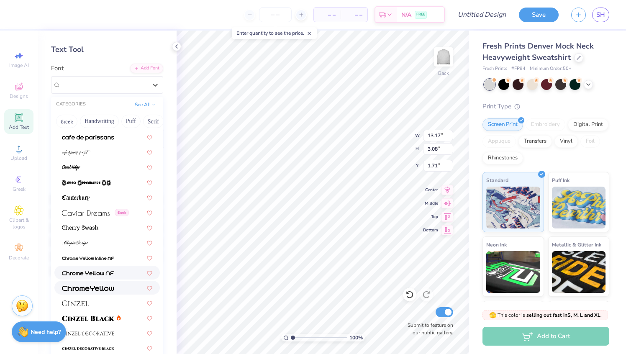
scroll to position [877, 0]
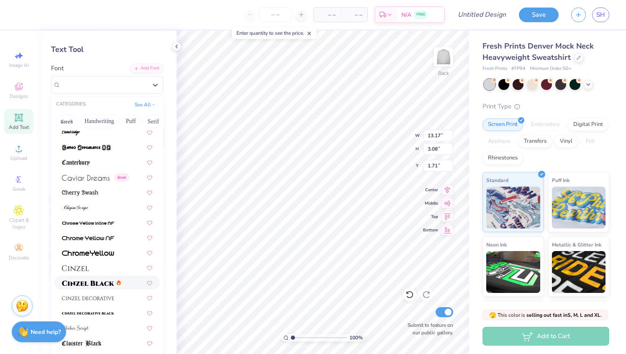
click at [94, 282] on img at bounding box center [88, 283] width 52 height 6
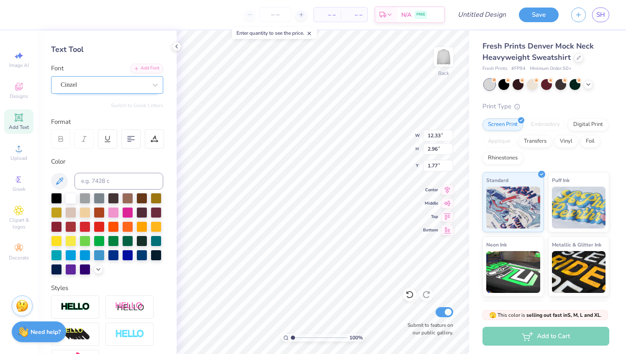
click at [113, 89] on div at bounding box center [104, 84] width 86 height 11
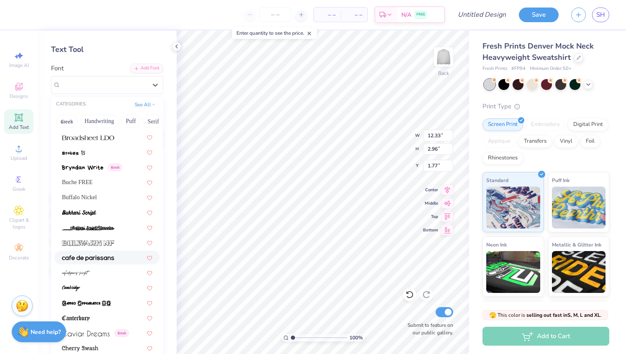
scroll to position [750, 0]
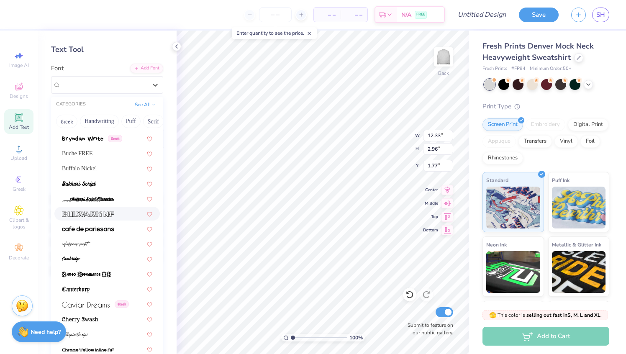
click at [110, 215] on img at bounding box center [88, 214] width 52 height 6
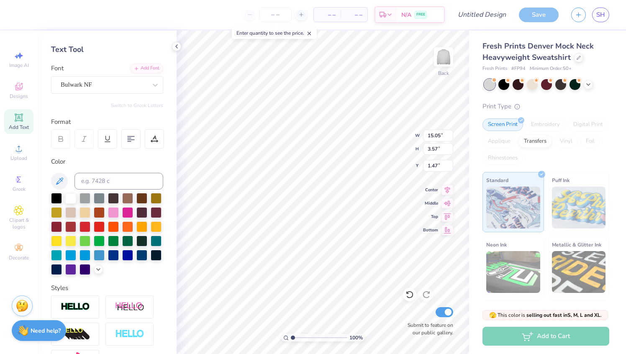
click at [42, 333] on strong "Need help?" at bounding box center [46, 331] width 30 height 8
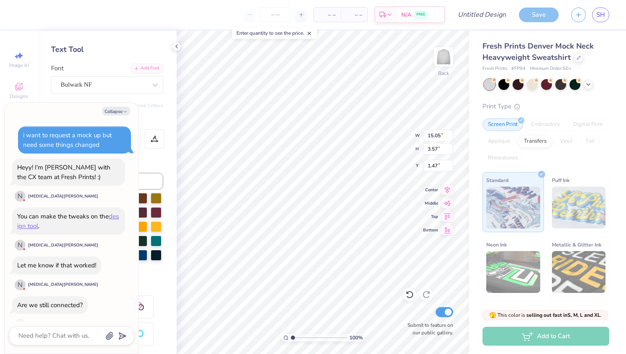
scroll to position [1069, 0]
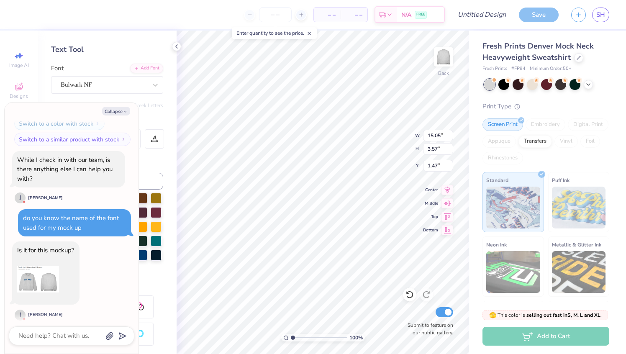
click at [164, 262] on div "Personalized Names Personalized Numbers Text Tool Add Font Font Bulwark NF Swit…" at bounding box center [107, 192] width 139 height 323
click at [122, 109] on button "Collapse" at bounding box center [116, 111] width 28 height 9
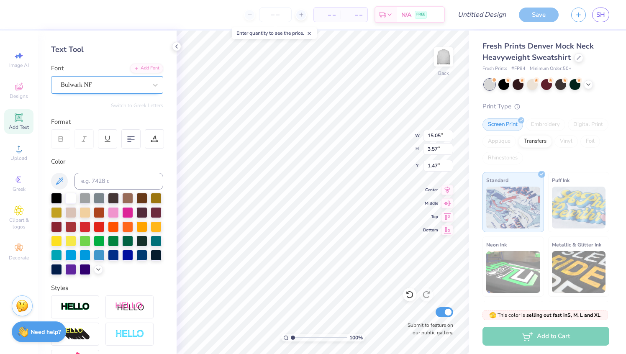
click at [121, 90] on div at bounding box center [104, 84] width 86 height 11
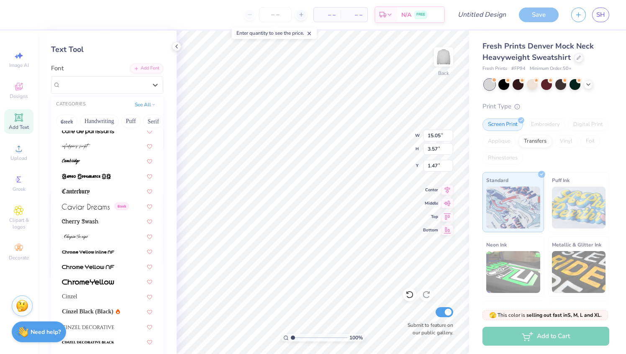
scroll to position [918, 0]
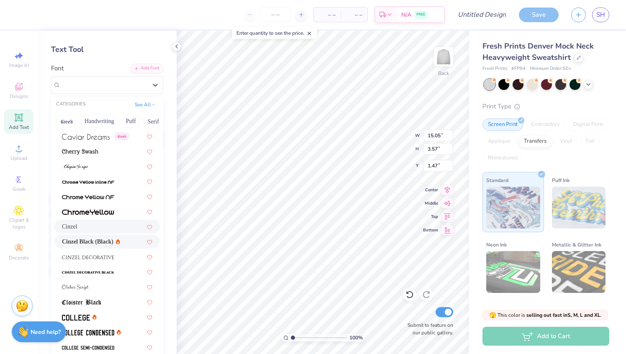
click at [87, 238] on span "Cinzel Black (Black)" at bounding box center [87, 241] width 51 height 9
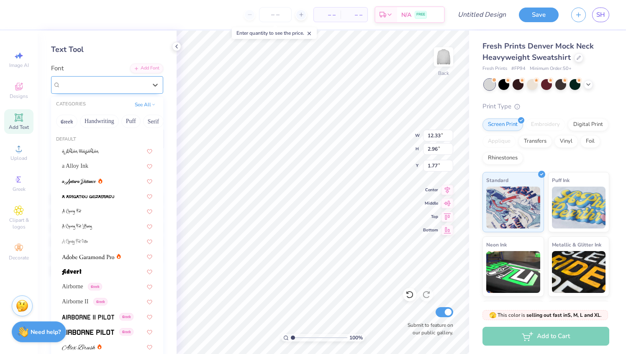
click at [125, 87] on div "Cinzel" at bounding box center [104, 84] width 88 height 13
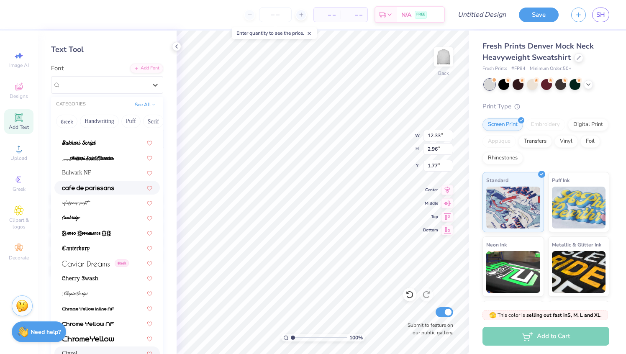
scroll to position [799, 0]
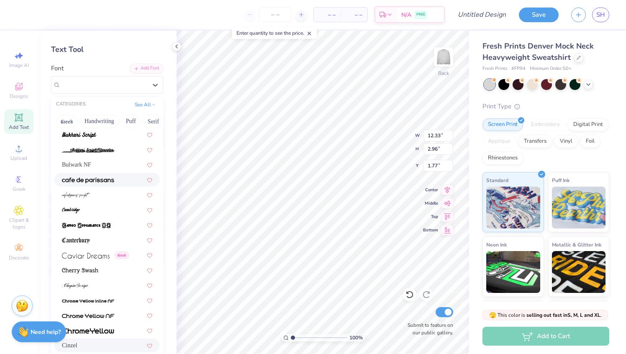
click at [114, 179] on div at bounding box center [107, 179] width 90 height 9
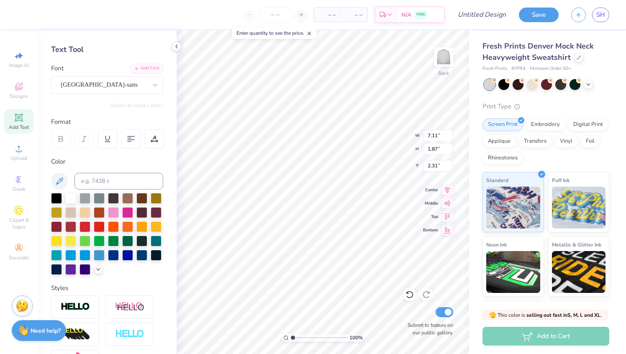
click at [43, 328] on strong "Need help?" at bounding box center [46, 331] width 30 height 8
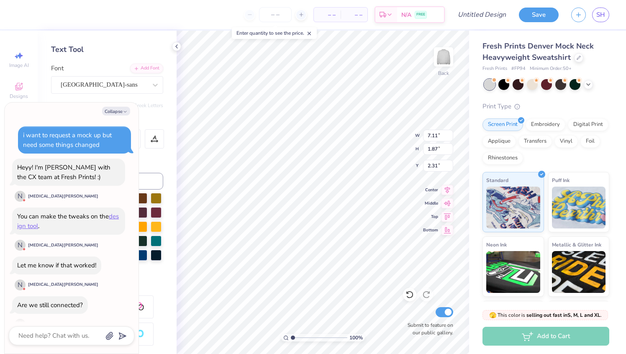
scroll to position [1069, 0]
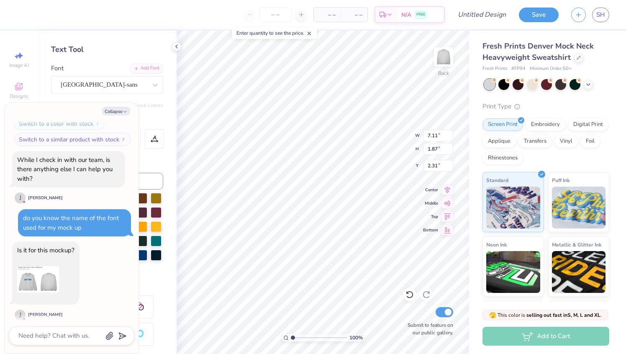
click at [169, 277] on div "Personalized Names Personalized Numbers Text Tool Add Font Font cafe de paris-s…" at bounding box center [107, 192] width 139 height 323
click at [120, 112] on button "Collapse" at bounding box center [116, 111] width 28 height 9
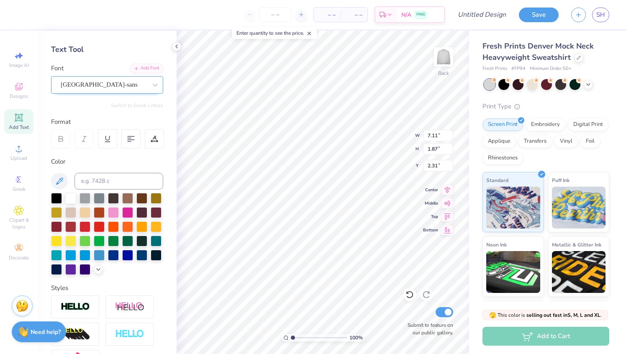
click at [122, 90] on div "cafe de paris-sans" at bounding box center [104, 84] width 88 height 13
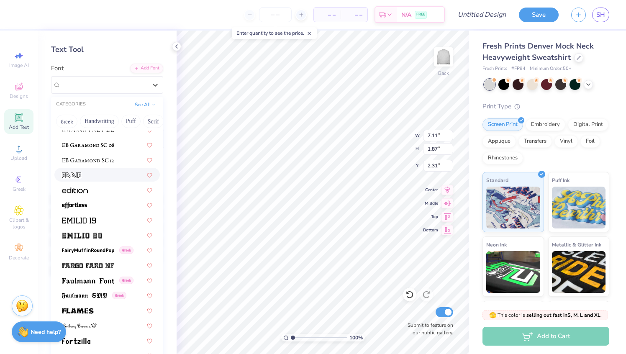
scroll to position [1636, 0]
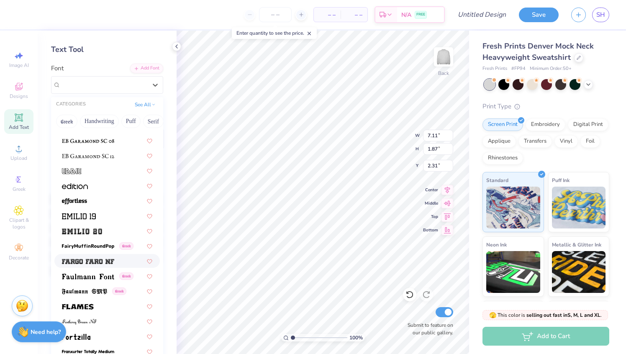
click at [121, 258] on div at bounding box center [107, 260] width 90 height 9
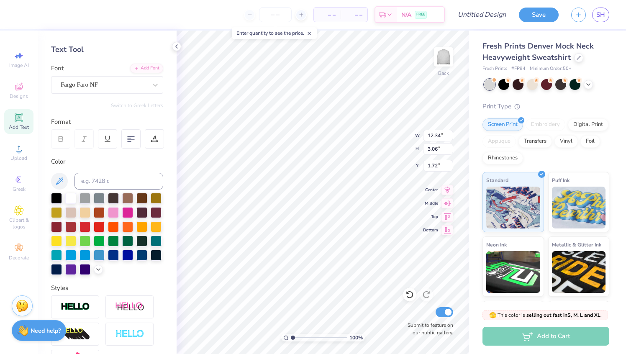
click at [37, 328] on strong "Need help?" at bounding box center [46, 331] width 30 height 8
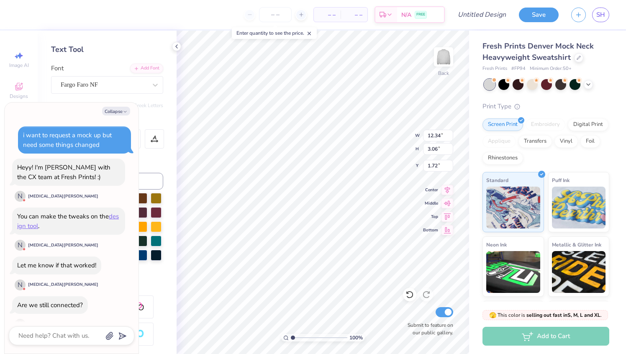
scroll to position [1069, 0]
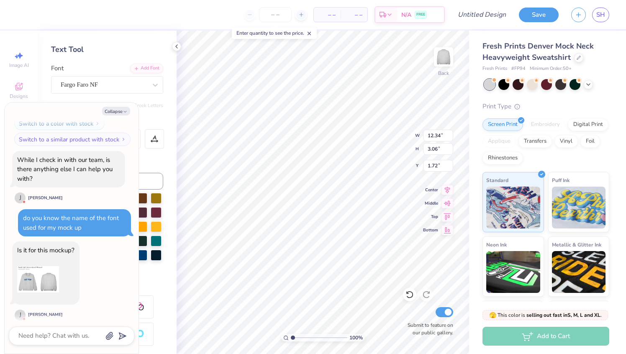
click at [169, 265] on div "Personalized Names Personalized Numbers Text Tool Add Font Font Fargo Faro NF S…" at bounding box center [107, 192] width 139 height 323
click at [116, 115] on button "Collapse" at bounding box center [116, 111] width 28 height 9
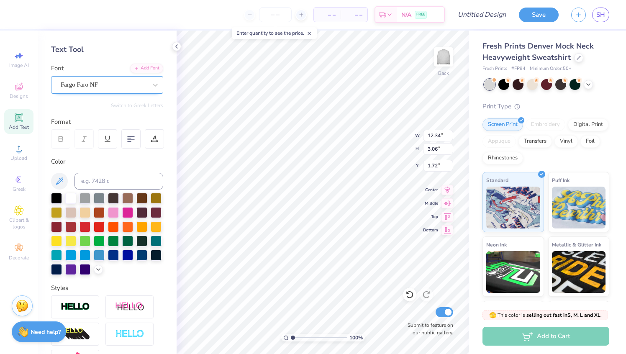
click at [116, 82] on div "Fargo Faro NF" at bounding box center [104, 84] width 88 height 13
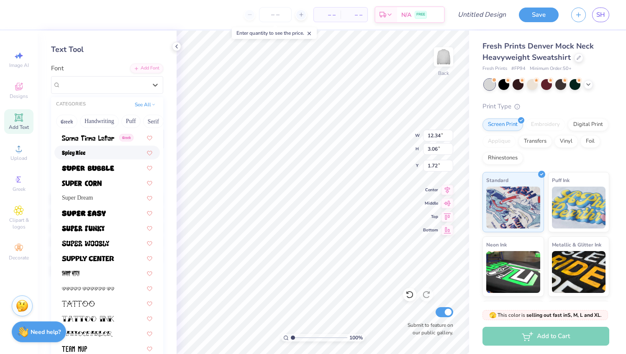
scroll to position [4048, 0]
click at [121, 261] on div at bounding box center [107, 257] width 90 height 9
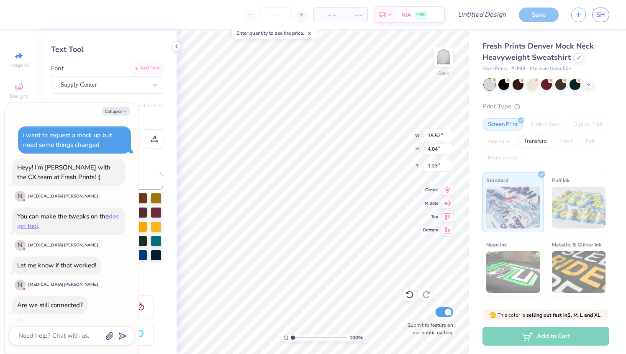
scroll to position [1118, 0]
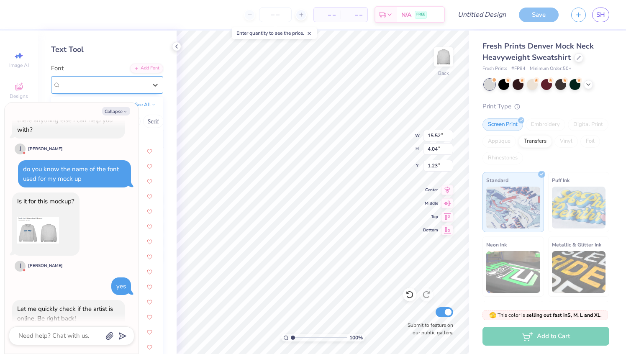
click at [129, 90] on div "Supply Center" at bounding box center [104, 84] width 88 height 13
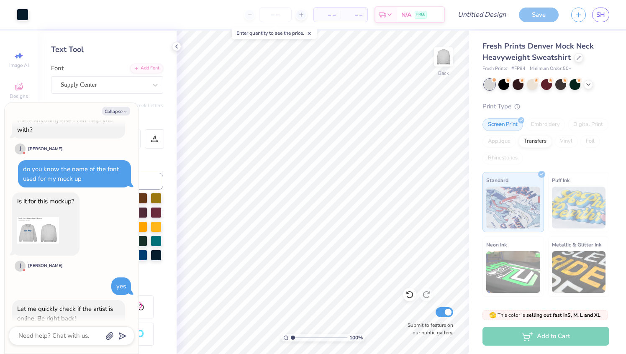
click at [140, 97] on div "Personalized Names Personalized Numbers Text Tool Add Font Font Supply Center S…" at bounding box center [107, 192] width 139 height 323
click at [67, 340] on textarea at bounding box center [60, 335] width 85 height 11
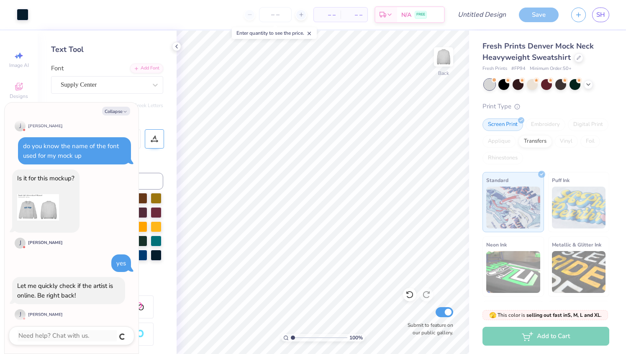
click at [155, 148] on div at bounding box center [154, 138] width 19 height 19
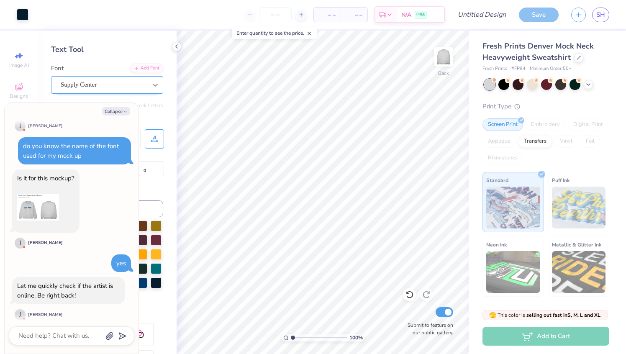
click at [157, 84] on icon at bounding box center [155, 85] width 8 height 8
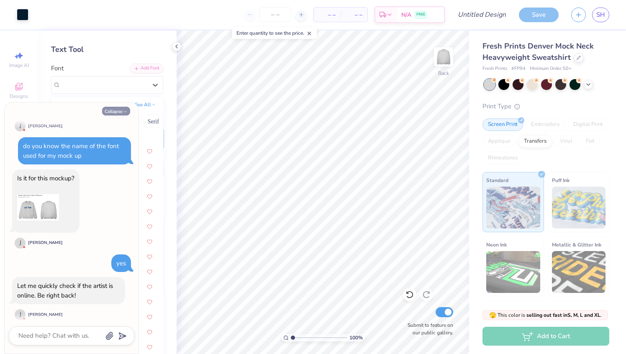
click at [123, 109] on button "Collapse" at bounding box center [116, 111] width 28 height 9
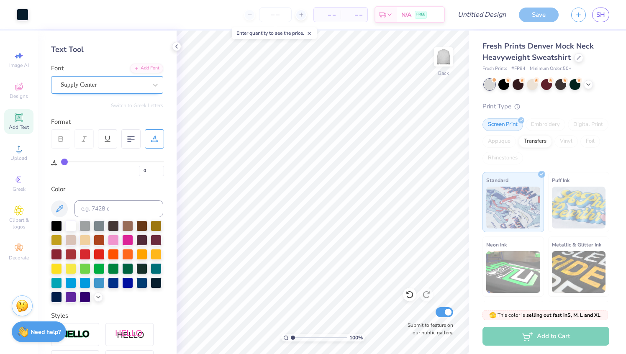
click at [127, 87] on div "Supply Center" at bounding box center [104, 84] width 88 height 13
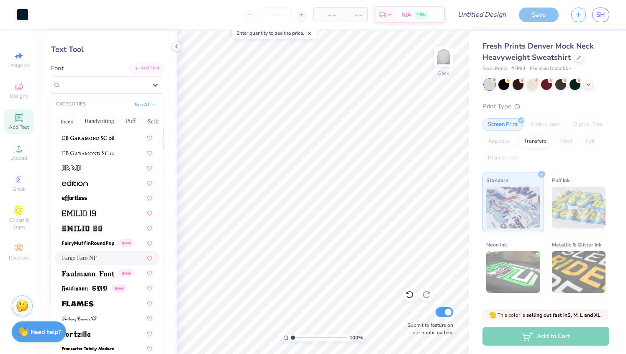
scroll to position [1642, 0]
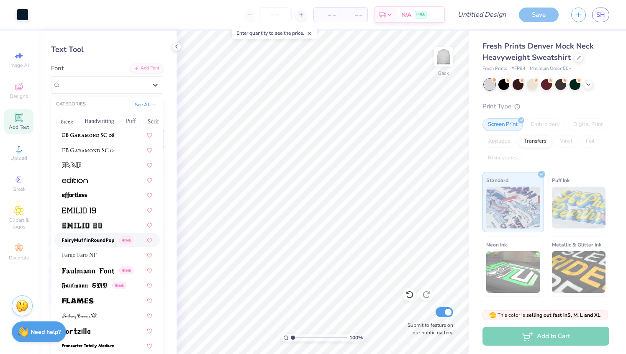
click at [112, 240] on img at bounding box center [88, 241] width 52 height 6
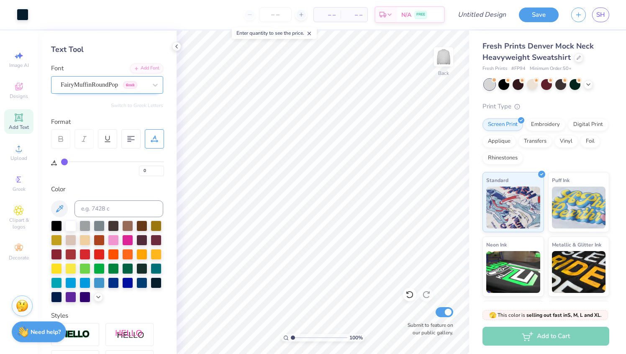
click at [101, 87] on div "FairyMuffinRoundPop Greek" at bounding box center [104, 84] width 88 height 13
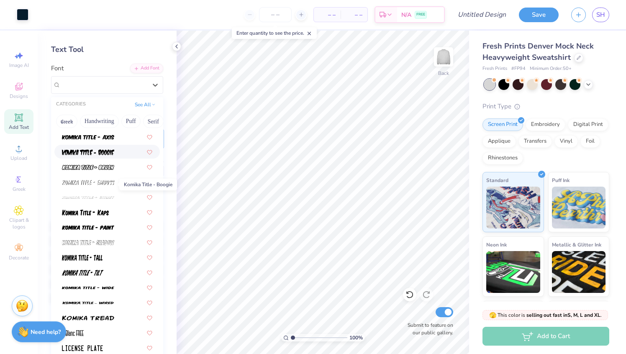
scroll to position [2582, 0]
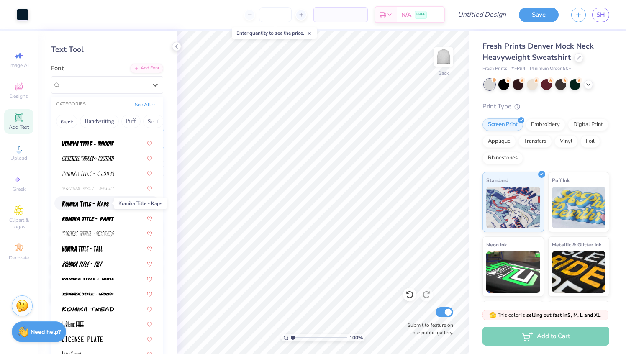
click at [102, 202] on img at bounding box center [85, 204] width 47 height 6
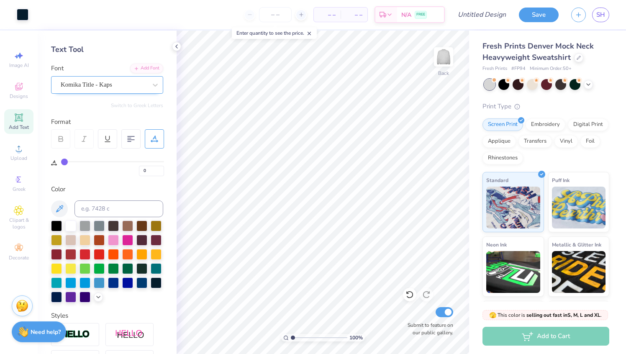
click at [97, 88] on div "Komika Title - Kaps" at bounding box center [104, 84] width 88 height 13
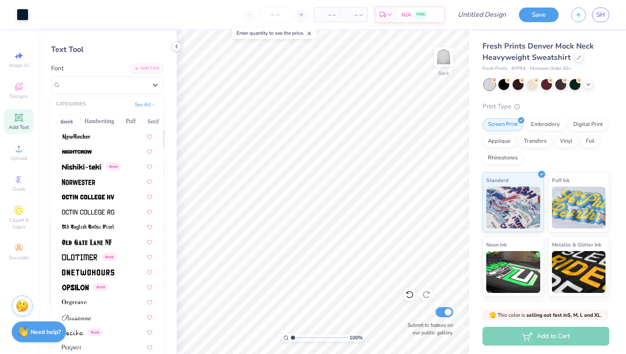
scroll to position [3238, 0]
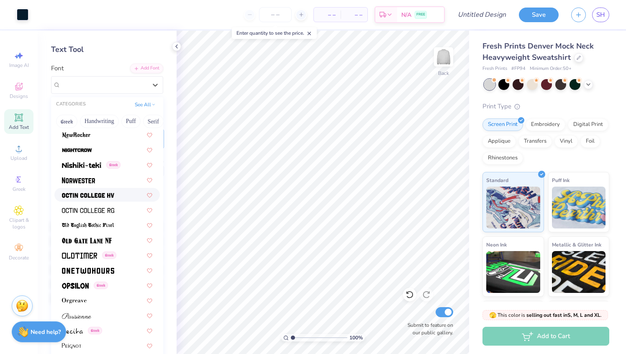
click at [117, 195] on div at bounding box center [107, 194] width 90 height 9
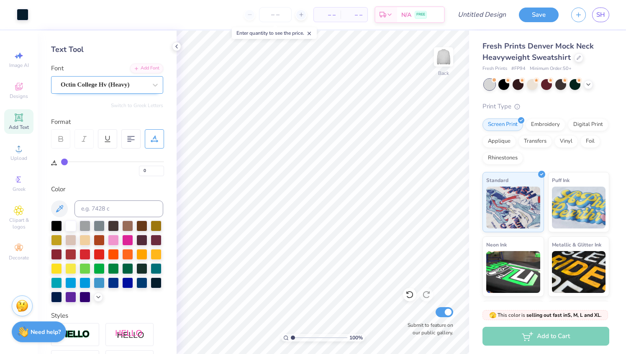
click at [121, 88] on div "Octin College Hv (Heavy)" at bounding box center [104, 84] width 88 height 13
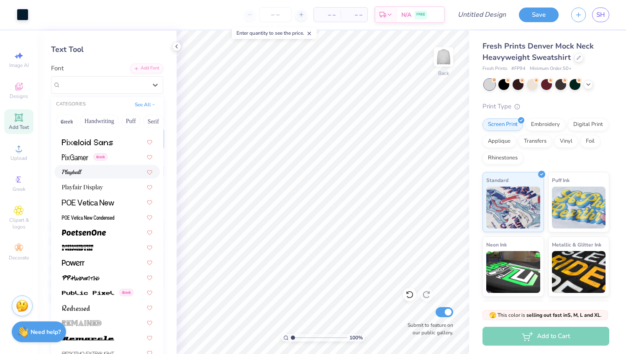
scroll to position [3518, 0]
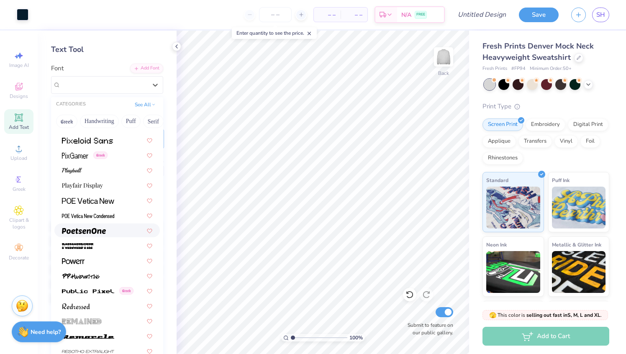
click at [119, 231] on div at bounding box center [107, 230] width 90 height 9
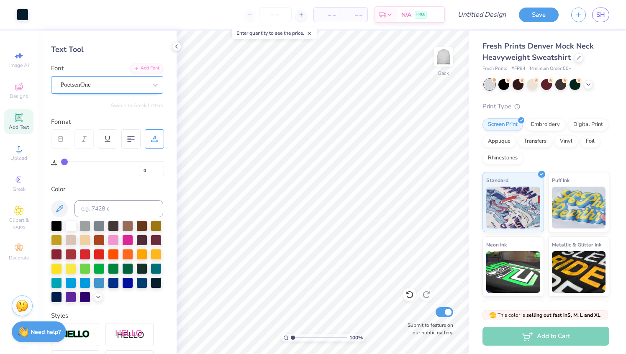
click at [113, 90] on div "PoetsenOne" at bounding box center [104, 84] width 88 height 13
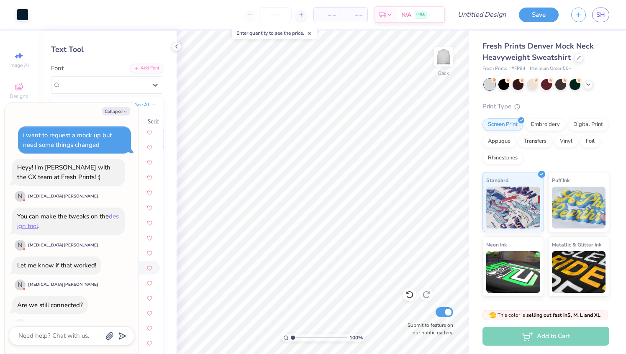
scroll to position [1190, 0]
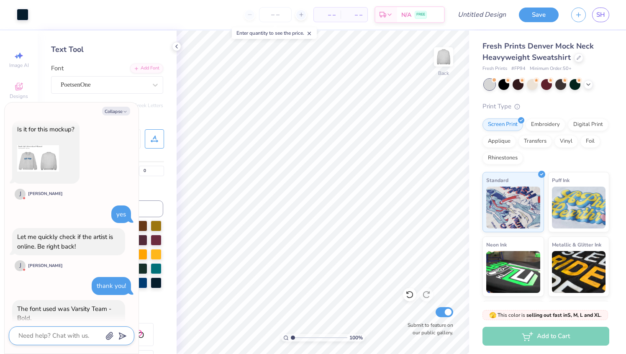
click at [67, 337] on textarea at bounding box center [60, 335] width 85 height 11
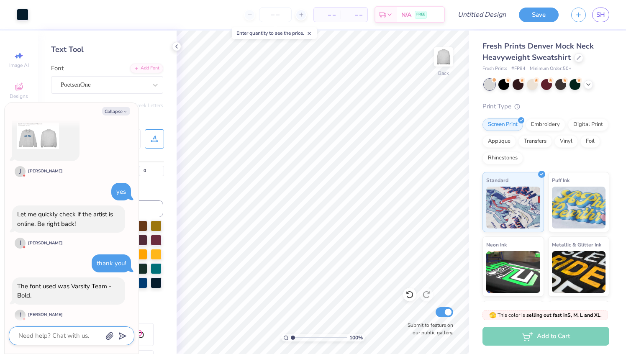
click at [74, 333] on textarea at bounding box center [60, 335] width 85 height 11
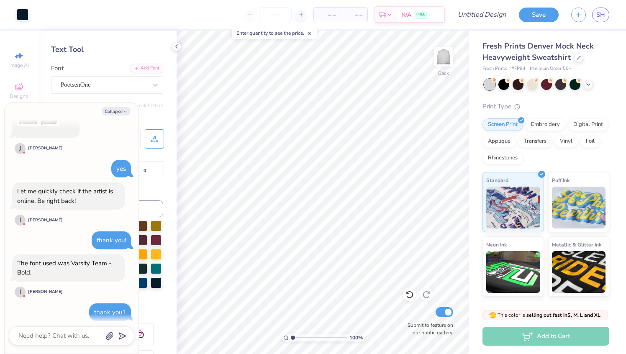
click at [104, 67] on div "Font PoetsenOne" at bounding box center [107, 79] width 112 height 30
click at [99, 80] on div "PoetsenOne" at bounding box center [104, 84] width 88 height 13
click at [121, 111] on button "Collapse" at bounding box center [116, 111] width 28 height 9
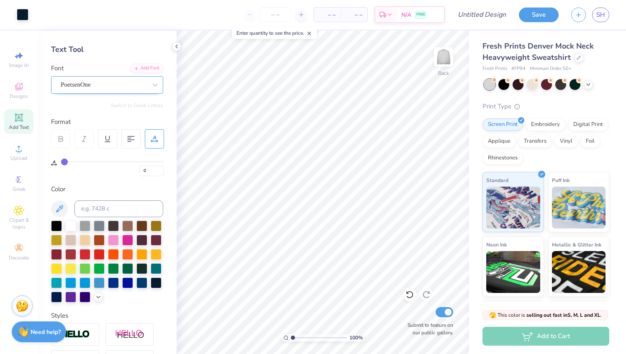
click at [108, 84] on div "PoetsenOne" at bounding box center [104, 84] width 88 height 13
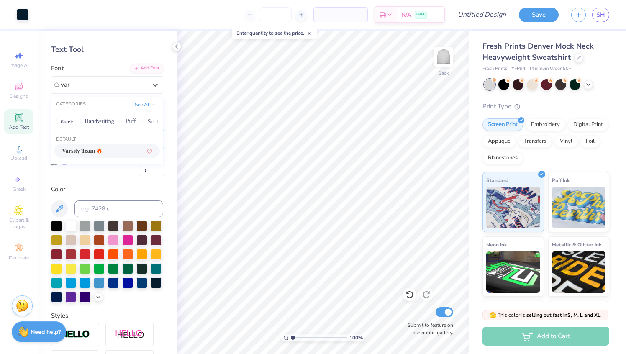
scroll to position [71, 0]
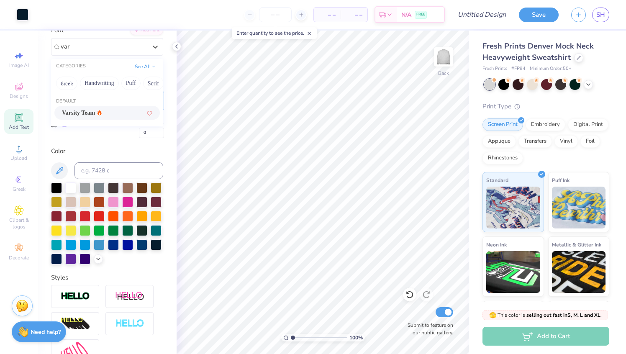
click at [116, 113] on div "Varsity Team" at bounding box center [107, 112] width 90 height 9
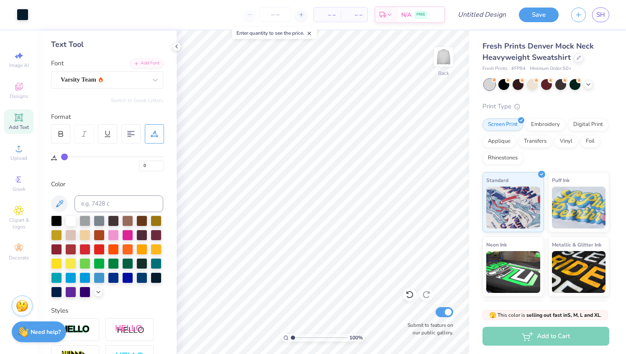
scroll to position [33, 0]
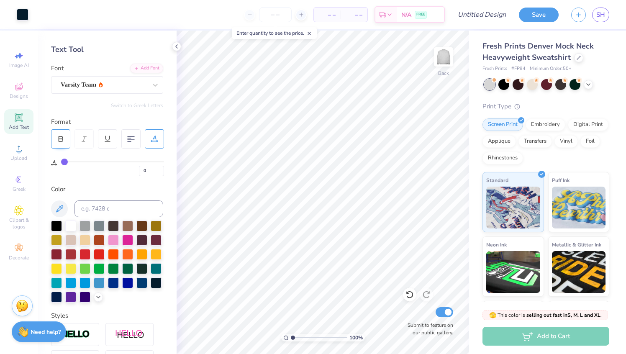
click at [65, 141] on div at bounding box center [60, 138] width 19 height 19
click at [61, 143] on div at bounding box center [60, 138] width 19 height 19
click at [90, 178] on div "Personalized Names Personalized Numbers Text Tool Add Font Font Varsity Team Sw…" at bounding box center [107, 192] width 139 height 323
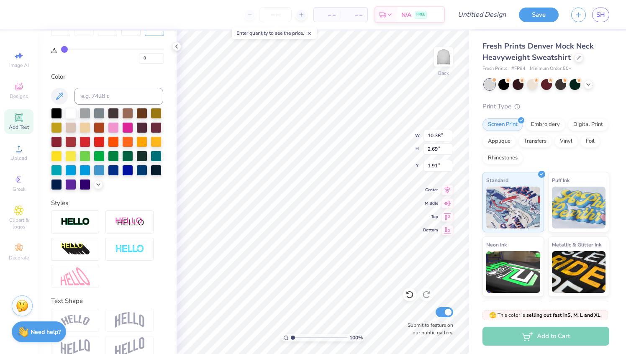
scroll to position [148, 0]
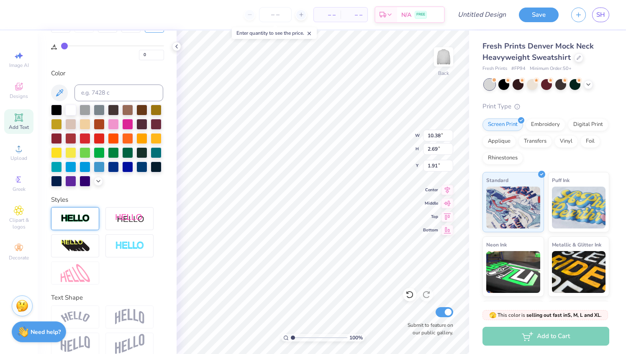
click at [89, 218] on img at bounding box center [75, 219] width 29 height 10
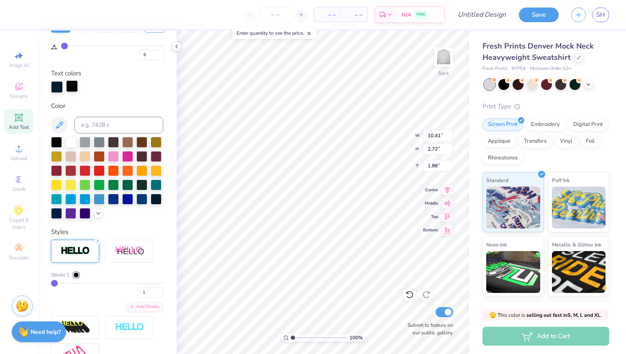
click at [75, 84] on div at bounding box center [72, 86] width 12 height 12
click at [69, 169] on div at bounding box center [70, 169] width 11 height 11
click at [71, 139] on div at bounding box center [70, 141] width 11 height 11
click at [58, 84] on div at bounding box center [57, 86] width 12 height 12
click at [61, 171] on div at bounding box center [56, 169] width 11 height 11
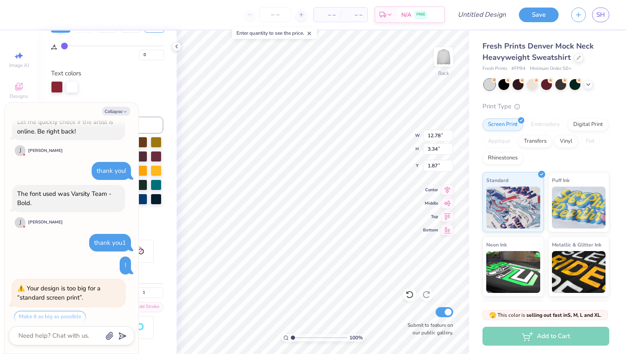
scroll to position [1354, 0]
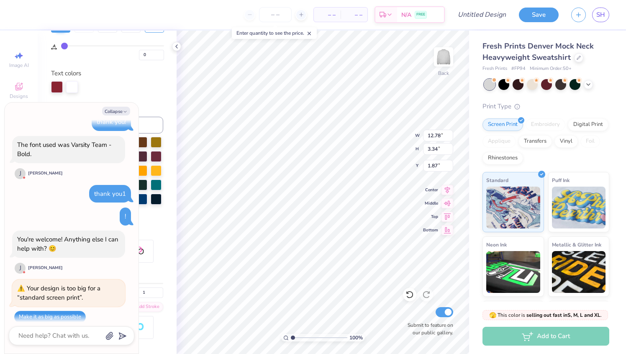
click at [67, 311] on button "Make it as big as possible" at bounding box center [50, 317] width 72 height 12
click at [158, 97] on div "Personalized Names Personalized Numbers Text Tool Add Font Font Varsity Team Sw…" at bounding box center [107, 192] width 139 height 323
click at [120, 109] on button "Collapse" at bounding box center [116, 111] width 28 height 9
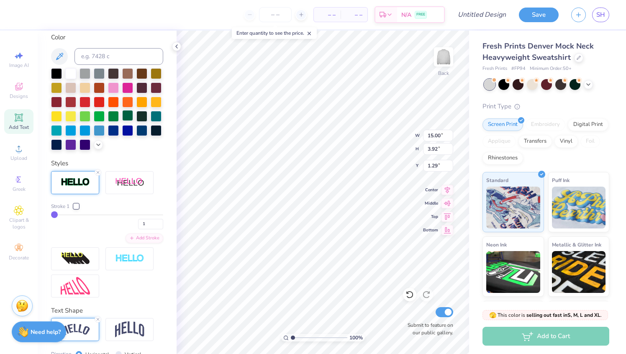
scroll to position [220, 0]
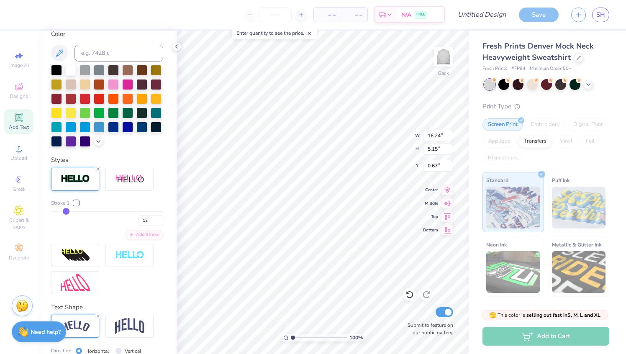
drag, startPoint x: 81, startPoint y: 211, endPoint x: 66, endPoint y: 211, distance: 15.5
click at [66, 211] on input "range" at bounding box center [107, 211] width 112 height 1
drag, startPoint x: 66, startPoint y: 210, endPoint x: 60, endPoint y: 210, distance: 6.7
click at [152, 219] on input "9" at bounding box center [150, 220] width 25 height 10
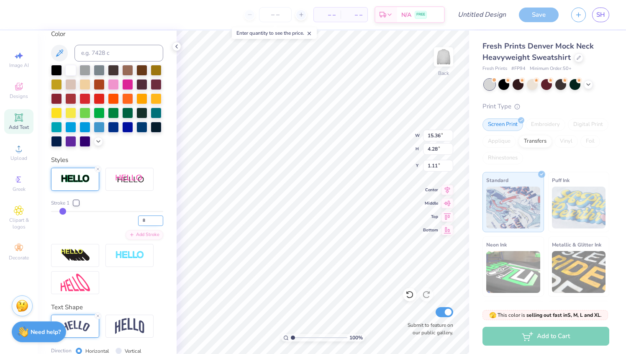
click at [160, 222] on input "8" at bounding box center [150, 220] width 25 height 10
click at [160, 222] on input "7" at bounding box center [150, 220] width 25 height 10
click at [160, 222] on input "6" at bounding box center [150, 220] width 25 height 10
click at [160, 222] on input "5" at bounding box center [150, 220] width 25 height 10
click at [160, 222] on input "4" at bounding box center [150, 220] width 25 height 10
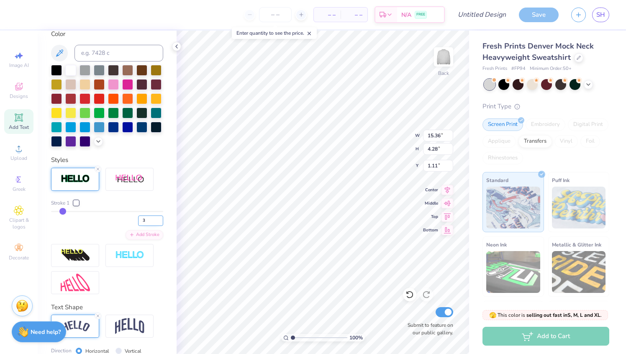
click at [160, 222] on input "3" at bounding box center [150, 220] width 25 height 10
click at [160, 222] on input "2" at bounding box center [150, 220] width 25 height 10
click at [160, 222] on input "1" at bounding box center [150, 220] width 25 height 10
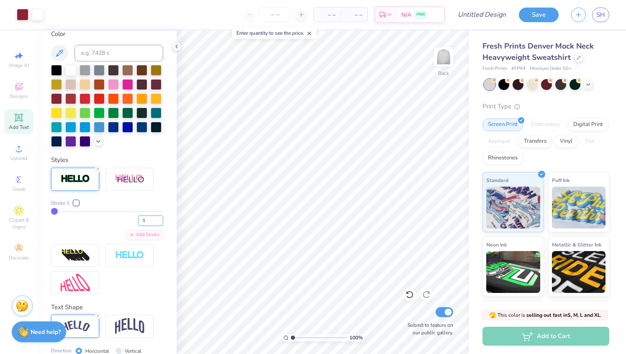
click at [159, 221] on input "1" at bounding box center [150, 220] width 25 height 10
click at [159, 218] on input "2" at bounding box center [150, 220] width 25 height 10
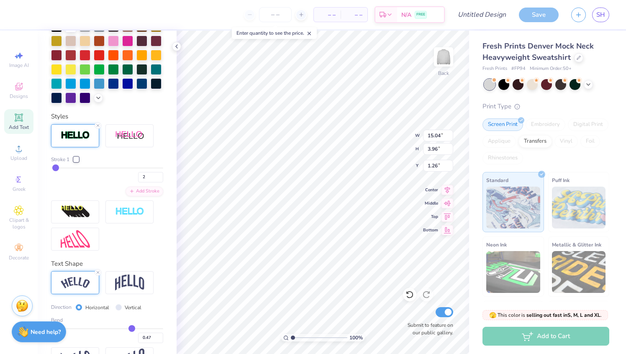
scroll to position [290, 0]
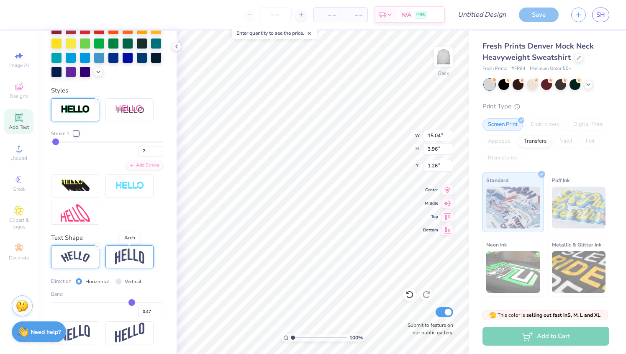
click at [130, 261] on img at bounding box center [129, 256] width 29 height 16
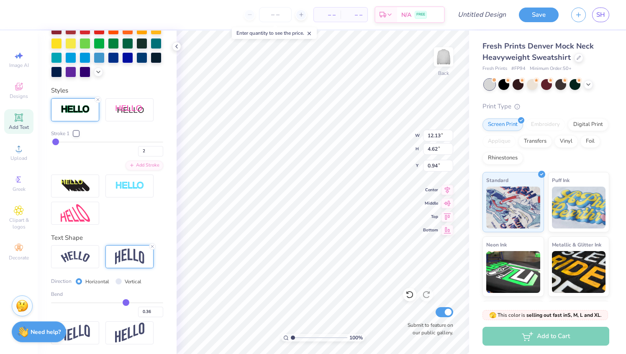
drag, startPoint x: 131, startPoint y: 303, endPoint x: 126, endPoint y: 303, distance: 5.4
click at [126, 303] on input "range" at bounding box center [107, 302] width 112 height 1
click at [124, 303] on input "range" at bounding box center [107, 302] width 112 height 1
drag, startPoint x: 124, startPoint y: 303, endPoint x: 119, endPoint y: 303, distance: 5.0
click at [119, 303] on input "range" at bounding box center [107, 302] width 112 height 1
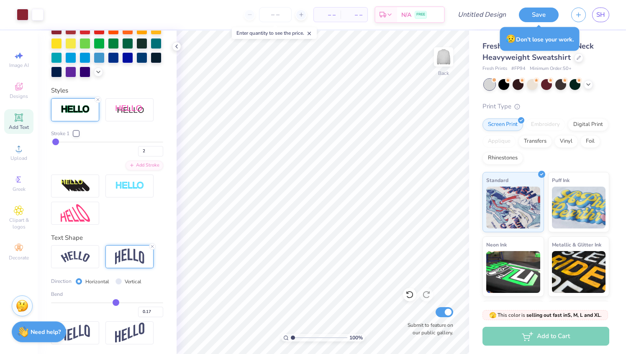
drag, startPoint x: 120, startPoint y: 304, endPoint x: 116, endPoint y: 304, distance: 4.6
click at [116, 303] on input "range" at bounding box center [107, 302] width 112 height 1
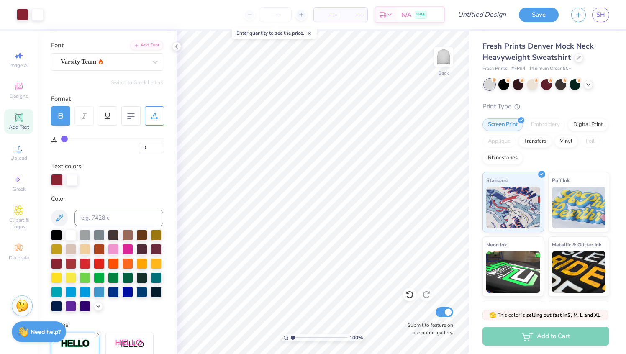
scroll to position [0, 0]
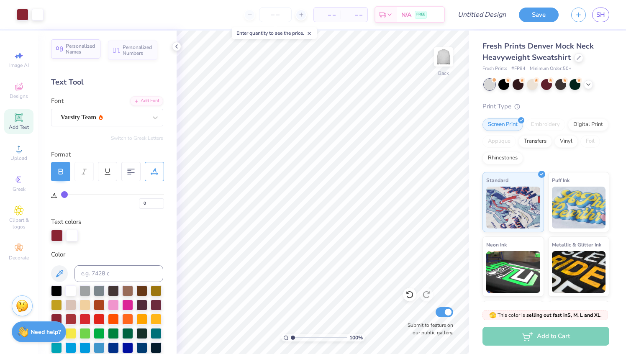
click at [91, 49] on span "Personalized Names" at bounding box center [81, 49] width 30 height 12
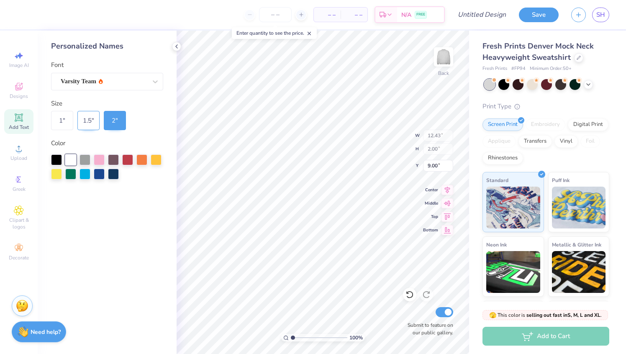
click at [85, 119] on div "1.5 "" at bounding box center [88, 120] width 22 height 19
click at [105, 125] on div "2 "" at bounding box center [115, 120] width 22 height 19
click at [115, 154] on div at bounding box center [113, 158] width 11 height 11
click at [123, 157] on div at bounding box center [127, 158] width 11 height 11
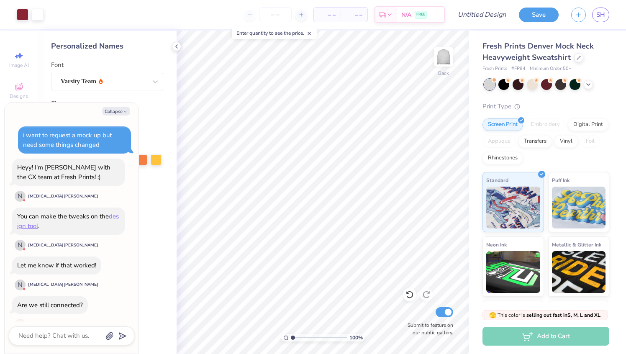
scroll to position [1421, 0]
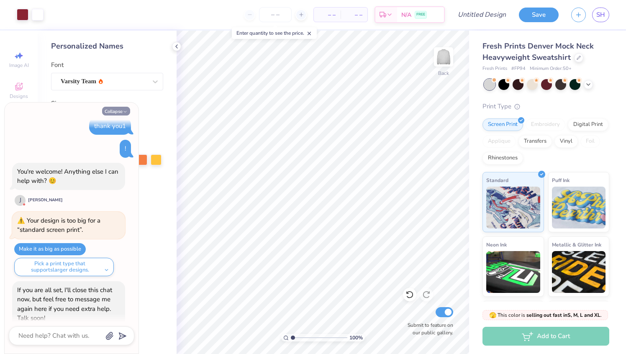
click at [105, 110] on button "Collapse" at bounding box center [116, 111] width 28 height 9
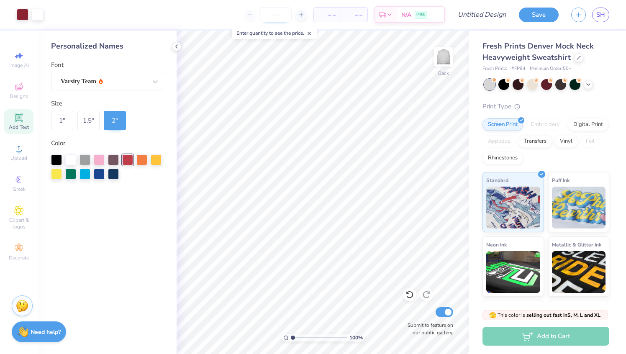
click at [286, 17] on input "number" at bounding box center [275, 14] width 33 height 15
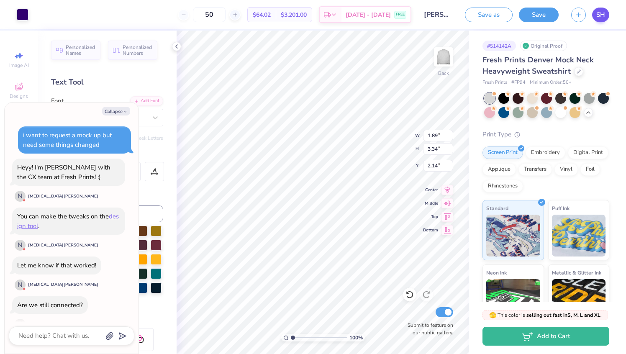
scroll to position [1931, 0]
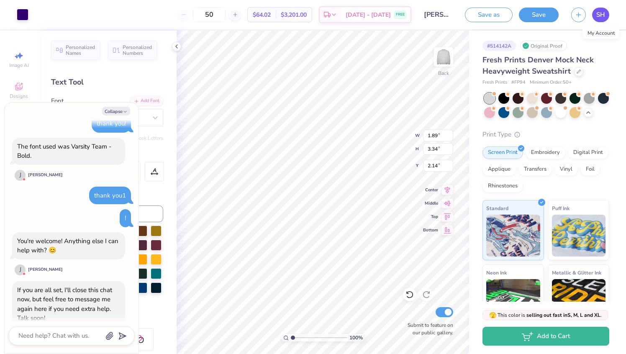
click at [598, 15] on span "SH" at bounding box center [600, 15] width 9 height 10
type textarea "x"
